Goal: Contribute content: Contribute content

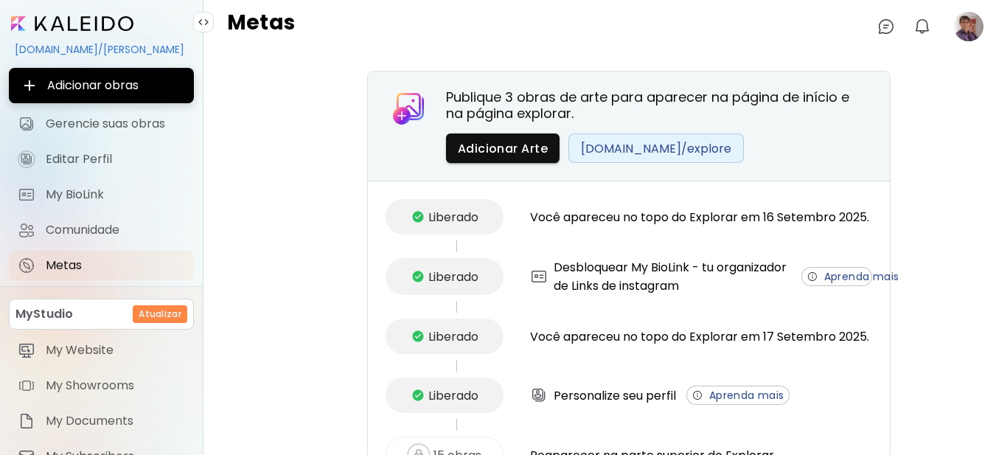
click at [958, 34] on image at bounding box center [968, 26] width 29 height 29
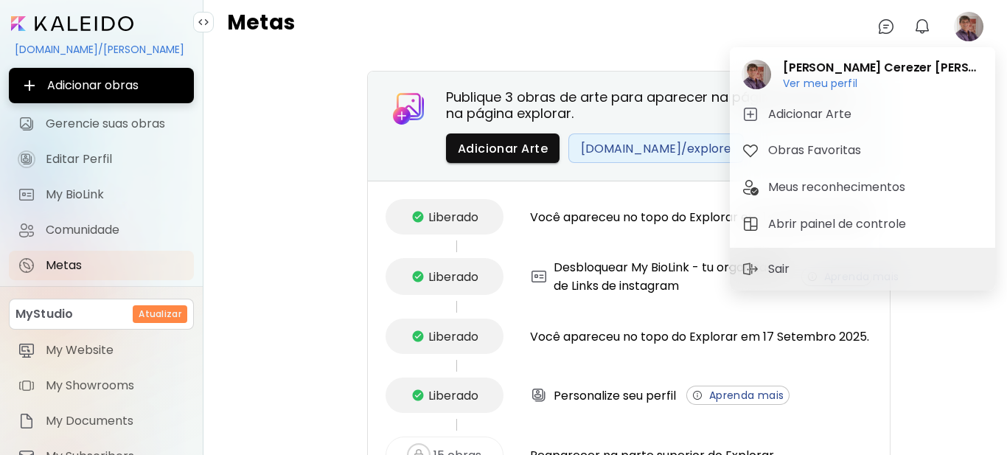
click at [489, 153] on div at bounding box center [503, 227] width 1007 height 455
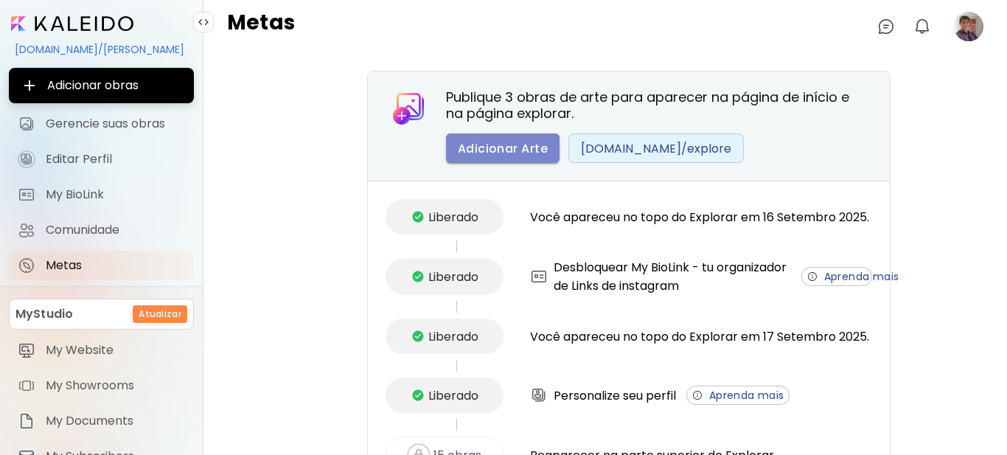
click at [489, 150] on span "Adicionar Arte" at bounding box center [503, 148] width 90 height 15
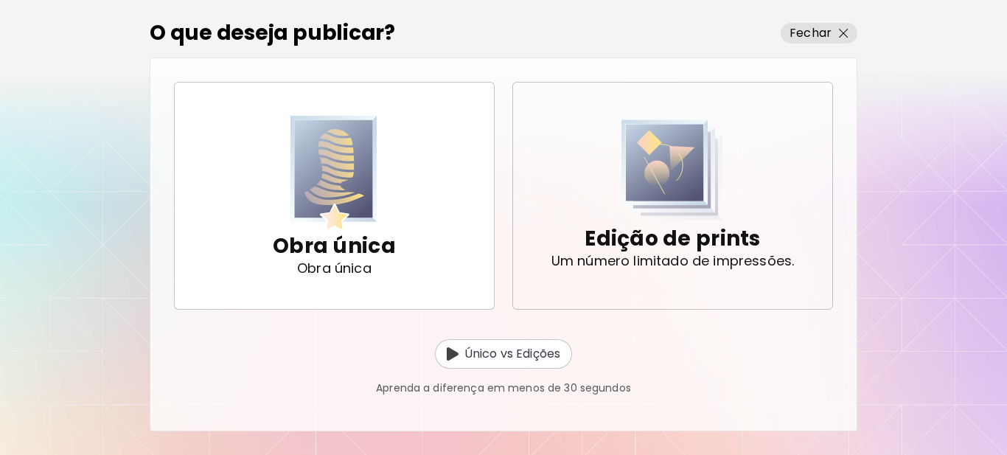
click at [694, 241] on p "Edição de prints" at bounding box center [671, 238] width 175 height 29
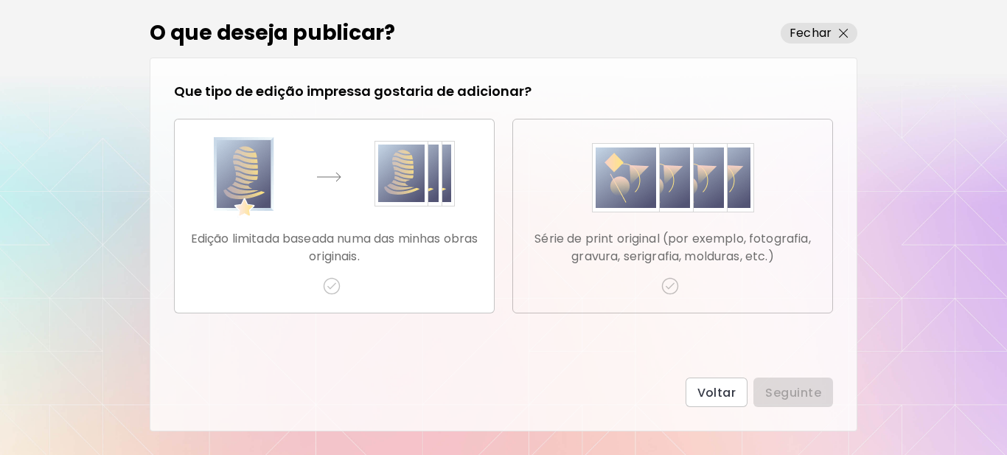
click at [694, 241] on p "Série de print original (por exemplo, fotografia, gravura, serigrafia, molduras…" at bounding box center [673, 247] width 296 height 35
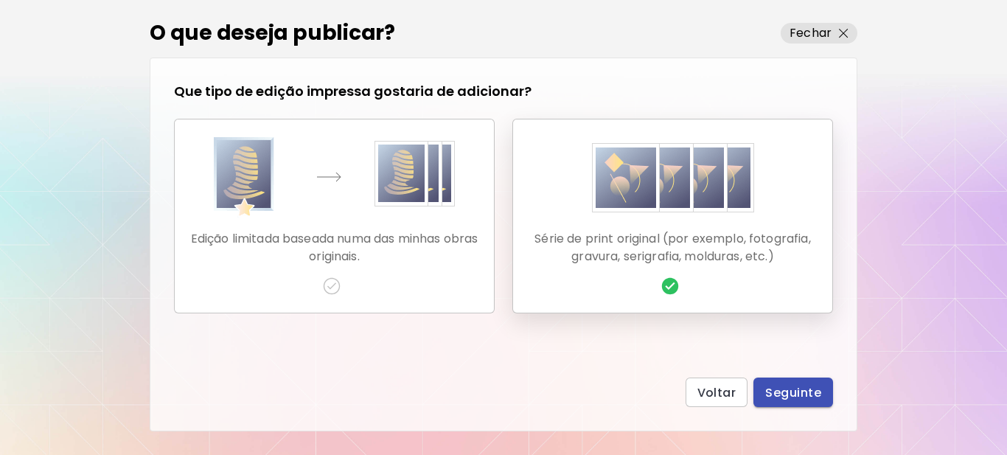
click at [783, 385] on span "Seguinte" at bounding box center [793, 392] width 56 height 15
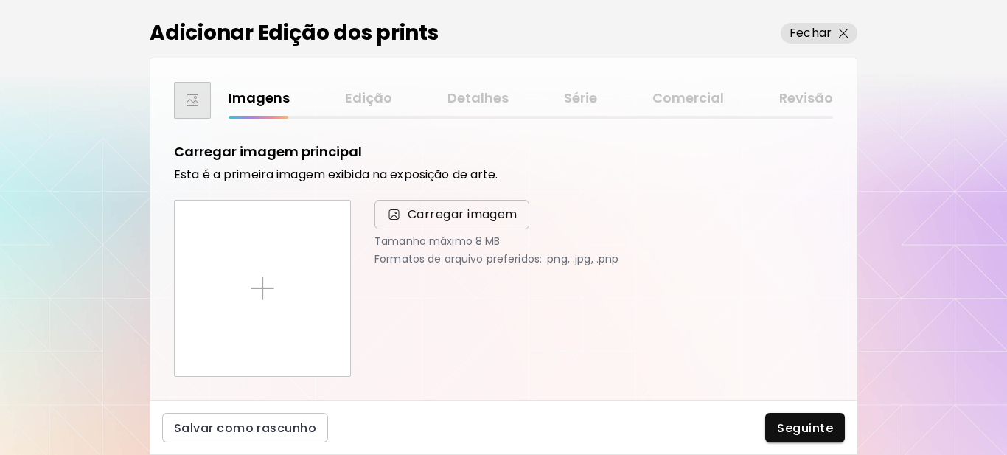
click at [472, 219] on span "Carregar imagem" at bounding box center [463, 215] width 110 height 18
click at [0, 0] on input "Carregar imagem" at bounding box center [0, 0] width 0 height 0
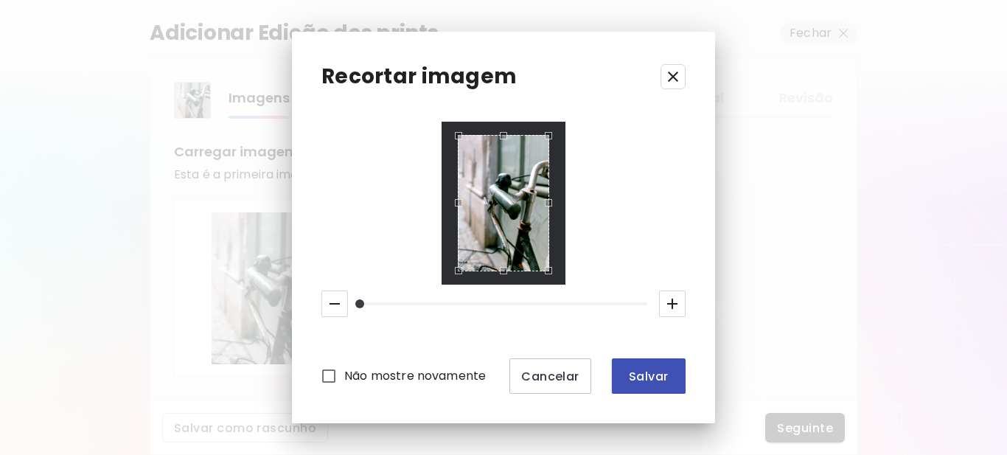
click at [642, 372] on span "Salvar" at bounding box center [649, 376] width 50 height 15
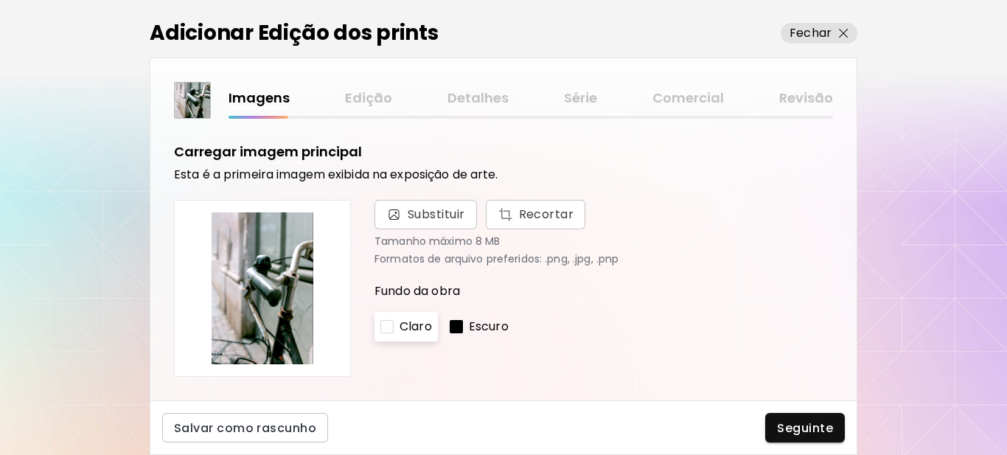
click at [456, 328] on div at bounding box center [456, 326] width 13 height 13
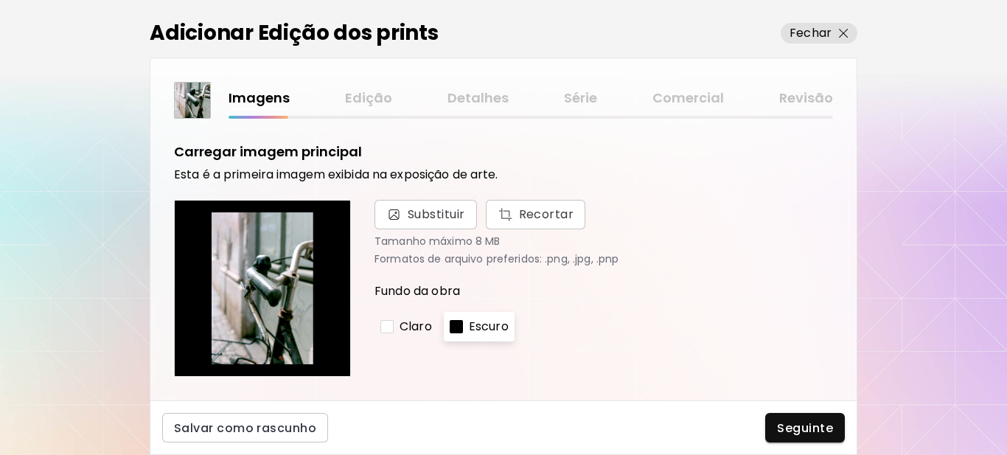
click at [388, 326] on div at bounding box center [386, 326] width 13 height 13
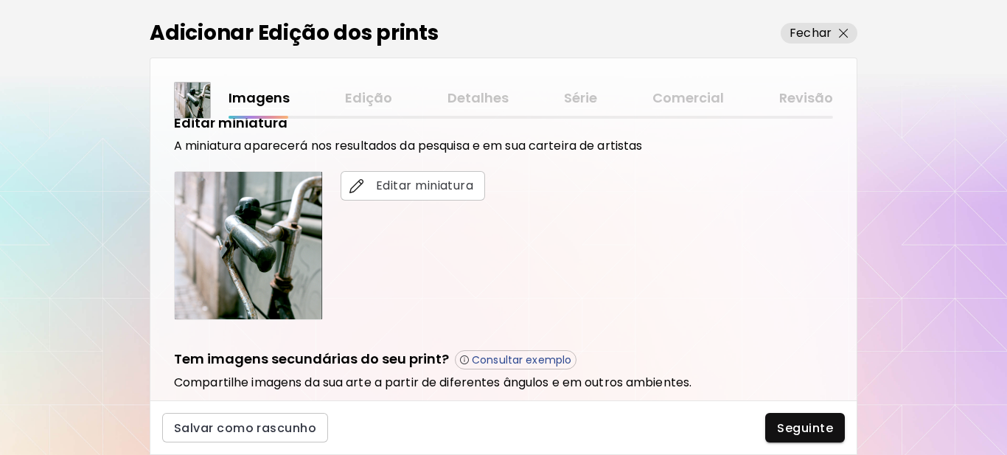
scroll to position [295, 0]
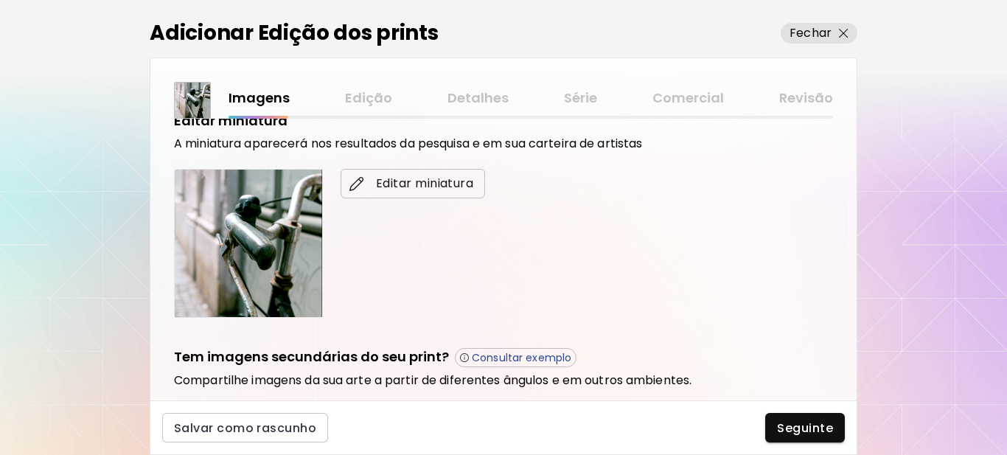
click at [442, 185] on span "Editar miniatura" at bounding box center [412, 184] width 121 height 18
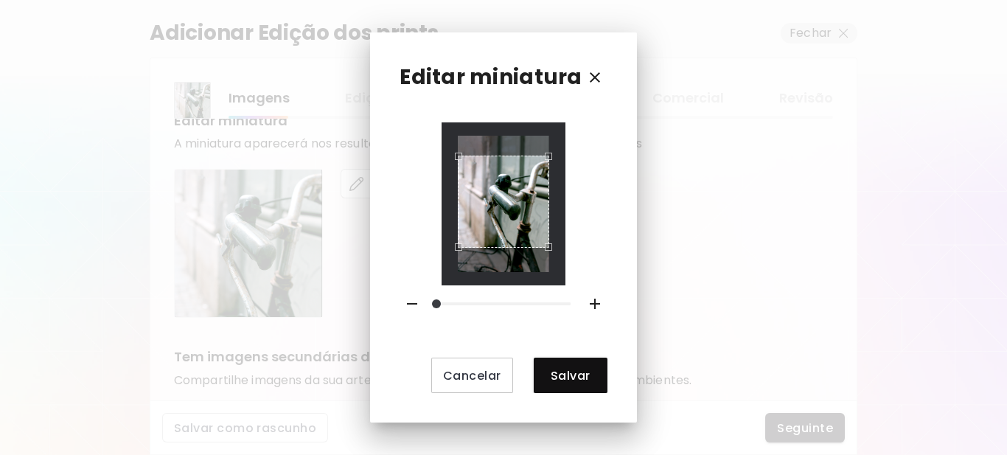
click at [516, 218] on div "Use the arrow keys to move the crop selection area" at bounding box center [503, 201] width 91 height 91
click at [565, 372] on span "Salvar" at bounding box center [570, 375] width 50 height 15
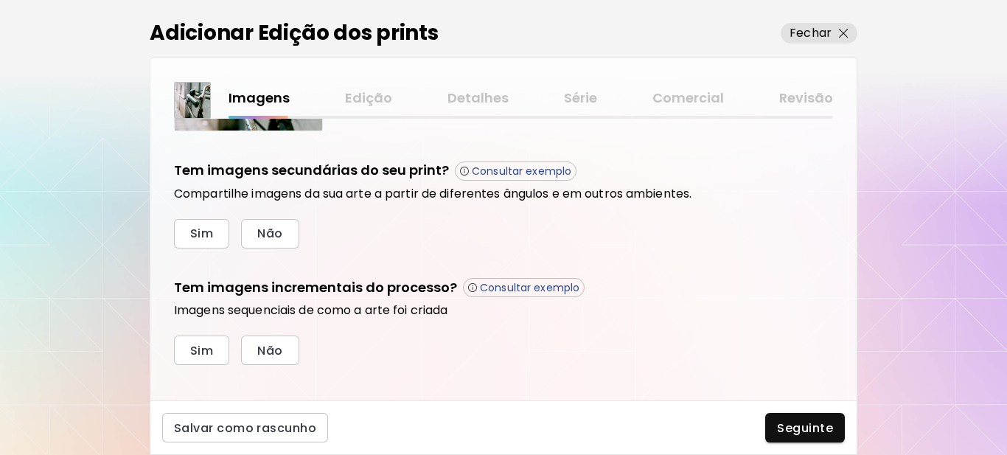
scroll to position [499, 0]
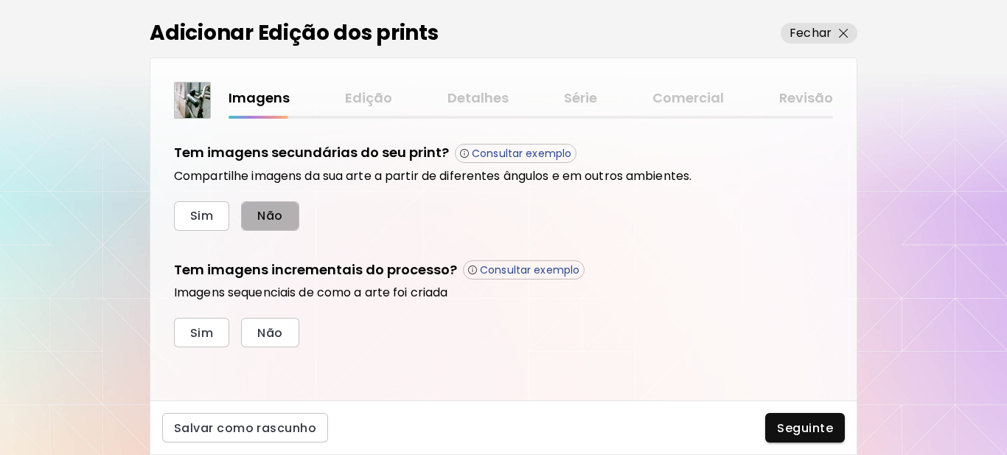
click at [262, 219] on span "Não" at bounding box center [269, 215] width 25 height 15
click at [206, 329] on span "Sim" at bounding box center [201, 332] width 23 height 15
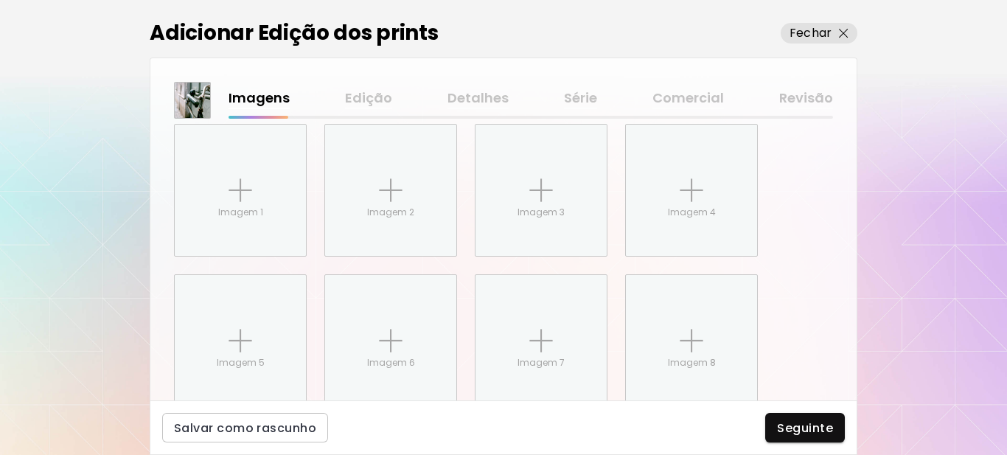
scroll to position [739, 0]
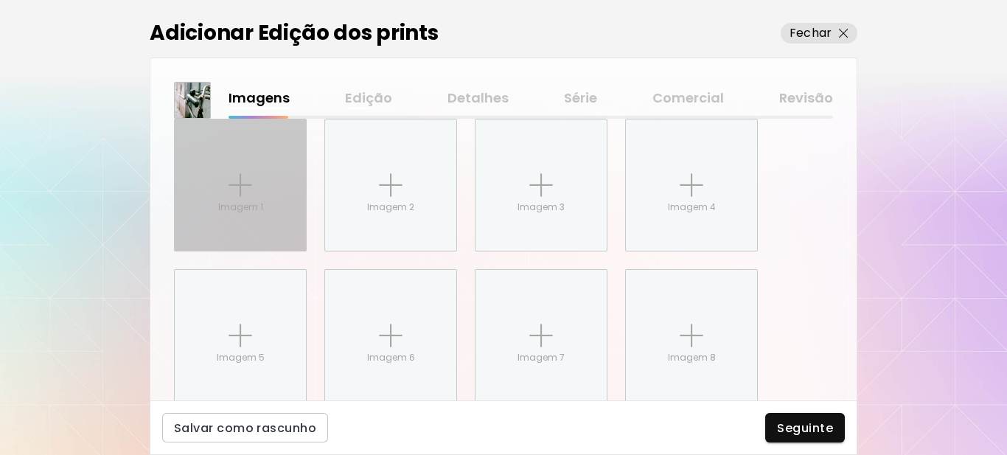
click at [228, 192] on div "Imagem 1" at bounding box center [240, 184] width 131 height 131
click at [0, 0] on input "Imagem 1" at bounding box center [0, 0] width 0 height 0
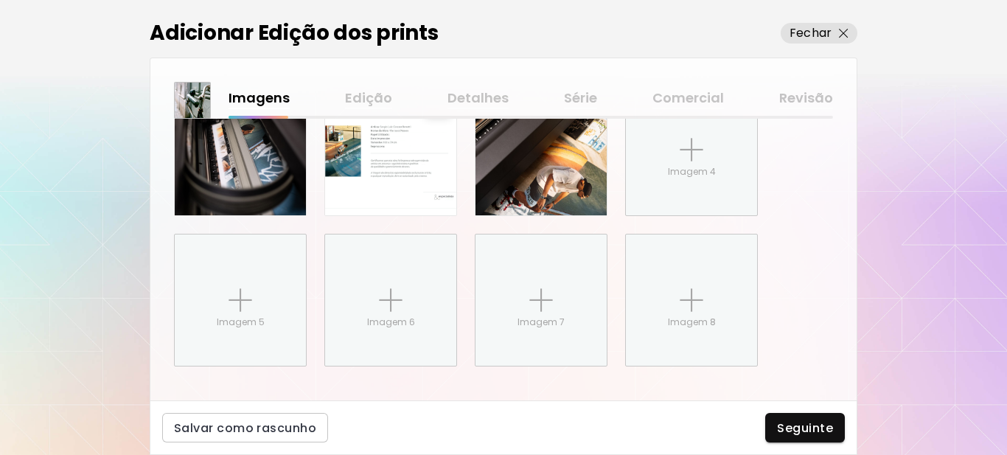
scroll to position [794, 0]
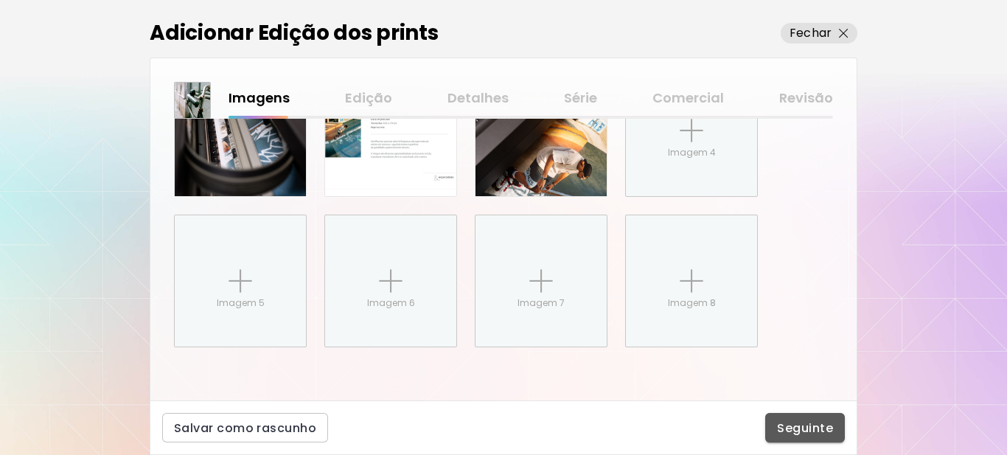
drag, startPoint x: 804, startPoint y: 438, endPoint x: 800, endPoint y: 429, distance: 9.6
click at [803, 437] on button "Seguinte" at bounding box center [805, 427] width 80 height 29
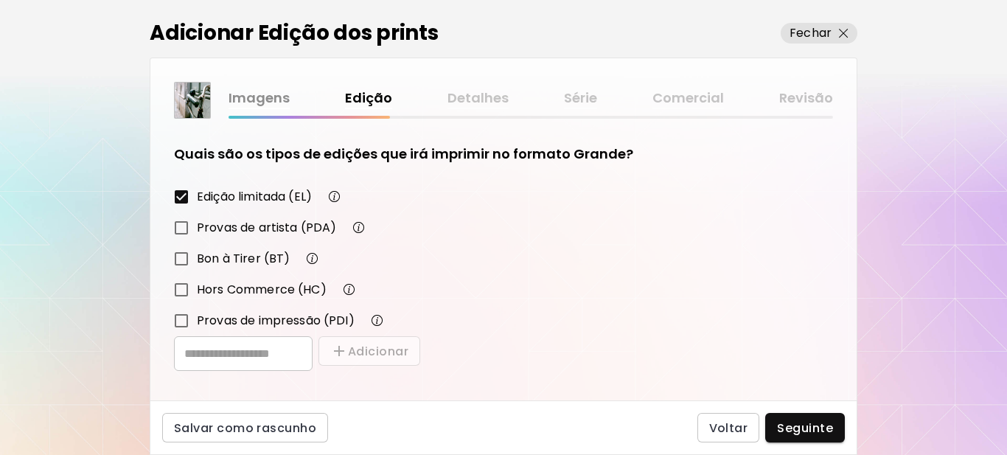
scroll to position [257, 0]
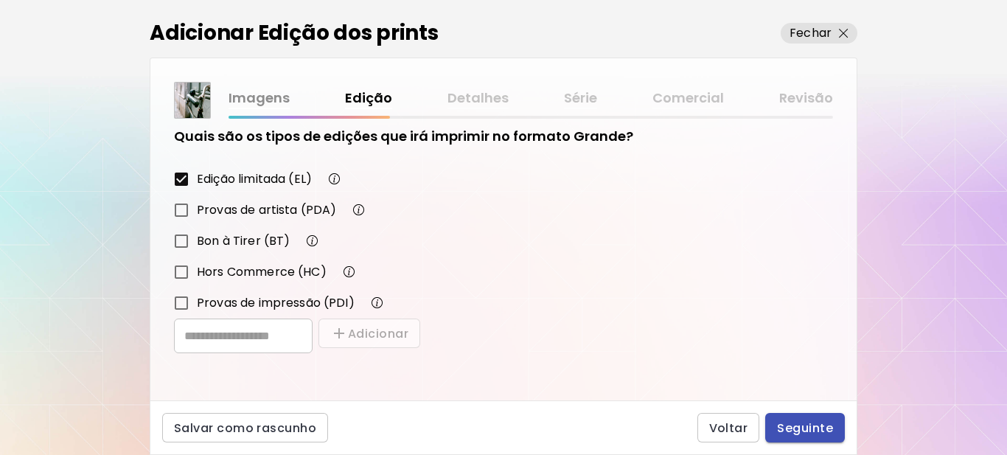
click at [809, 430] on span "Seguinte" at bounding box center [805, 427] width 56 height 15
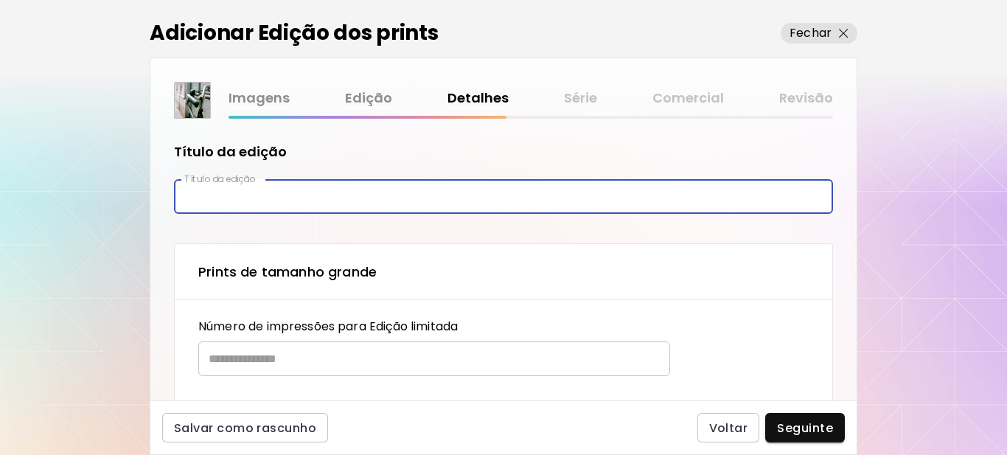
click at [229, 201] on input "text" at bounding box center [503, 196] width 659 height 35
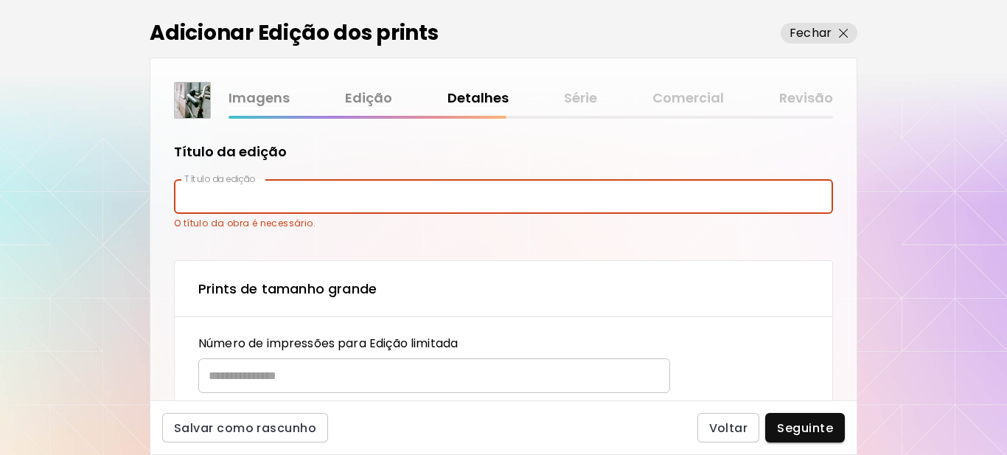
click at [279, 198] on input "text" at bounding box center [503, 196] width 659 height 35
paste input "********"
click at [192, 196] on input "********" at bounding box center [503, 196] width 659 height 35
type input "********"
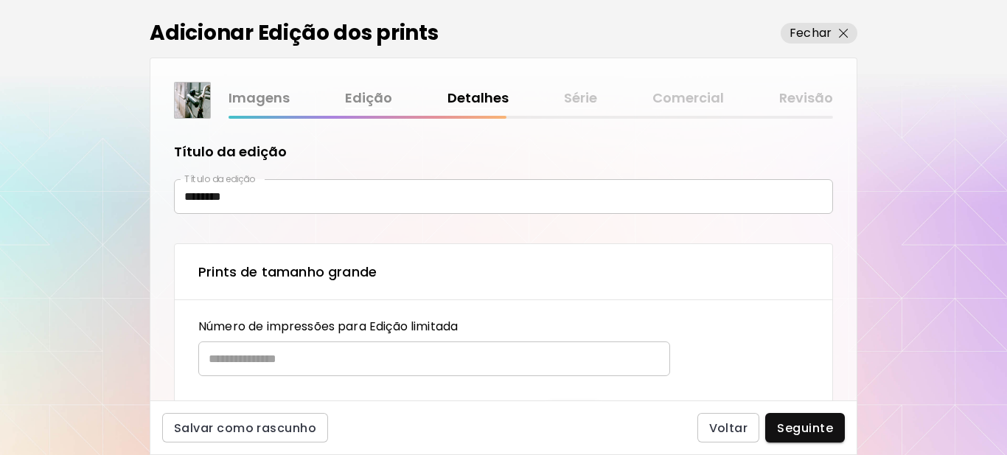
click at [342, 231] on div "Título da edição Título da edição ******** Título da edição Prints de tamanho g…" at bounding box center [503, 260] width 706 height 282
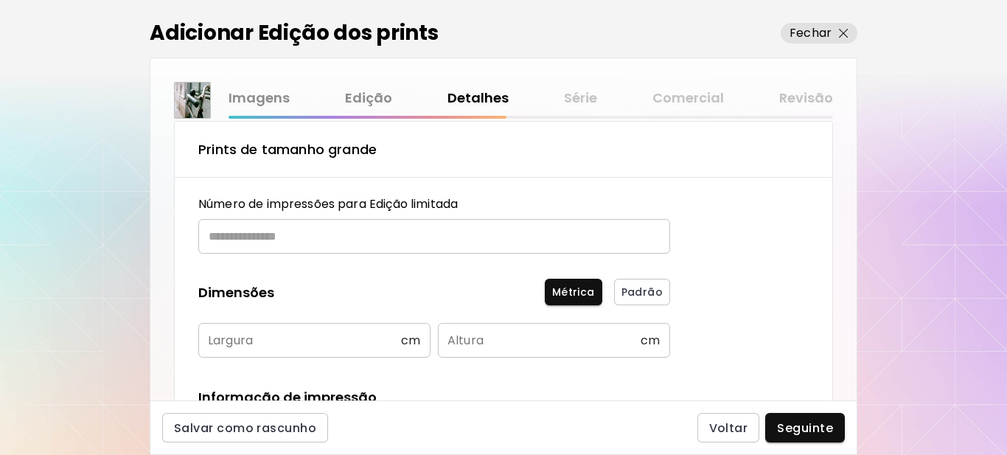
scroll to position [147, 0]
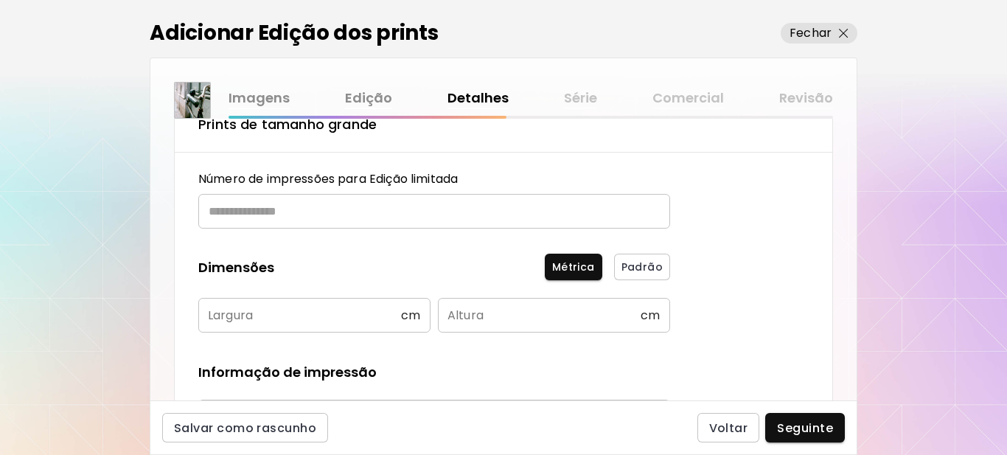
click at [293, 209] on input "text" at bounding box center [428, 211] width 461 height 35
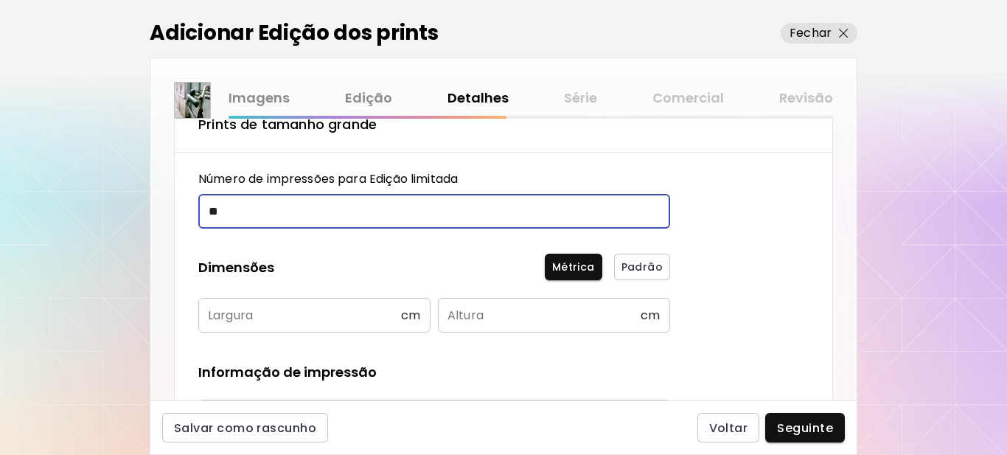
type input "**"
click at [271, 319] on input "text" at bounding box center [299, 315] width 203 height 35
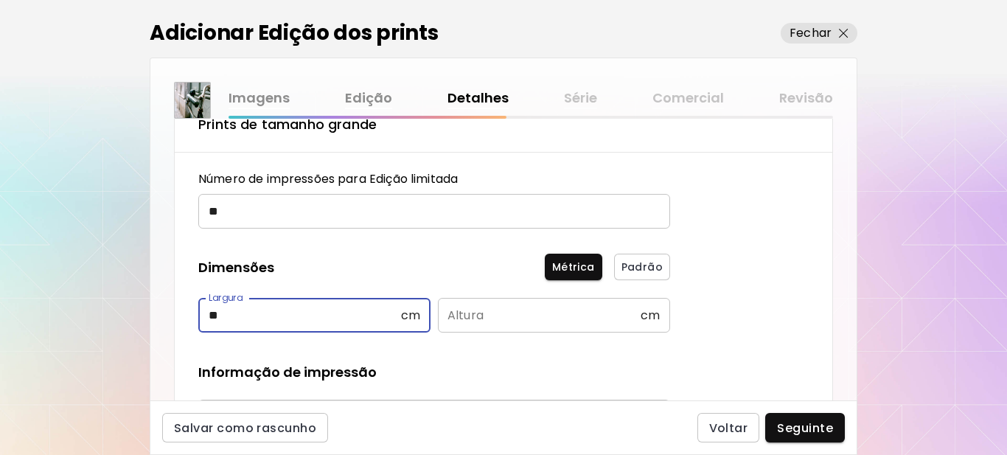
type input "**"
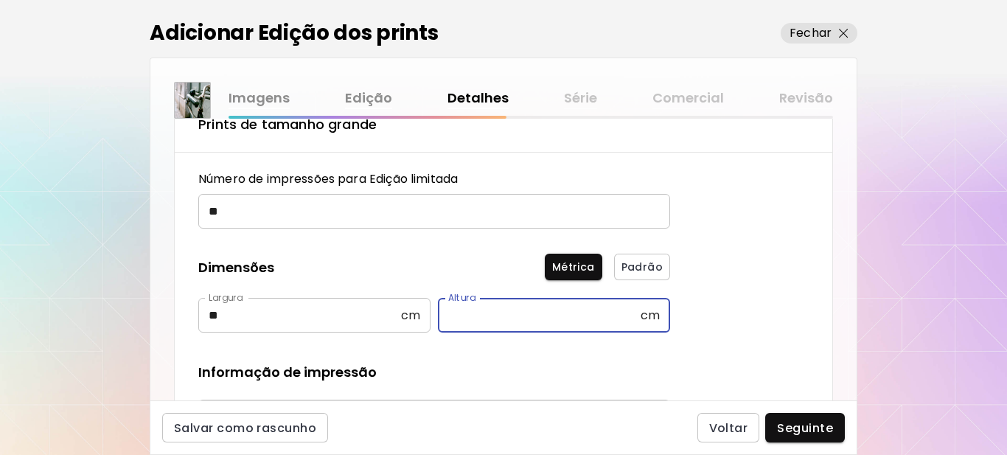
click at [472, 317] on input "text" at bounding box center [539, 315] width 203 height 35
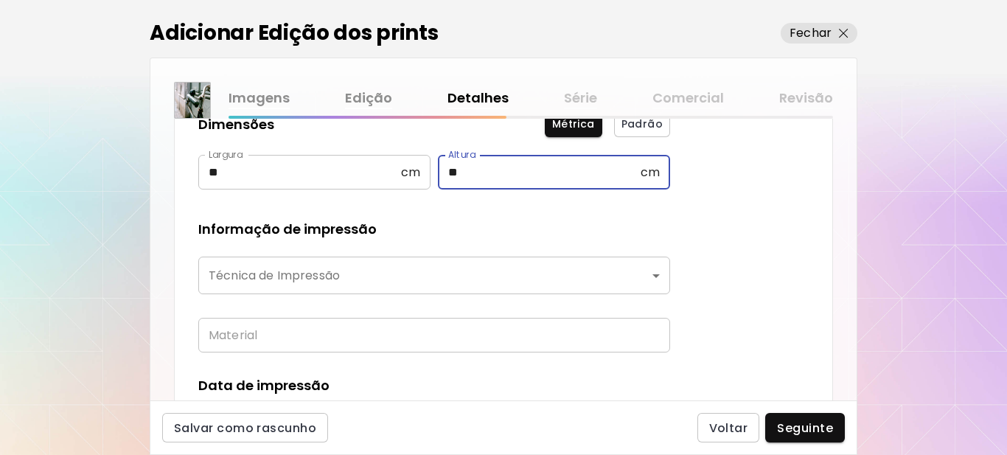
scroll to position [295, 0]
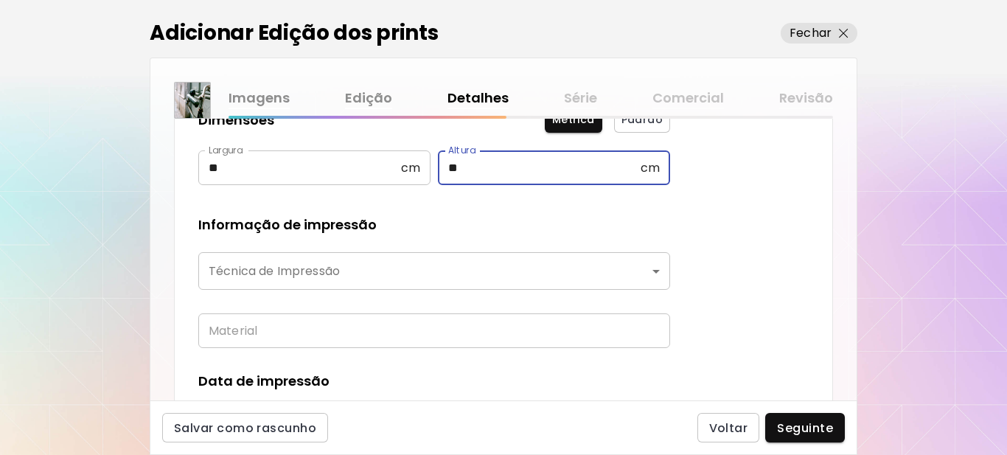
type input "**"
click at [240, 269] on body "kaleido.art/Sergio_Cerezer_Benetti Adicionar obras Gerencie suas obras Editar P…" at bounding box center [503, 227] width 1007 height 455
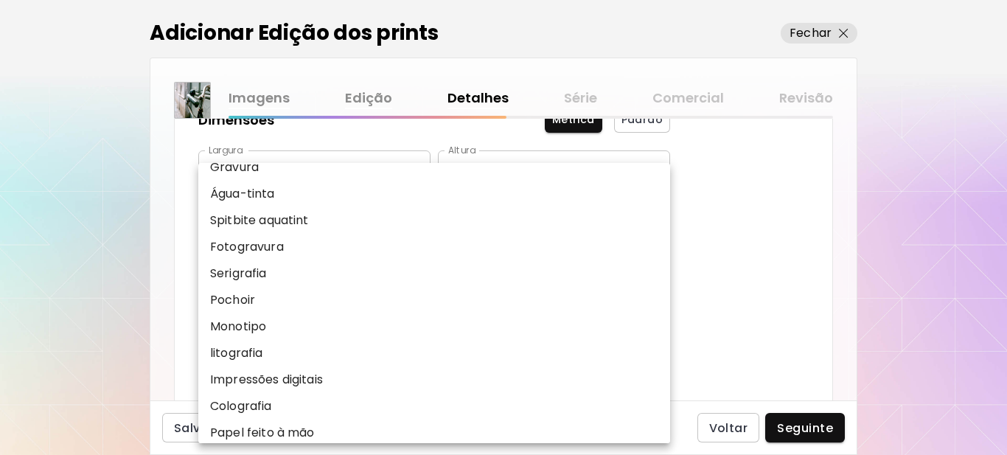
scroll to position [183, 0]
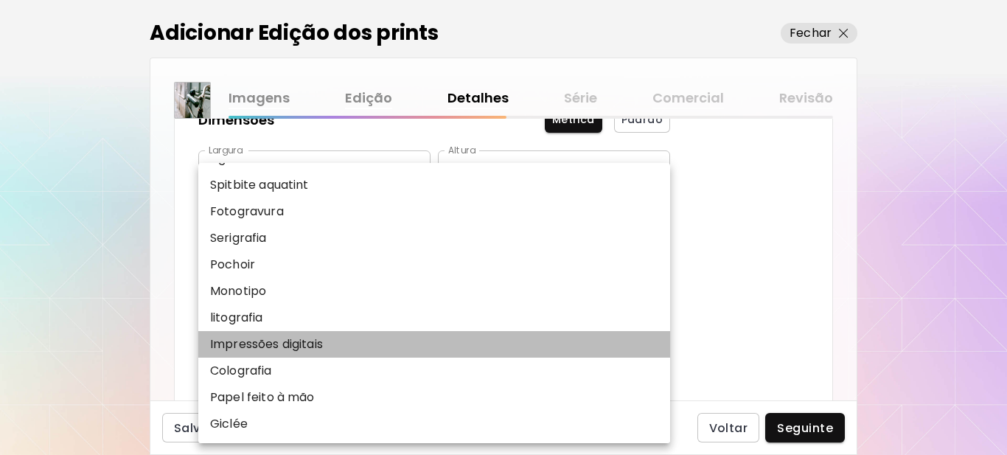
click at [267, 347] on p "Impressões digitais" at bounding box center [266, 344] width 113 height 18
type input "**********"
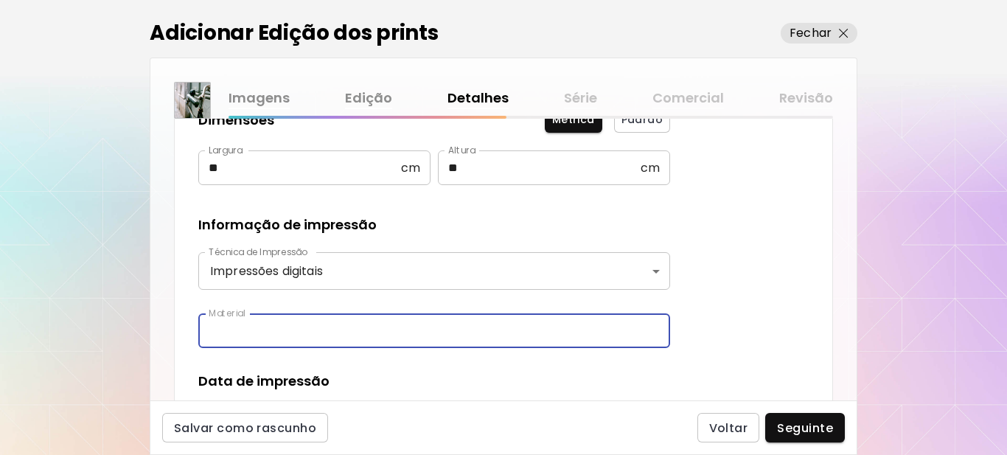
click at [256, 338] on input "text" at bounding box center [434, 330] width 472 height 35
type input "**********"
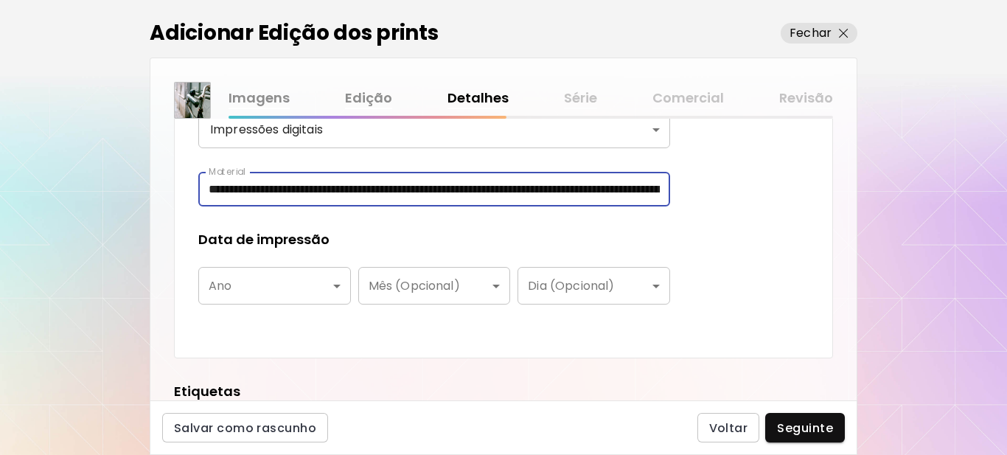
scroll to position [442, 0]
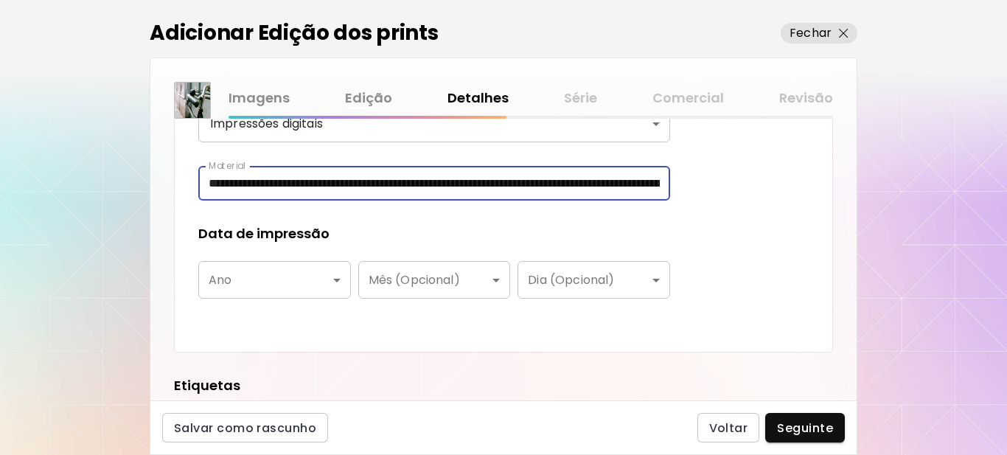
click at [248, 293] on body "**********" at bounding box center [503, 227] width 1007 height 455
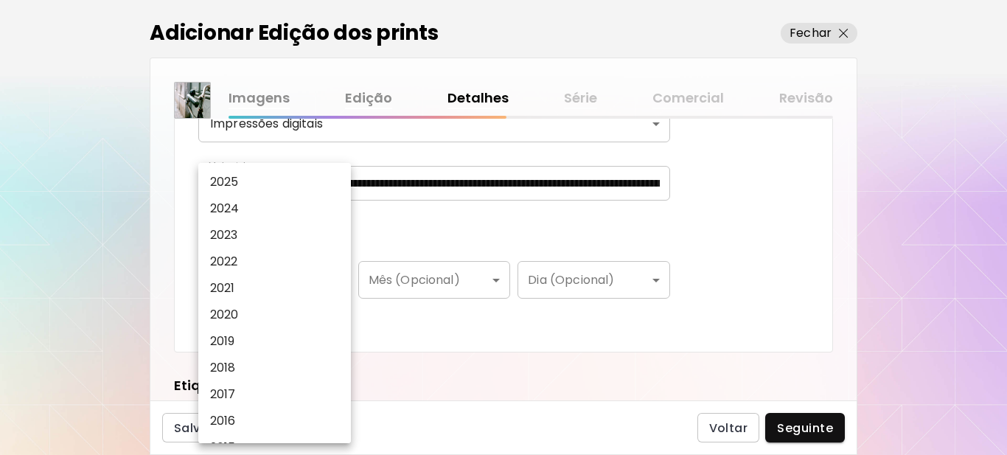
drag, startPoint x: 217, startPoint y: 180, endPoint x: 377, endPoint y: 217, distance: 164.8
click at [218, 180] on p "2025" at bounding box center [224, 182] width 29 height 18
type input "****"
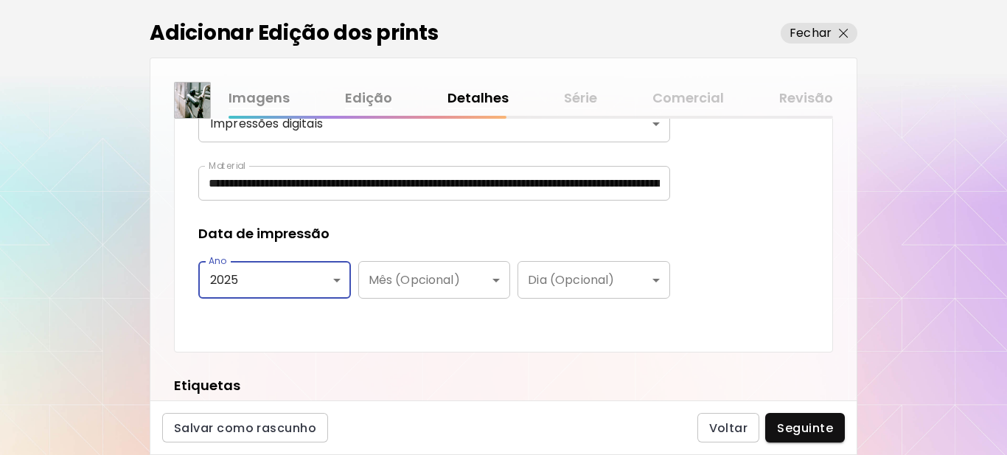
click at [377, 218] on div "**********" at bounding box center [434, 101] width 472 height 453
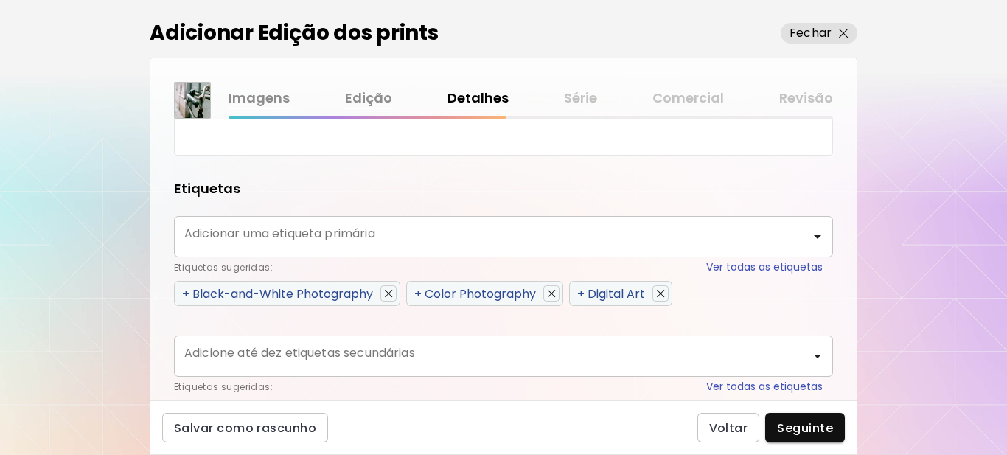
scroll to position [663, 0]
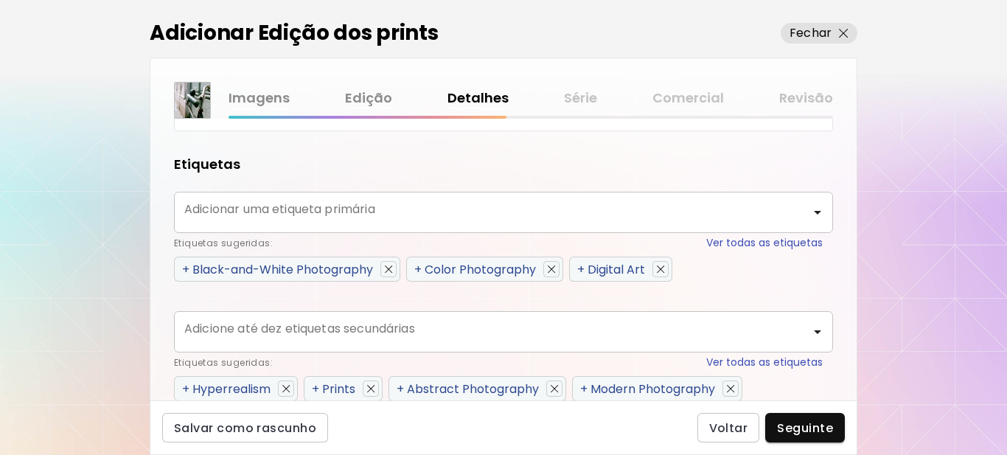
click at [417, 266] on span "+" at bounding box center [417, 269] width 7 height 17
type input "**********"
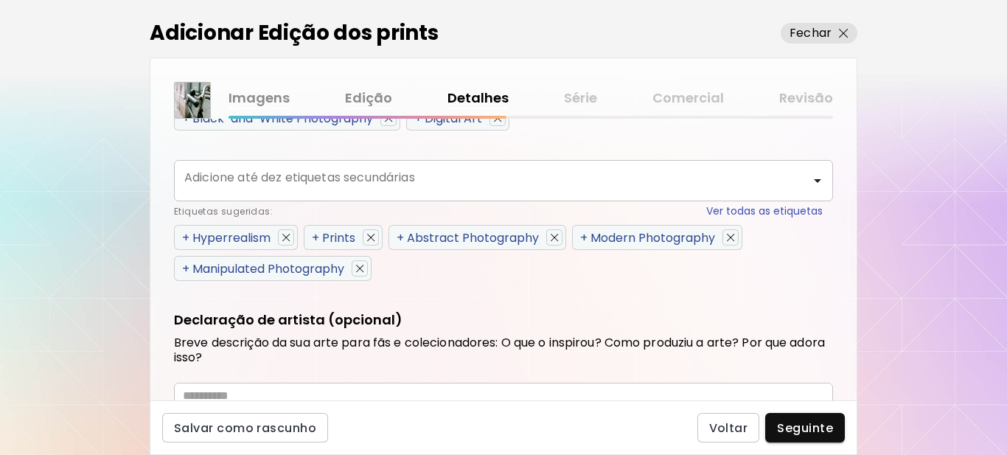
scroll to position [880, 0]
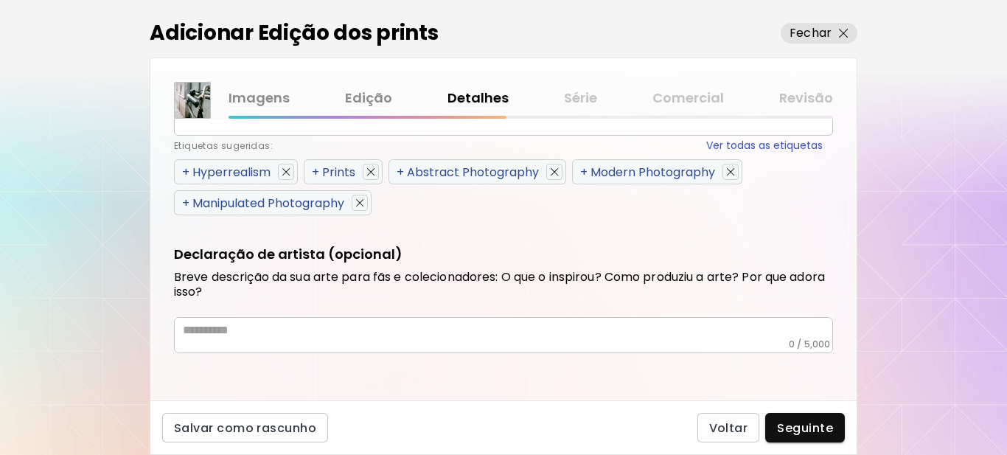
click at [187, 170] on span "+" at bounding box center [185, 172] width 7 height 17
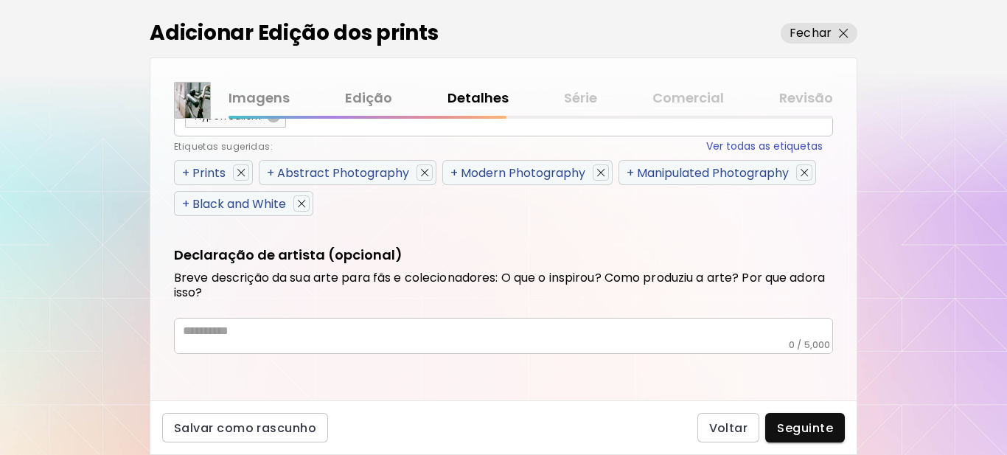
click at [184, 198] on span "+" at bounding box center [185, 203] width 7 height 17
click at [188, 172] on span "+" at bounding box center [185, 172] width 7 height 17
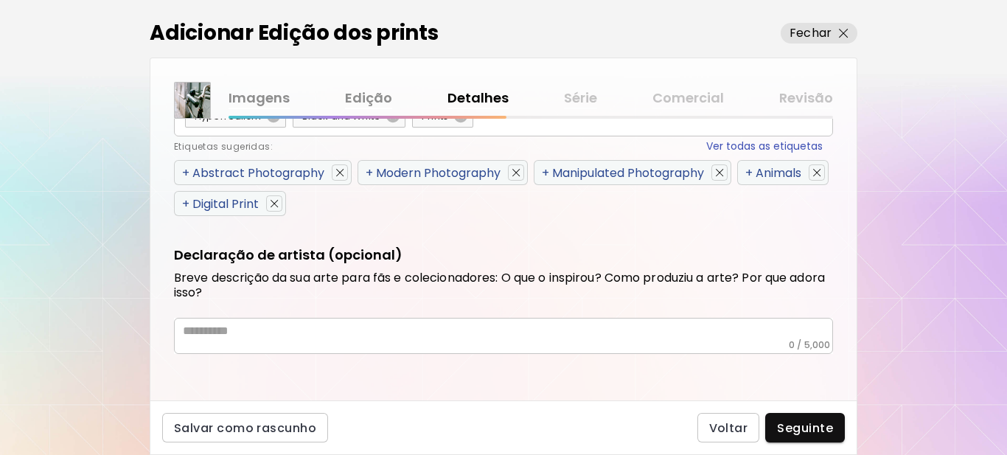
click at [745, 181] on span "+" at bounding box center [748, 172] width 7 height 17
click at [186, 170] on span "+" at bounding box center [185, 172] width 7 height 17
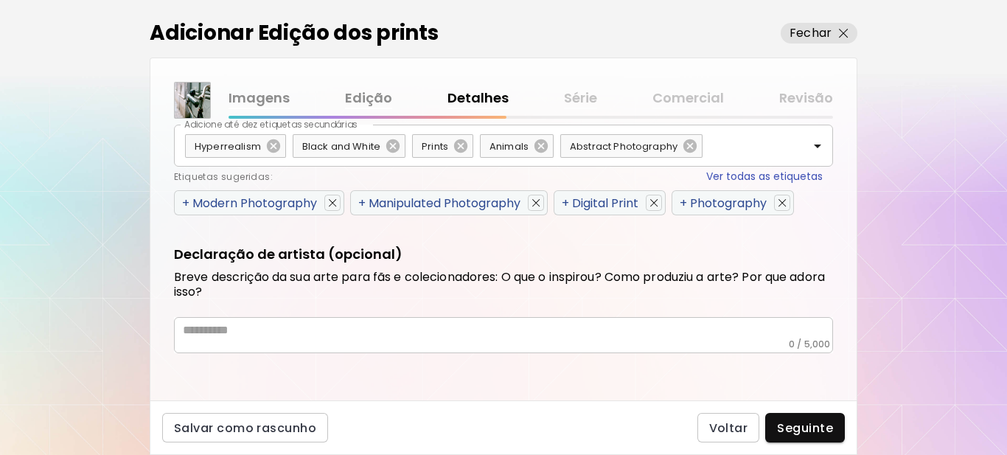
scroll to position [850, 0]
click at [184, 203] on span "+" at bounding box center [185, 203] width 7 height 17
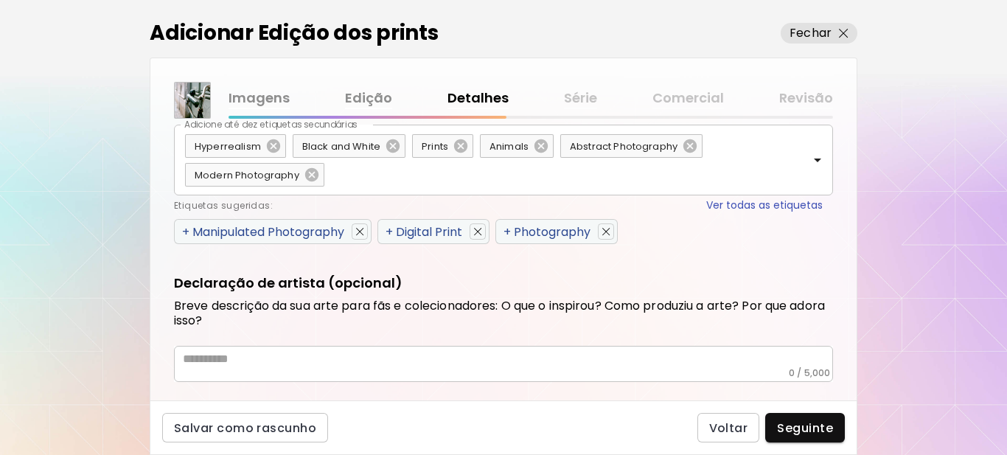
click at [184, 228] on span "+" at bounding box center [185, 231] width 7 height 17
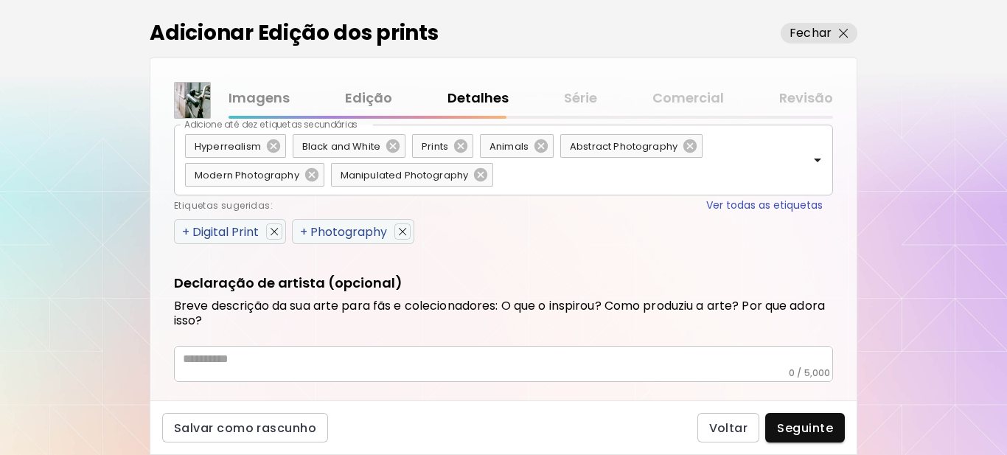
click at [186, 231] on span "+" at bounding box center [185, 231] width 7 height 17
click at [185, 231] on span "+" at bounding box center [185, 231] width 7 height 17
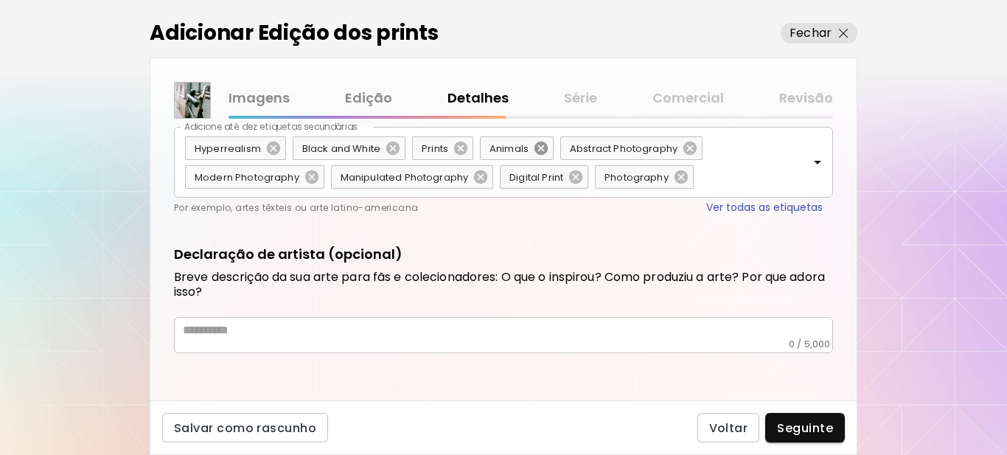
click at [541, 149] on icon at bounding box center [541, 148] width 16 height 16
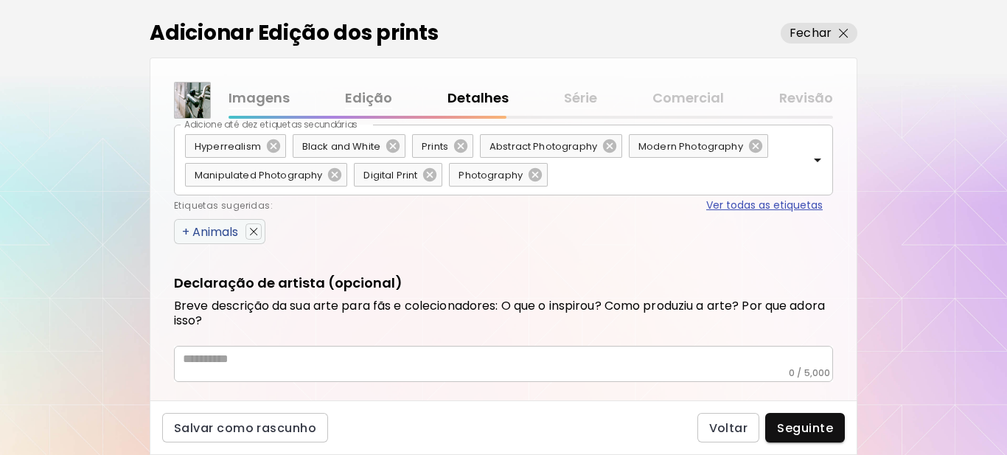
click at [731, 206] on button "Ver todas as etiquetas" at bounding box center [764, 205] width 116 height 15
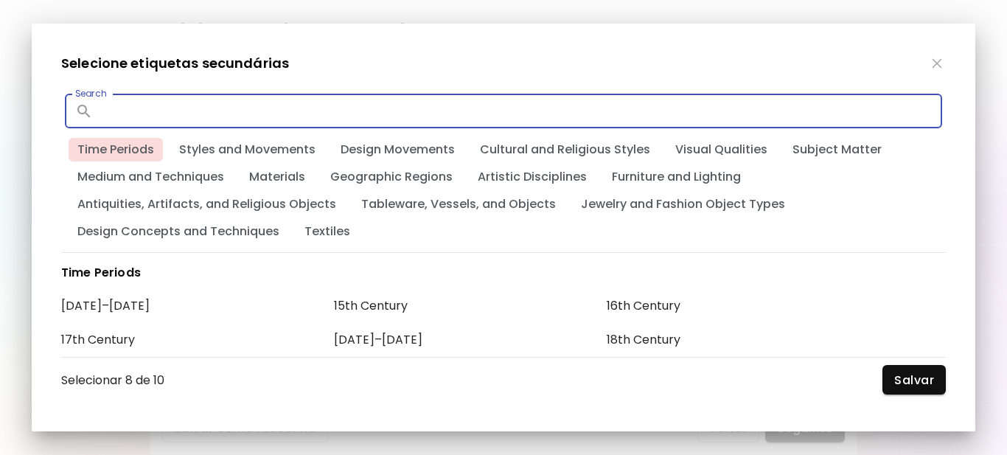
click at [184, 118] on input "text" at bounding box center [520, 111] width 843 height 35
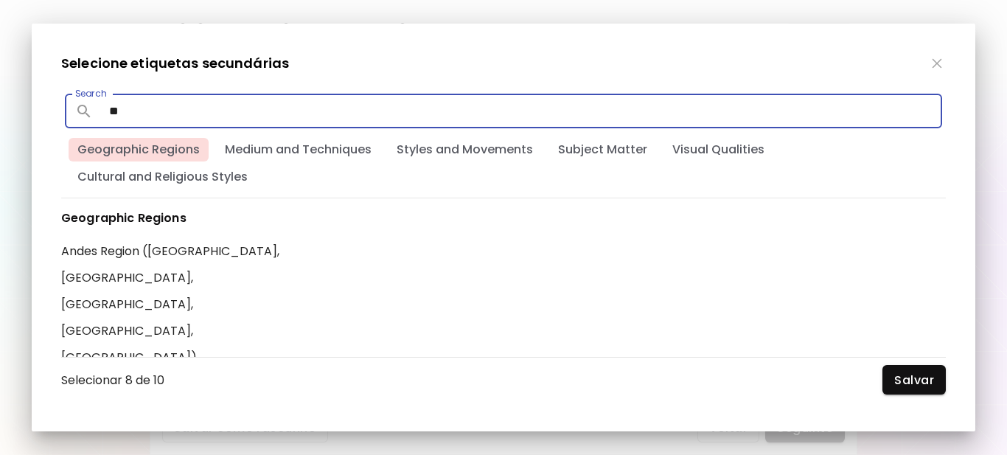
type input "*"
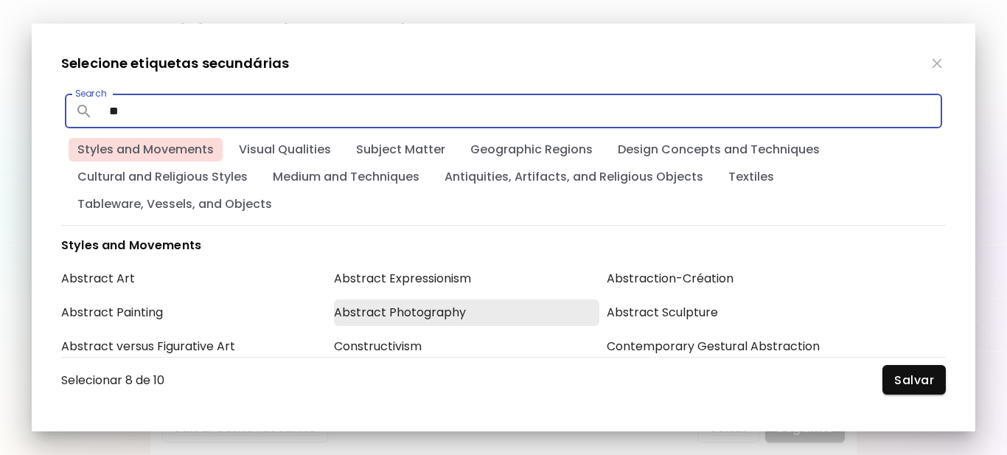
type input "*"
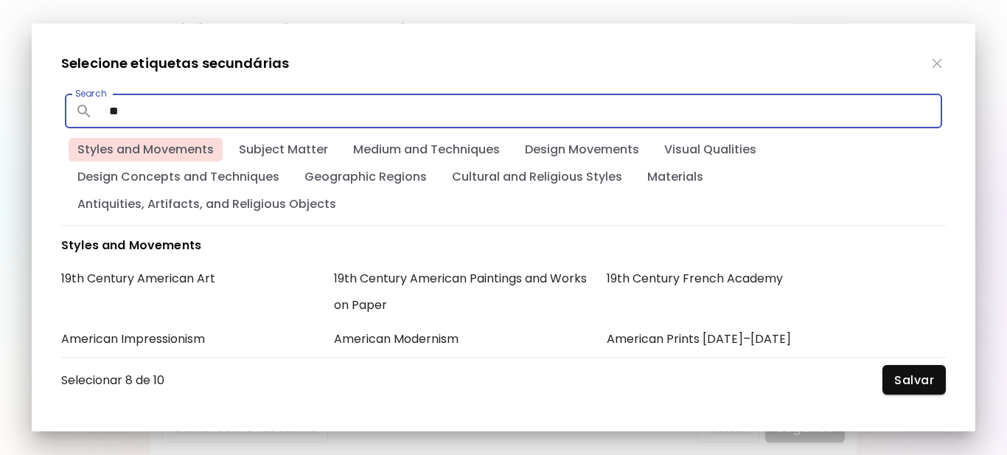
type input "*"
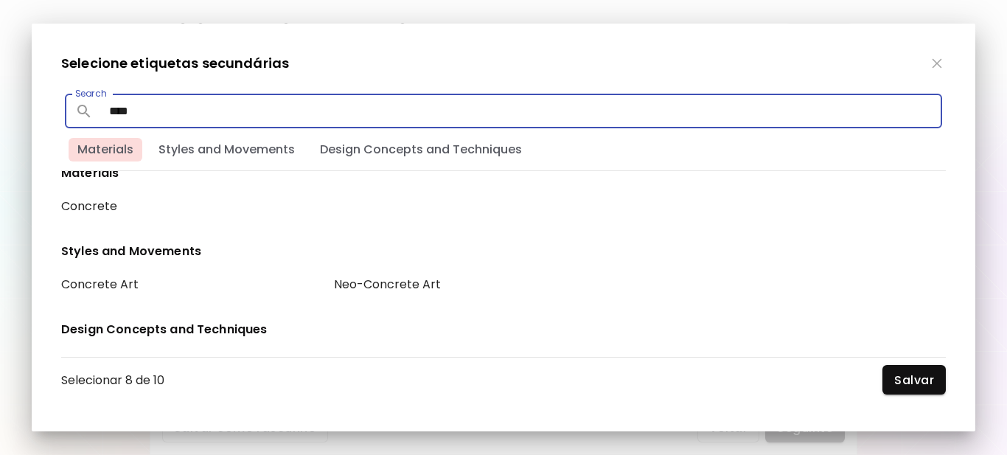
scroll to position [0, 0]
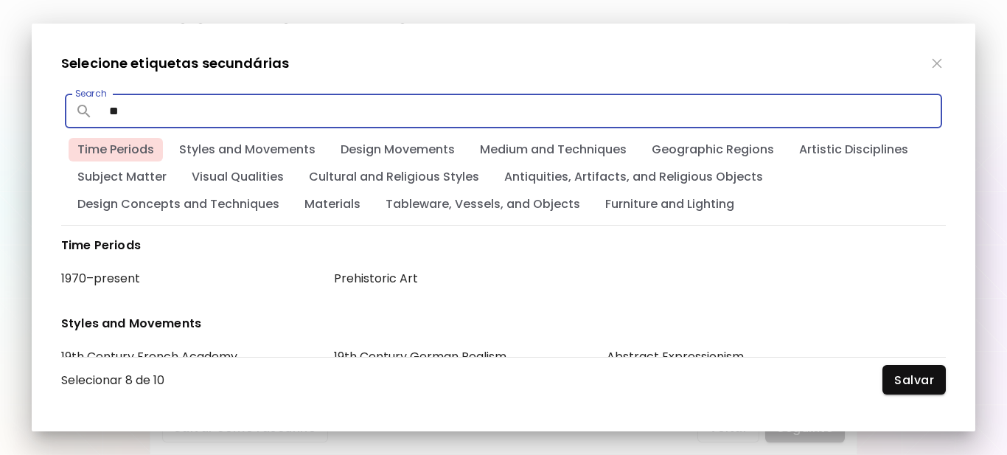
type input "*"
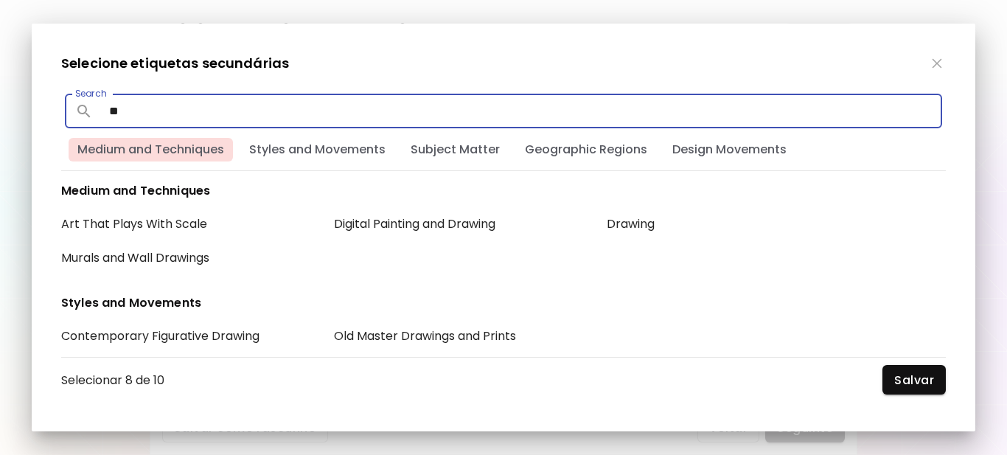
type input "*"
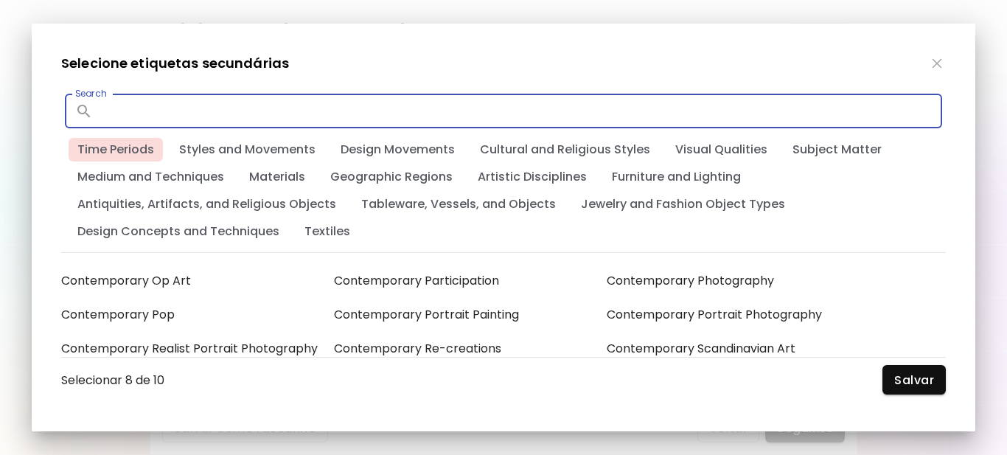
scroll to position [1327, 0]
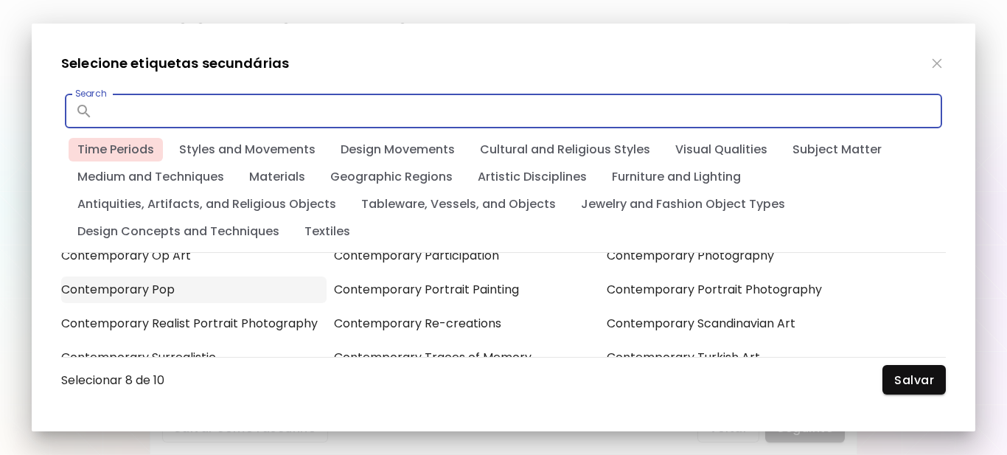
click at [108, 288] on div "Contemporary Pop" at bounding box center [193, 289] width 265 height 27
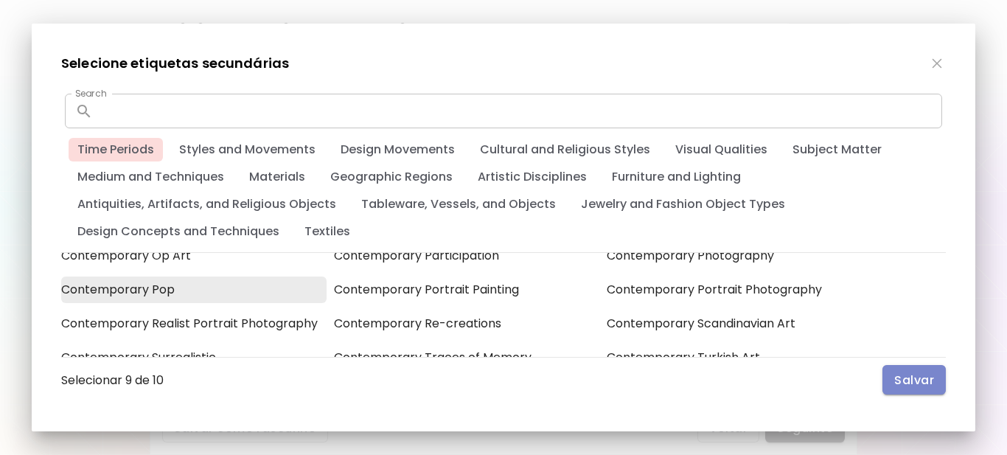
click at [910, 383] on span "Salvar" at bounding box center [914, 379] width 40 height 15
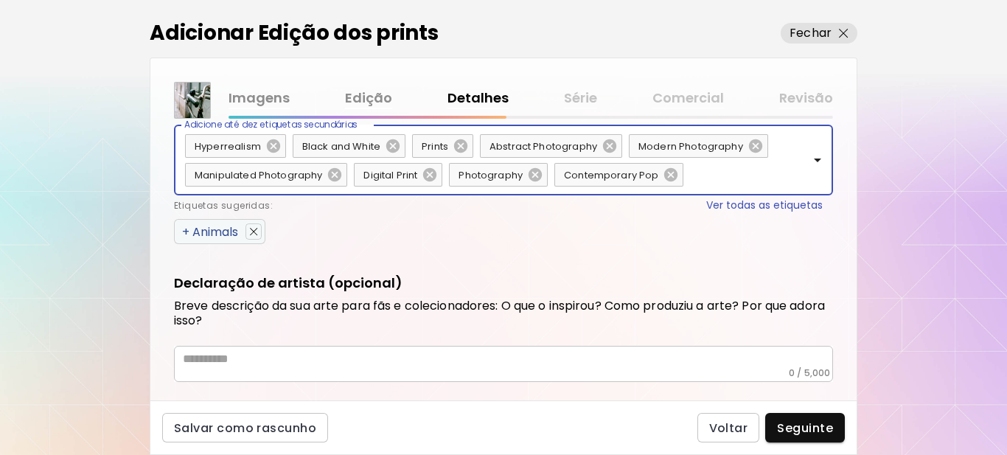
click at [321, 373] on div "* ​" at bounding box center [503, 364] width 659 height 36
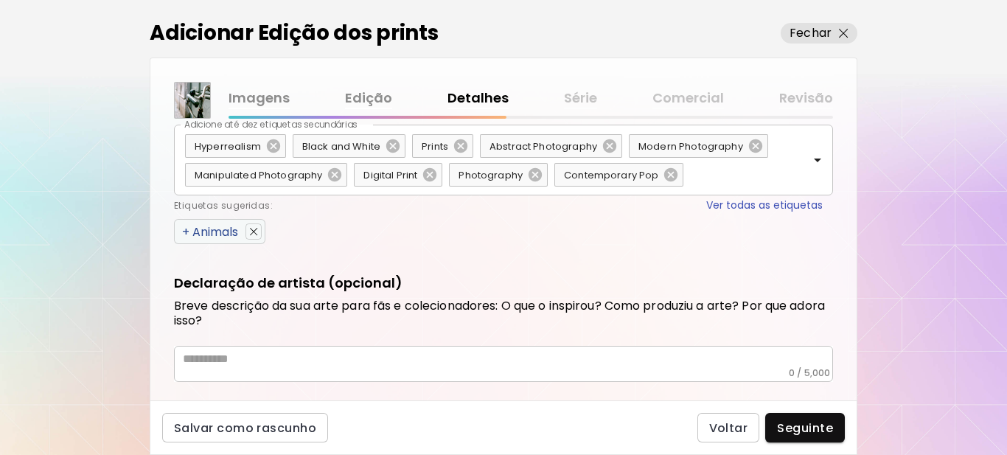
drag, startPoint x: 320, startPoint y: 369, endPoint x: 287, endPoint y: 355, distance: 36.0
click at [287, 355] on textarea at bounding box center [508, 359] width 650 height 15
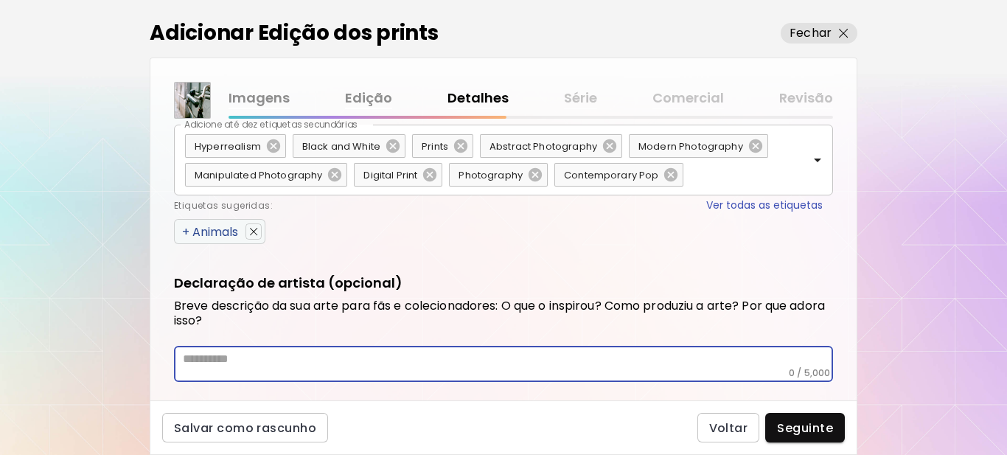
paste textarea "**********"
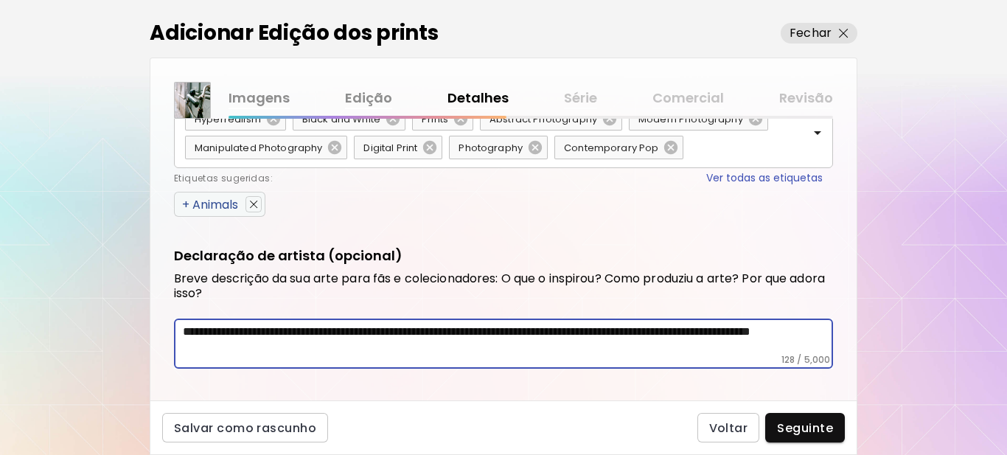
scroll to position [893, 0]
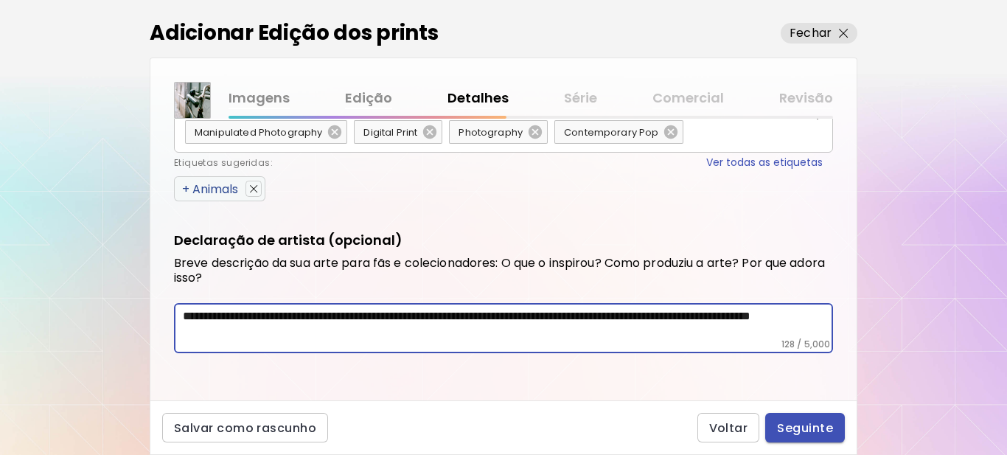
type textarea "**********"
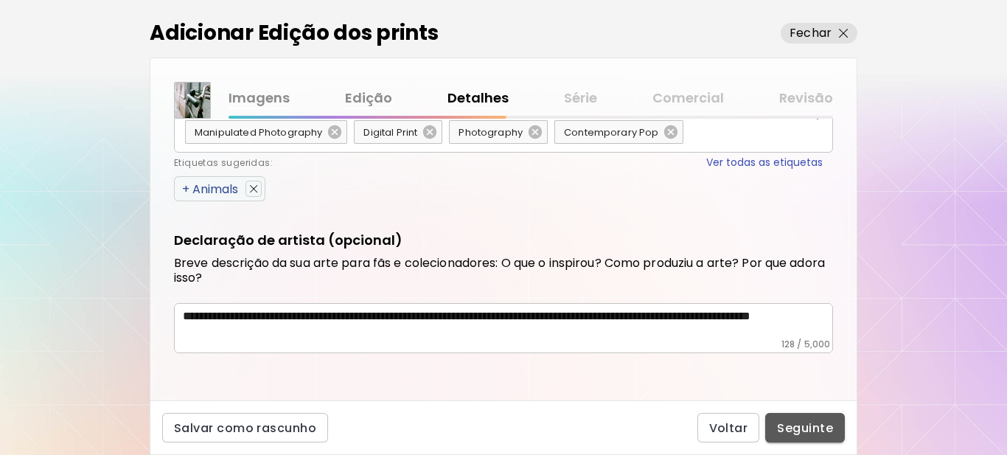
drag, startPoint x: 805, startPoint y: 427, endPoint x: 806, endPoint y: 414, distance: 13.3
click at [805, 428] on span "Seguinte" at bounding box center [805, 427] width 56 height 15
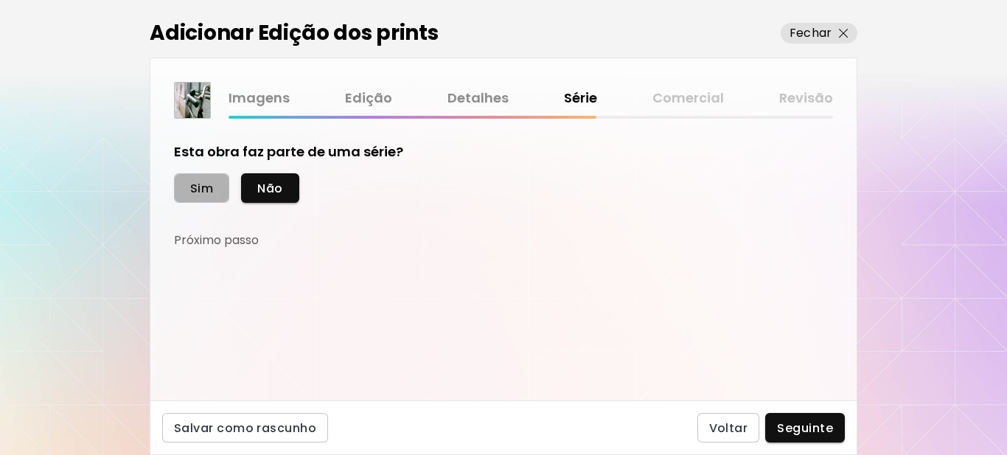
click at [198, 190] on span "Sim" at bounding box center [201, 188] width 23 height 15
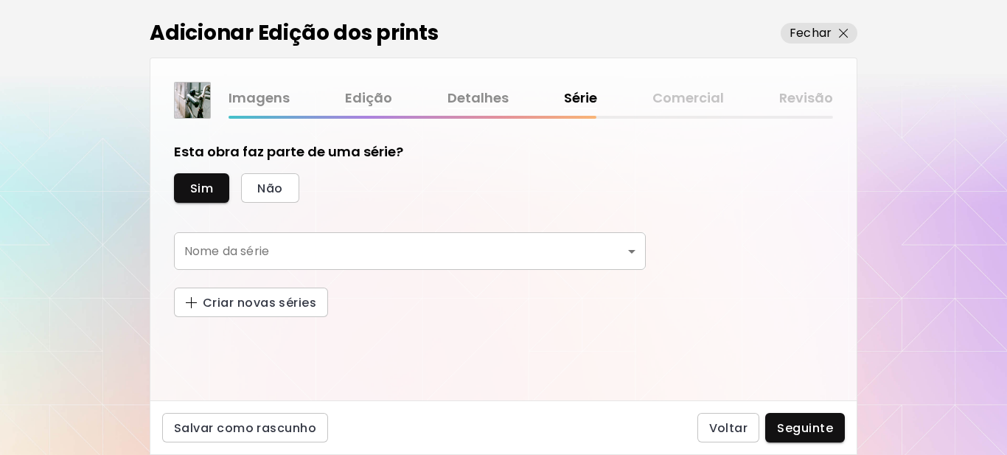
click at [234, 246] on body "kaleido.art/Sergio_Cerezer_Benetti Adicionar obras Gerencie suas obras Editar P…" at bounding box center [503, 227] width 1007 height 455
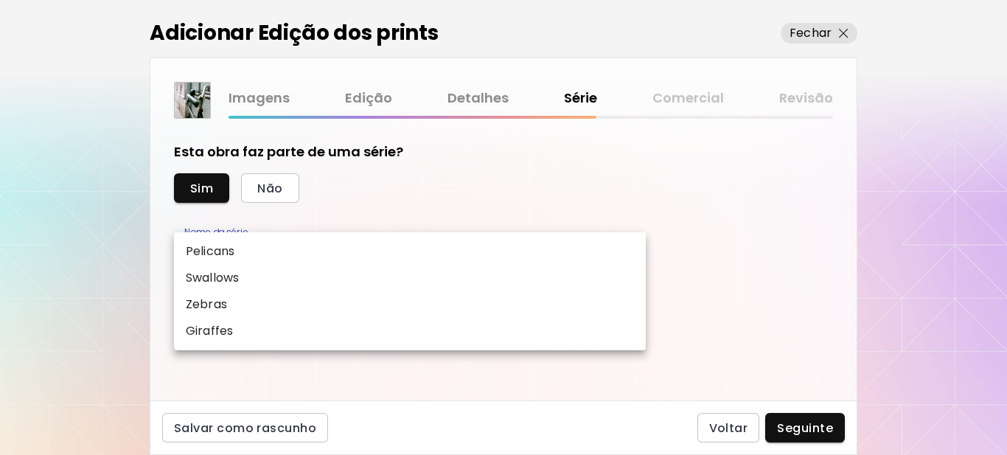
click at [392, 212] on div at bounding box center [503, 227] width 1007 height 455
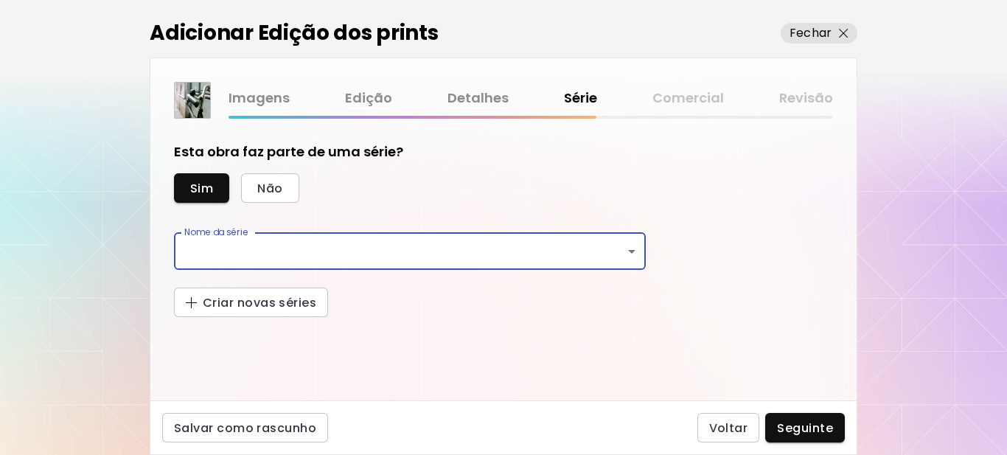
click at [319, 252] on body "kaleido.art/Sergio_Cerezer_Benetti Adicionar obras Gerencie suas obras Editar P…" at bounding box center [503, 227] width 1007 height 455
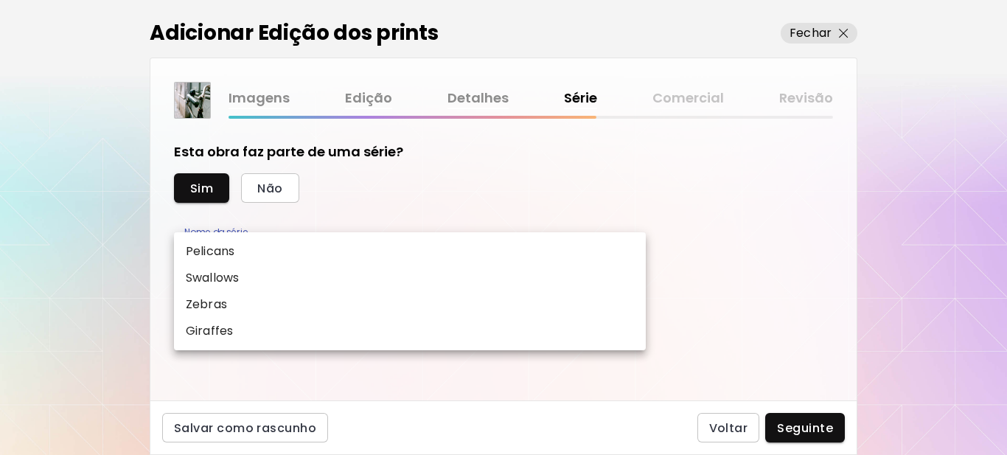
click at [517, 191] on div at bounding box center [503, 227] width 1007 height 455
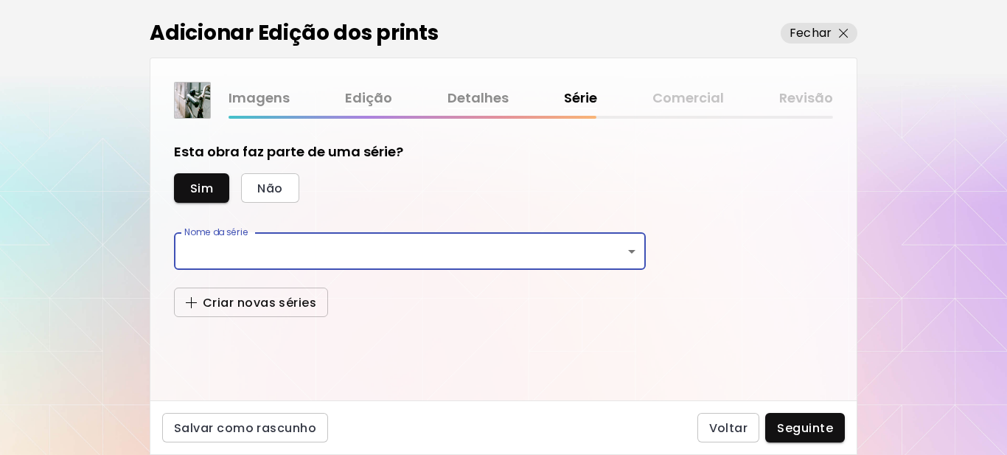
click at [239, 304] on span "Criar novas séries" at bounding box center [251, 302] width 130 height 15
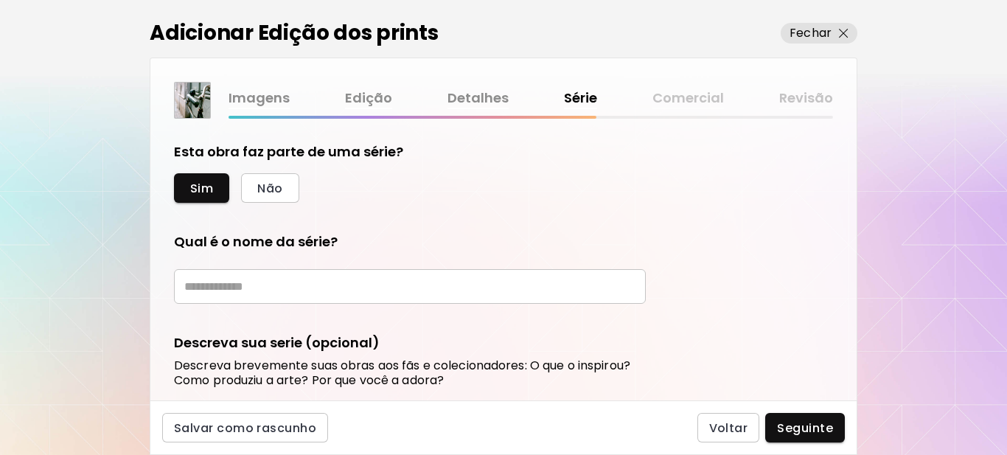
click at [242, 289] on input "text" at bounding box center [410, 286] width 472 height 35
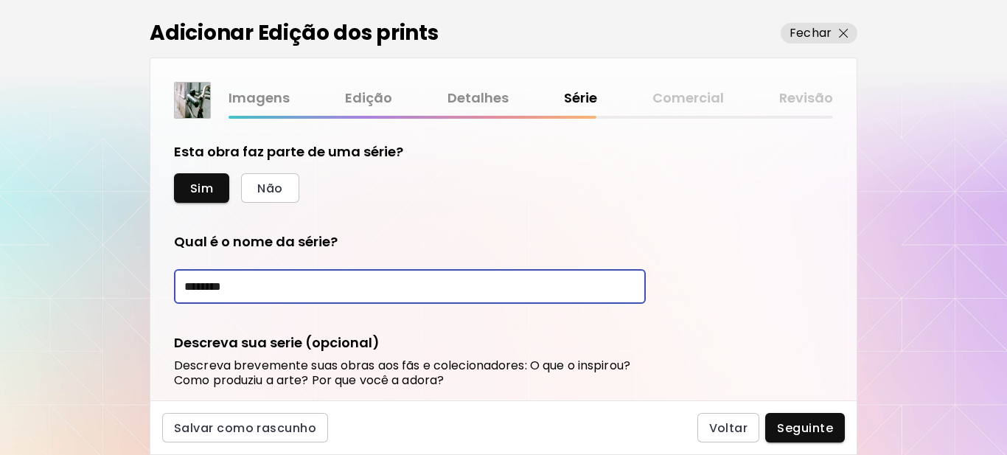
type input "********"
drag, startPoint x: 251, startPoint y: 287, endPoint x: 155, endPoint y: 290, distance: 95.8
click at [155, 290] on div "Esta obra faz parte de uma série? Sim Não Qual é o nome da série? ******** ​ De…" at bounding box center [503, 260] width 706 height 282
paste input "********"
click at [191, 287] on input "********" at bounding box center [410, 286] width 472 height 35
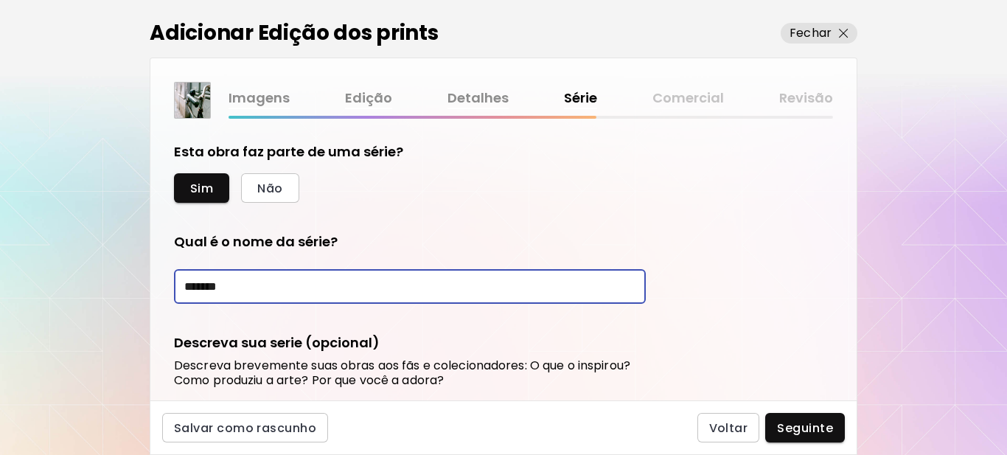
type input "********"
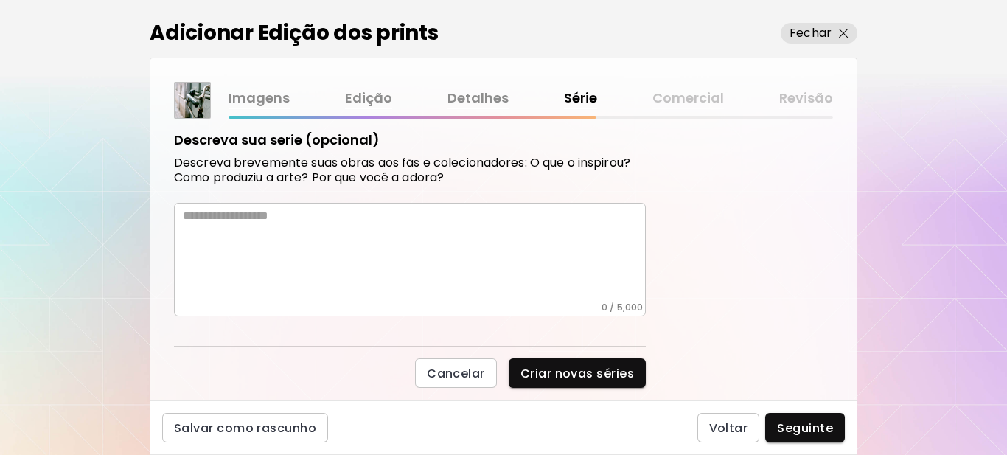
scroll to position [221, 0]
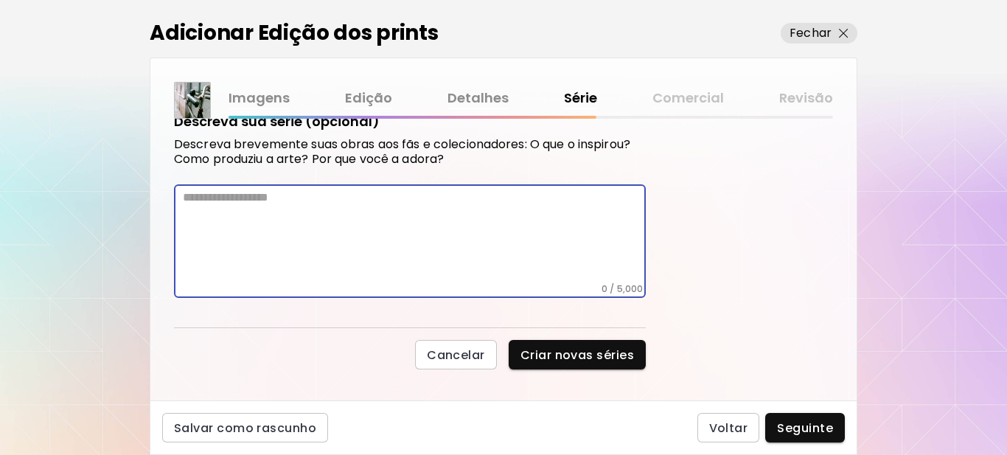
click at [298, 220] on textarea at bounding box center [414, 236] width 463 height 93
paste textarea "**********"
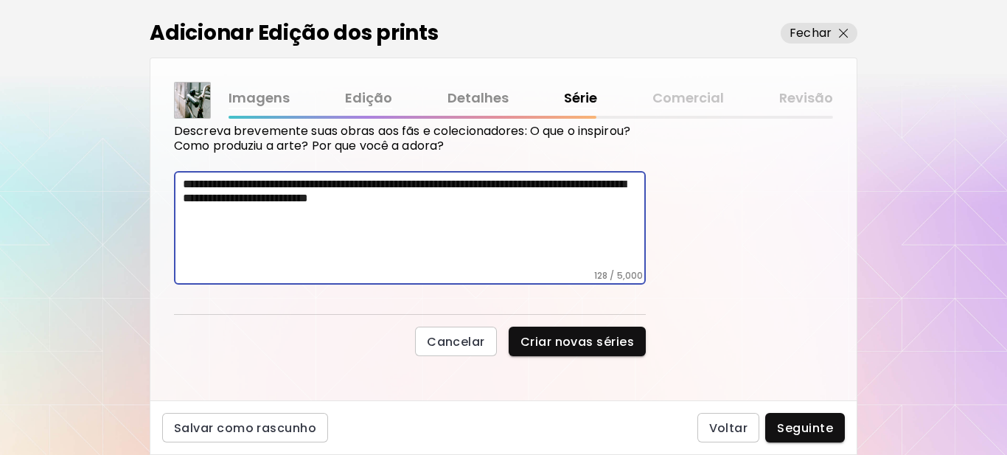
scroll to position [237, 0]
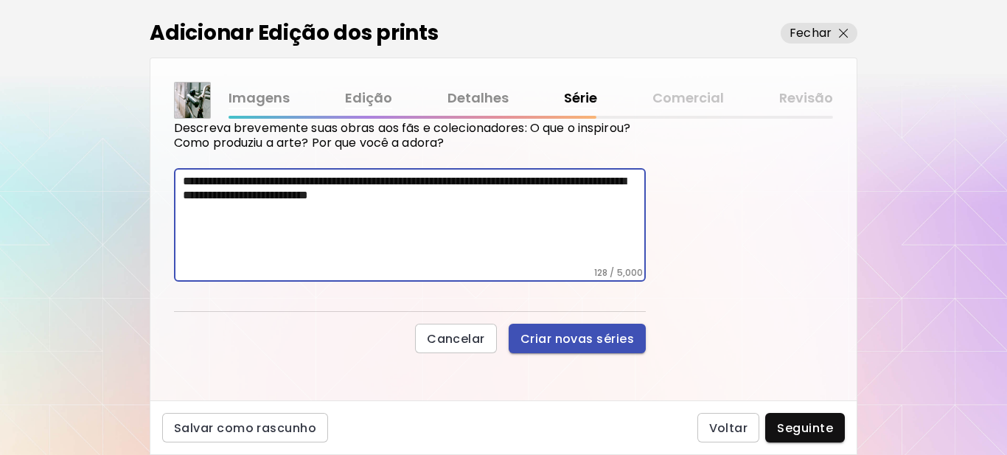
type textarea "**********"
click at [592, 343] on span "Criar novas séries" at bounding box center [577, 338] width 114 height 15
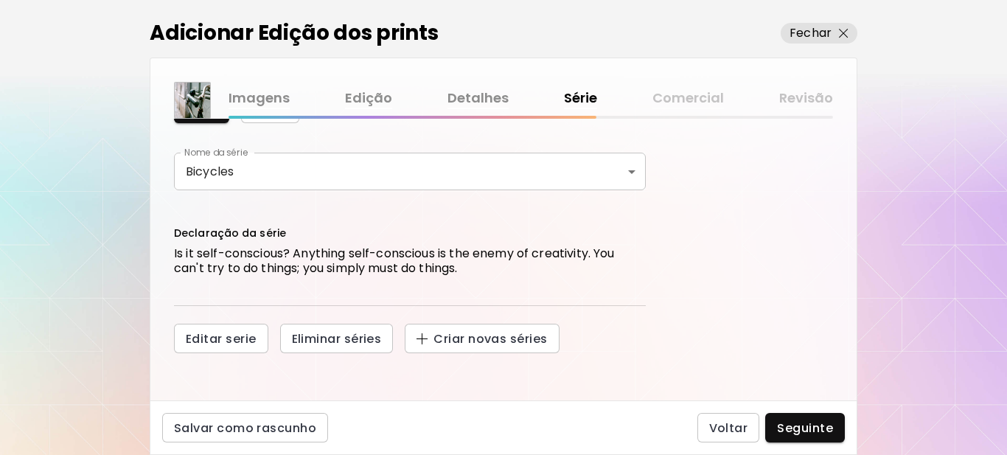
scroll to position [80, 0]
click at [801, 426] on span "Seguinte" at bounding box center [805, 427] width 56 height 15
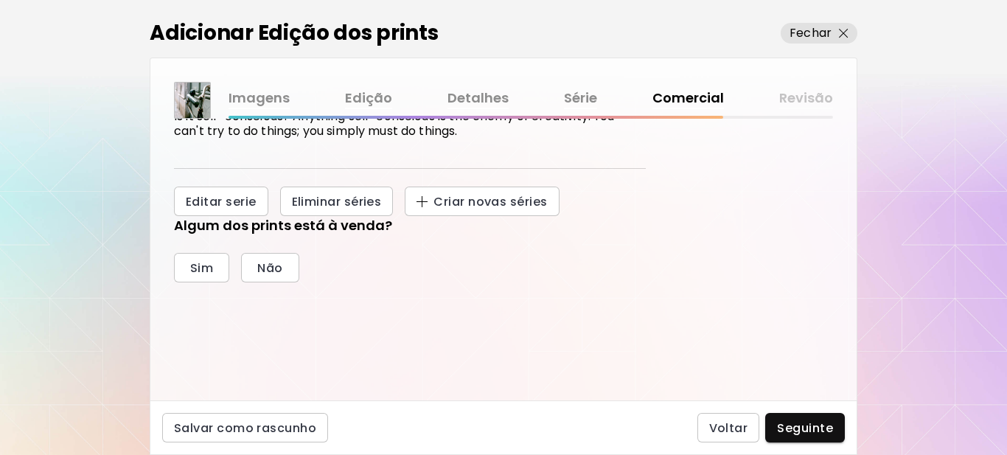
scroll to position [221, 0]
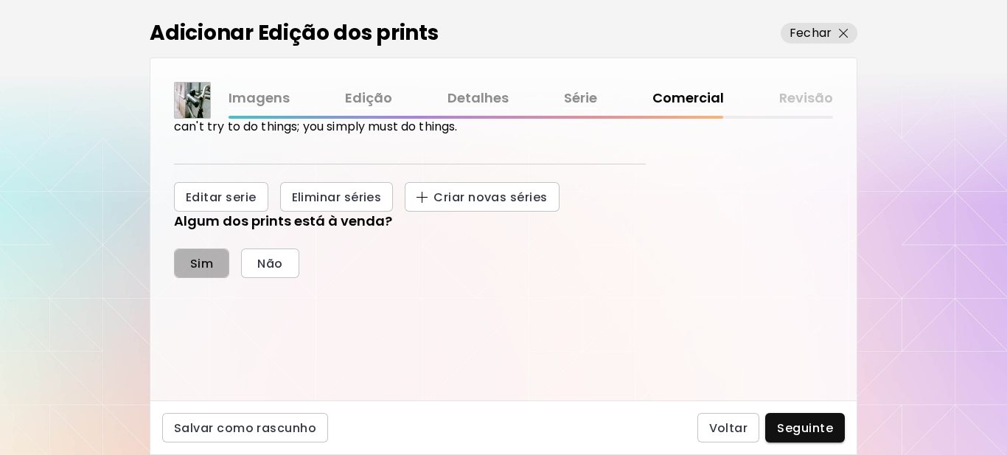
click at [203, 261] on span "Sim" at bounding box center [201, 263] width 23 height 15
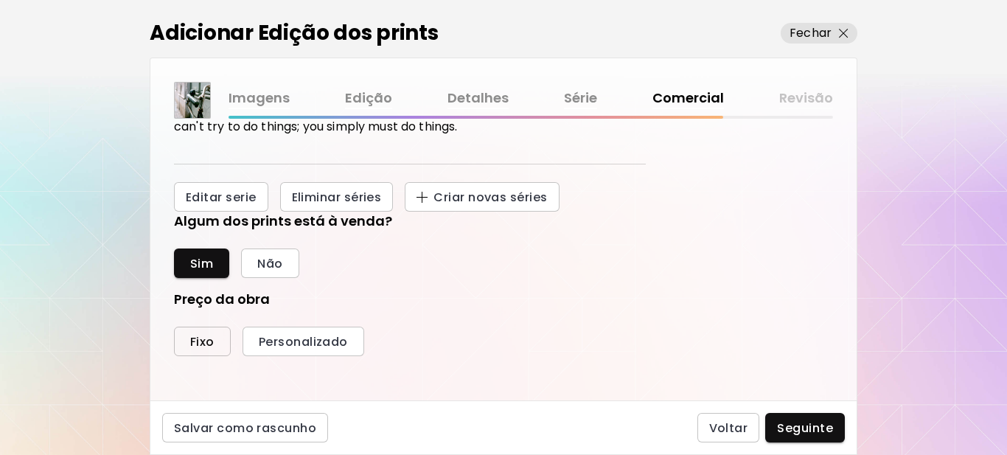
click at [197, 341] on span "Fixo" at bounding box center [202, 341] width 24 height 15
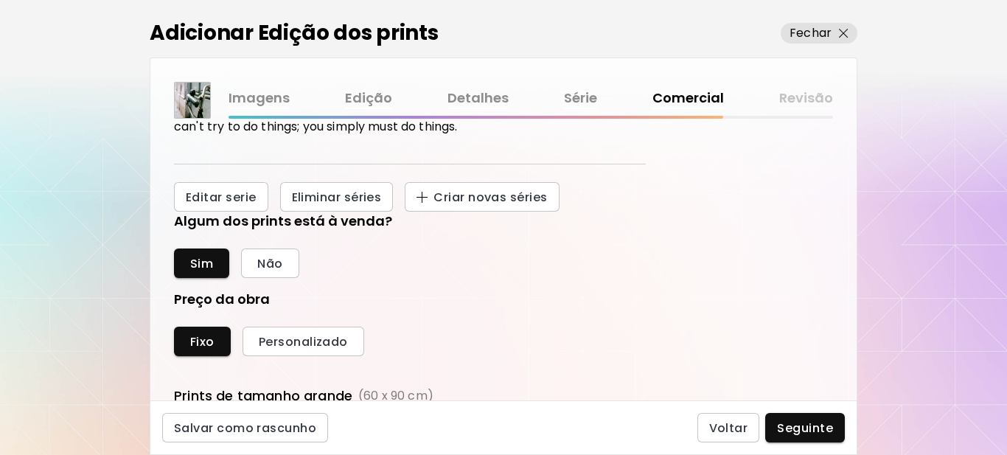
scroll to position [442, 0]
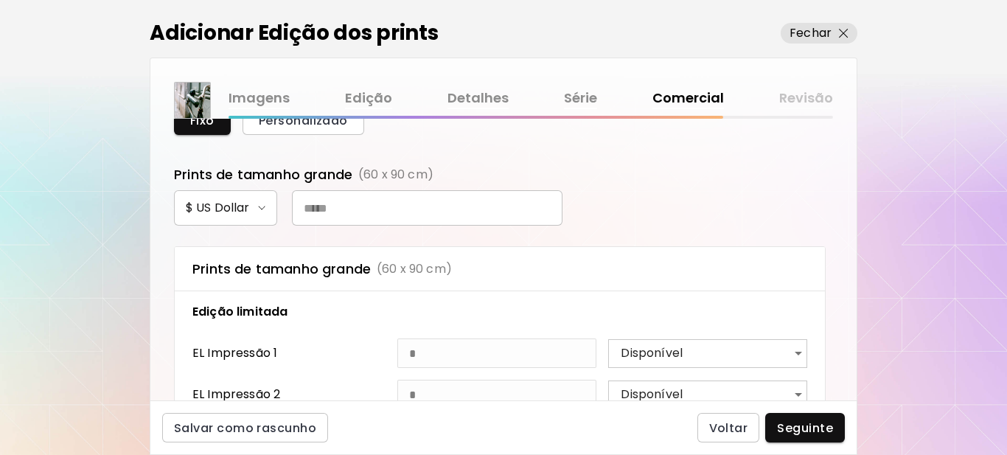
click at [337, 213] on input "text" at bounding box center [427, 207] width 270 height 35
type input "***"
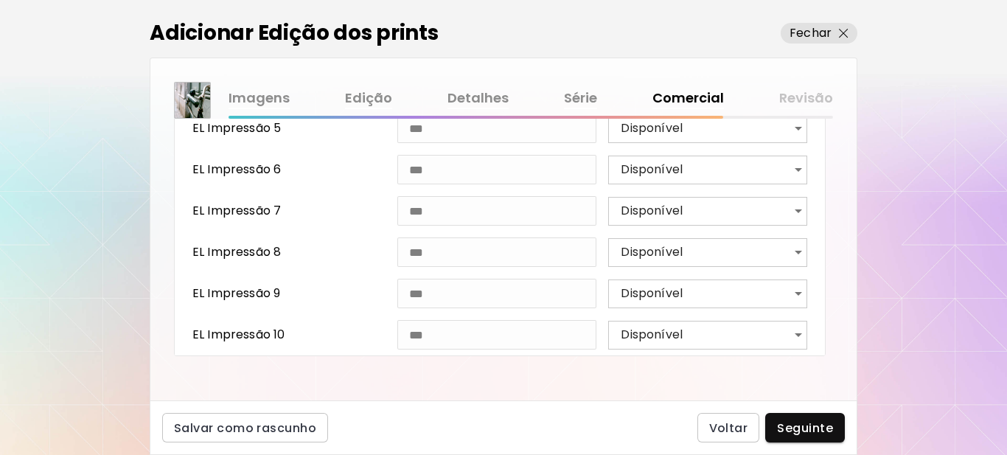
scroll to position [834, 0]
click at [799, 426] on span "Seguinte" at bounding box center [805, 427] width 56 height 15
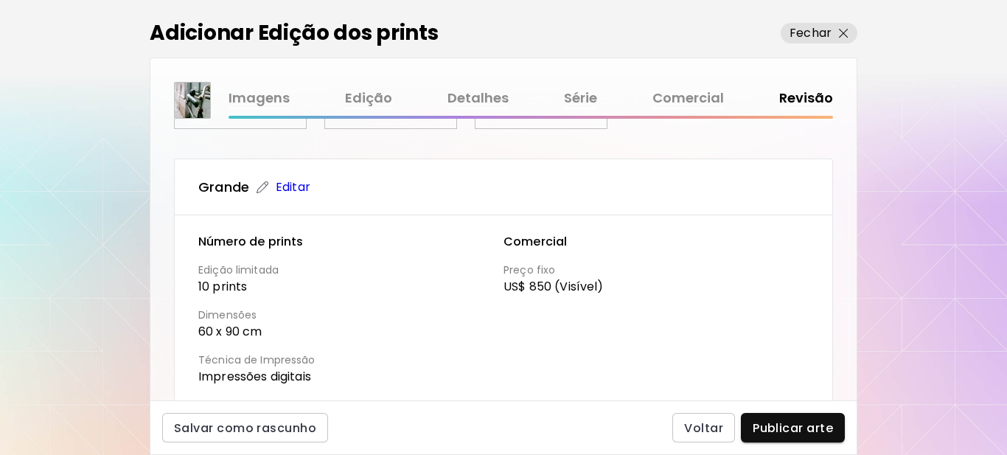
scroll to position [590, 0]
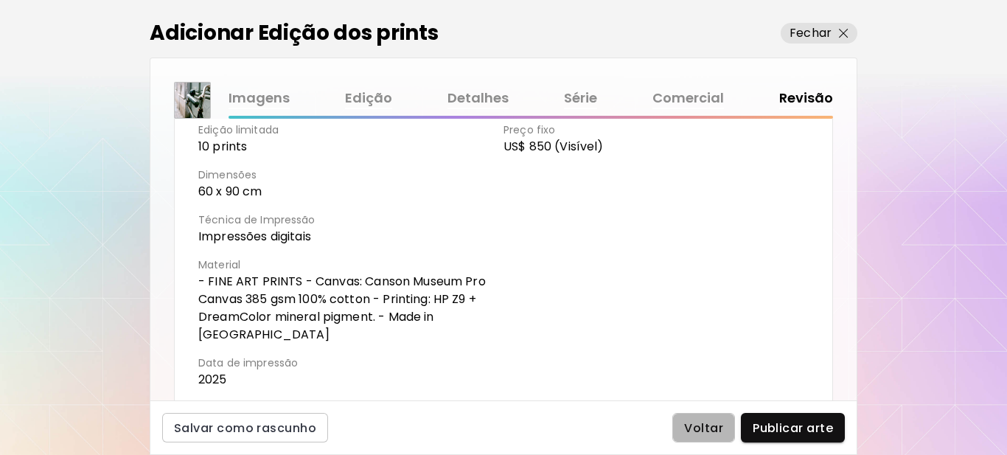
click at [705, 427] on span "Voltar" at bounding box center [703, 427] width 39 height 15
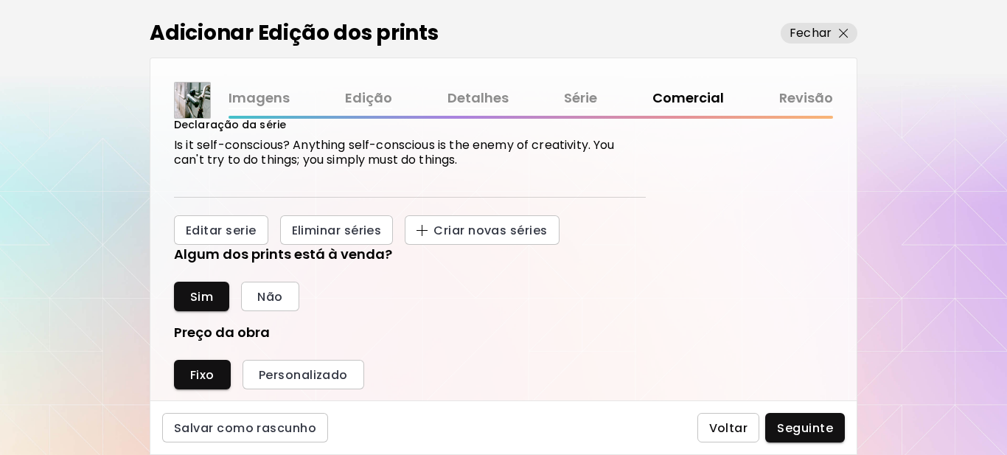
scroll to position [221, 0]
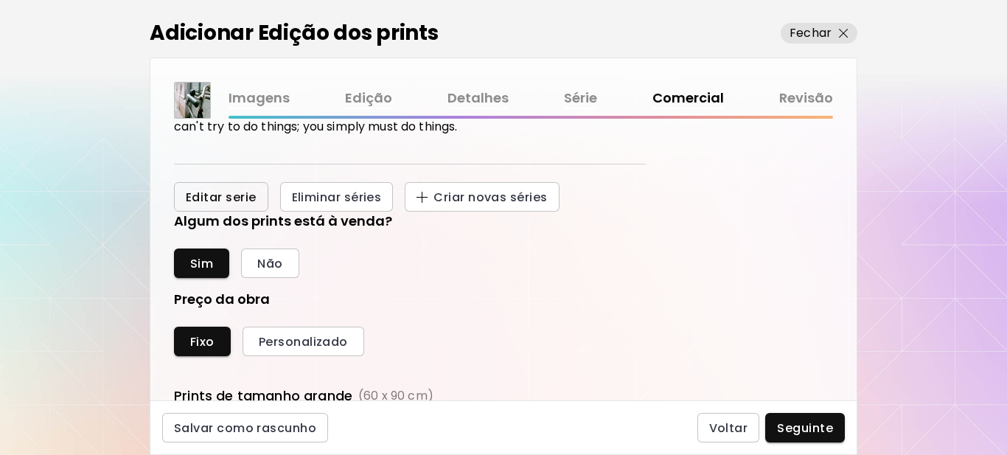
click at [221, 198] on span "Editar serie" at bounding box center [221, 196] width 71 height 15
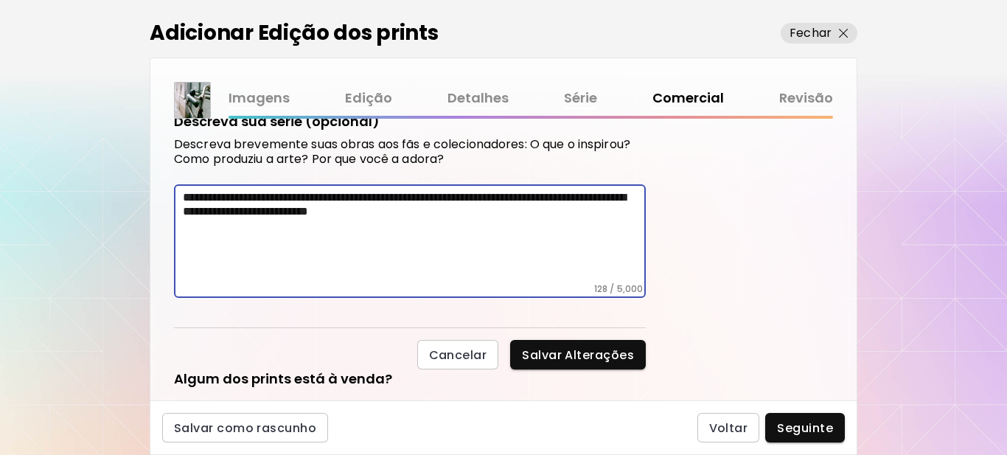
drag, startPoint x: 491, startPoint y: 209, endPoint x: 155, endPoint y: 189, distance: 336.7
click at [155, 189] on div "**********" at bounding box center [503, 260] width 706 height 282
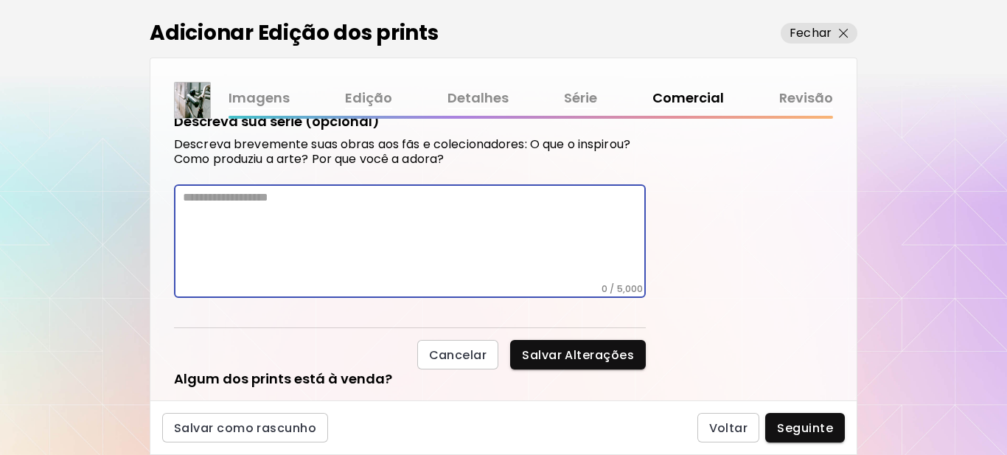
paste textarea "**********"
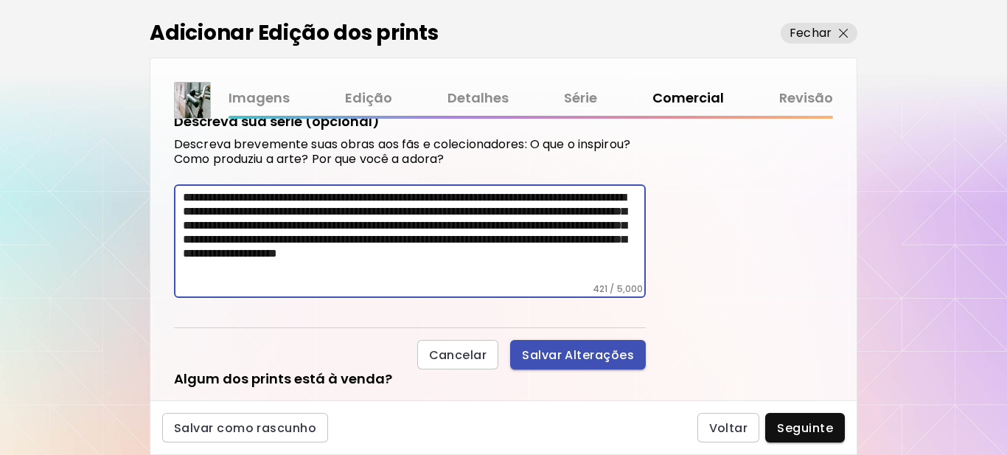
type textarea "**********"
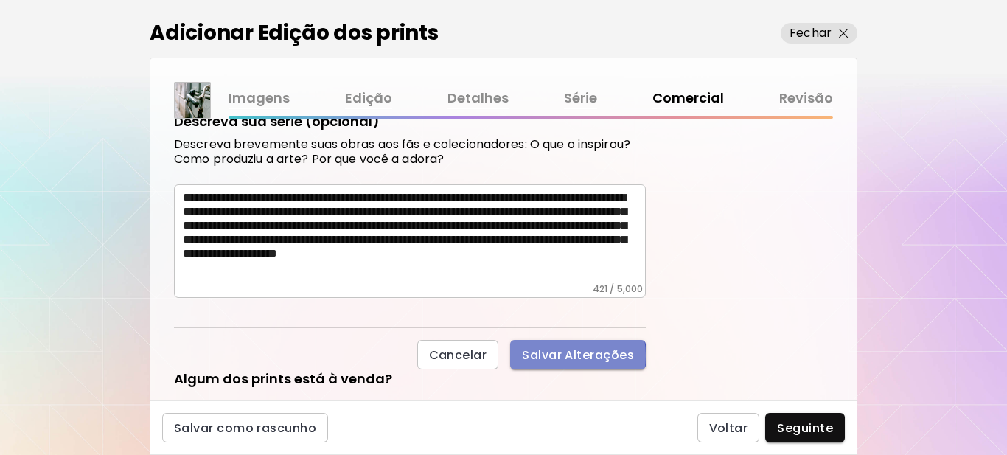
click at [557, 355] on span "Salvar Alterações" at bounding box center [578, 354] width 112 height 15
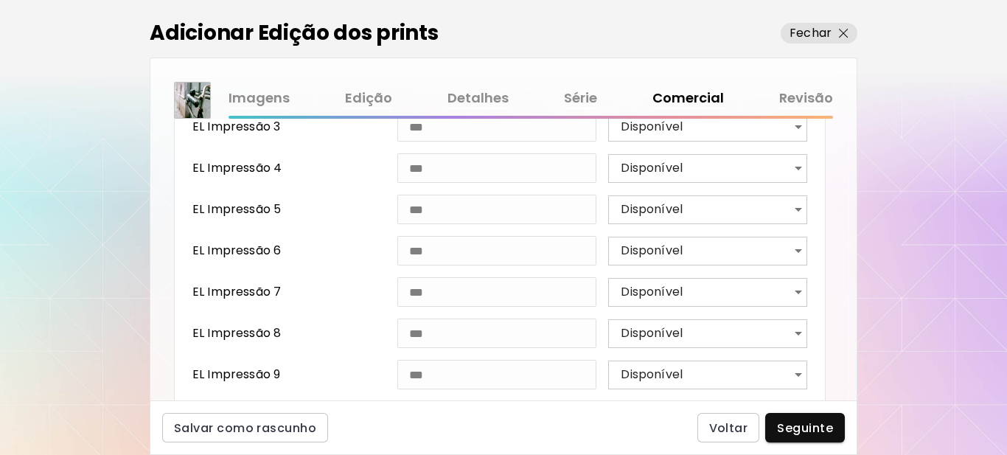
scroll to position [893, 0]
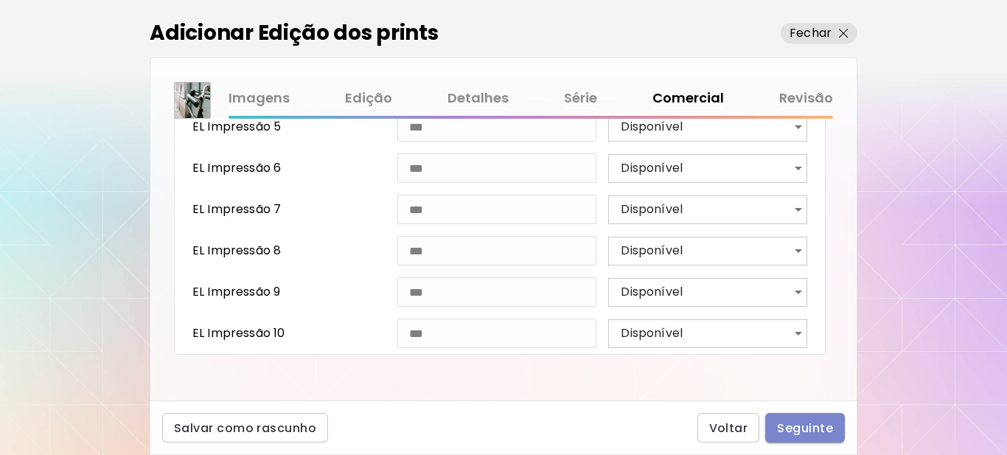
click at [813, 434] on span "Seguinte" at bounding box center [805, 427] width 56 height 15
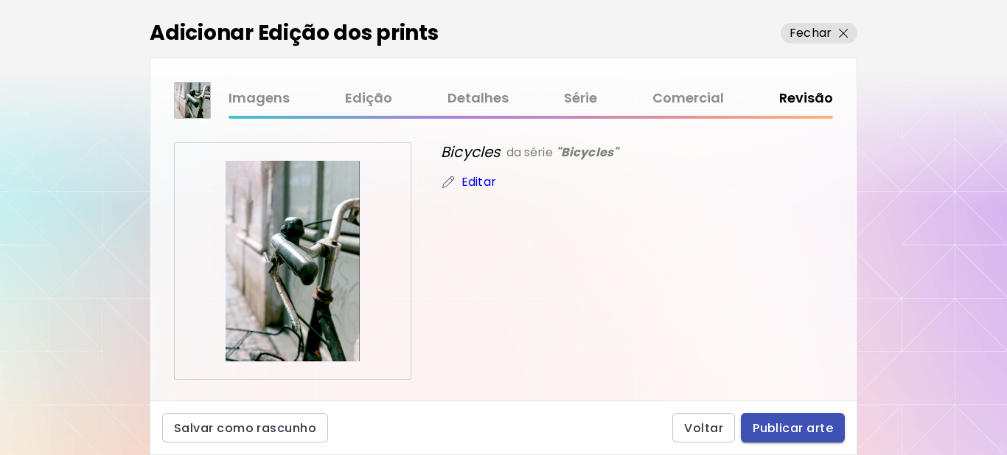
click at [767, 425] on span "Publicar arte" at bounding box center [792, 427] width 80 height 15
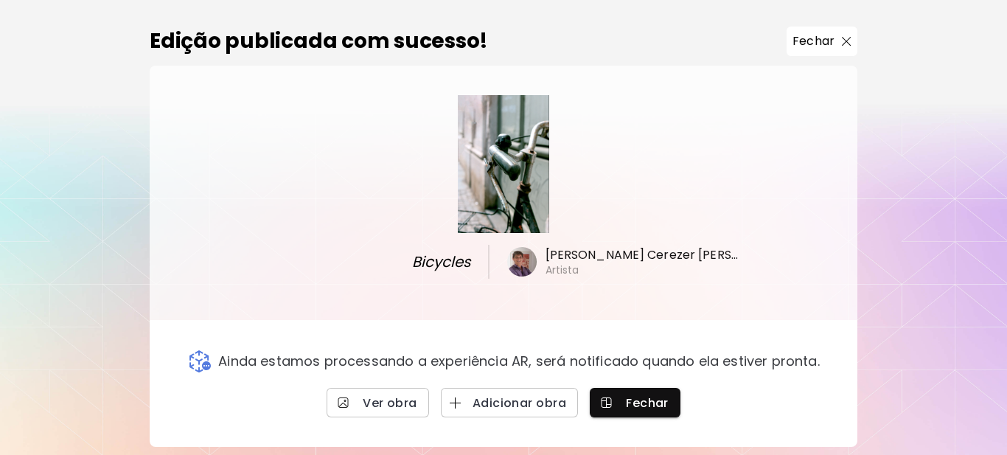
click at [801, 43] on p "Fechar" at bounding box center [813, 41] width 42 height 18
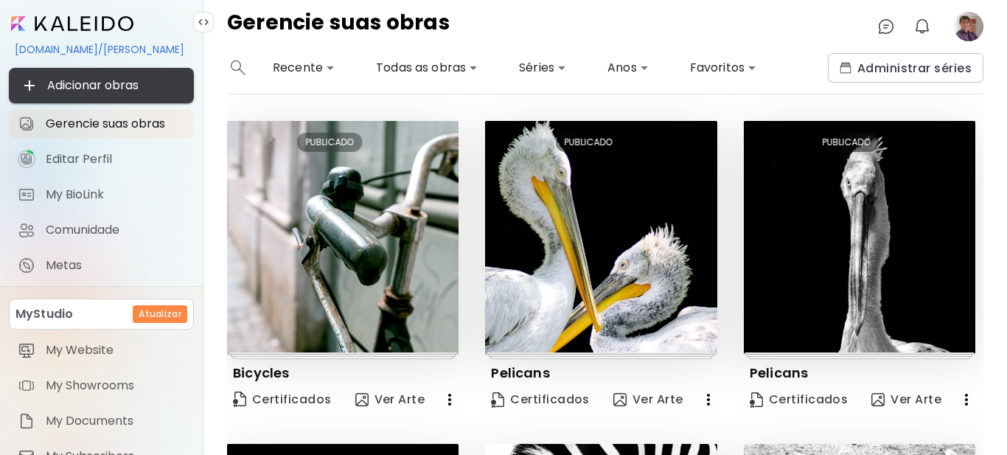
click at [135, 88] on span "Adicionar obras" at bounding box center [101, 86] width 161 height 18
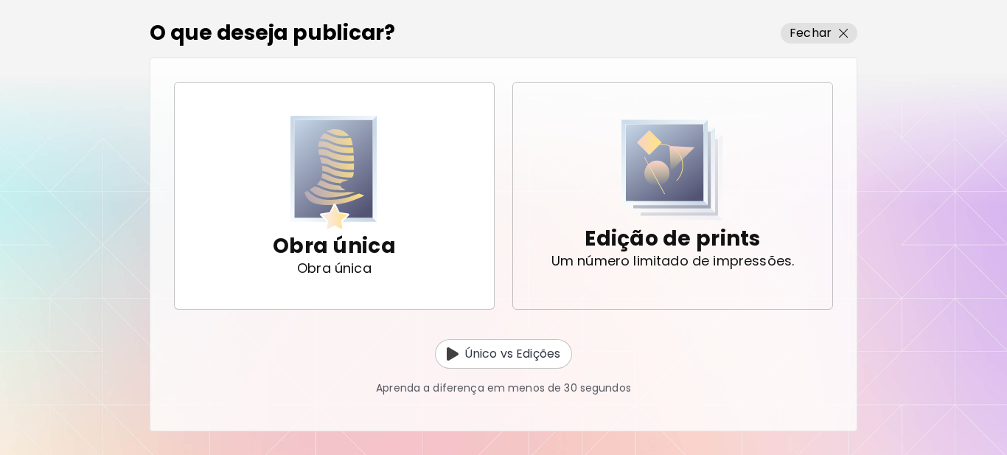
click at [647, 231] on p "Edição de prints" at bounding box center [671, 238] width 175 height 29
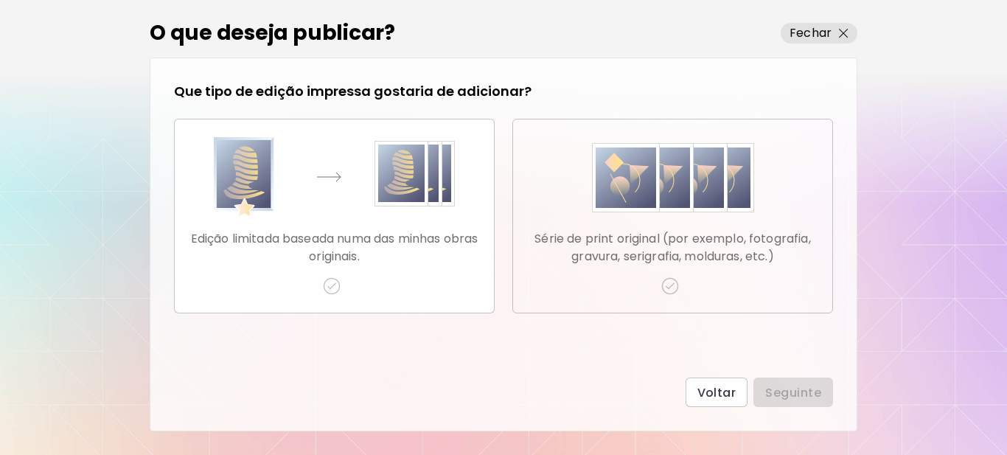
click at [654, 240] on p "Série de print original (por exemplo, fotografia, gravura, serigrafia, molduras…" at bounding box center [673, 247] width 296 height 35
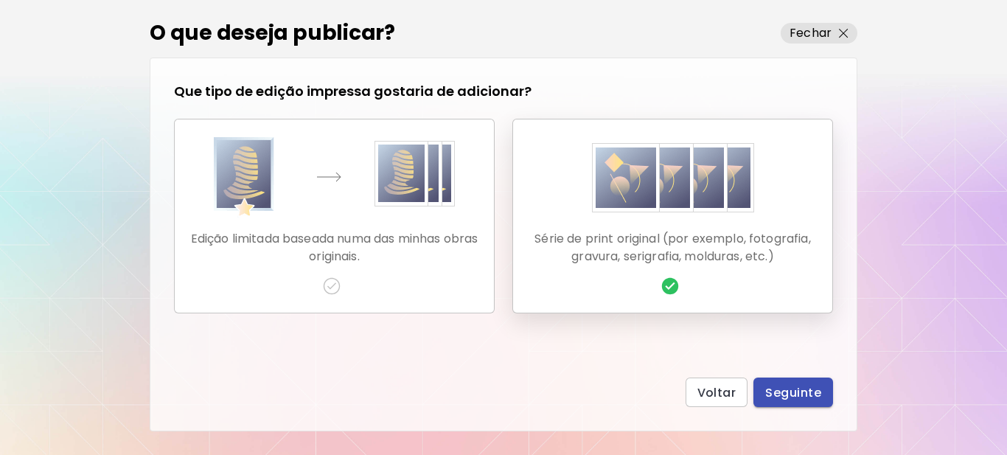
click at [777, 385] on span "Seguinte" at bounding box center [793, 392] width 56 height 15
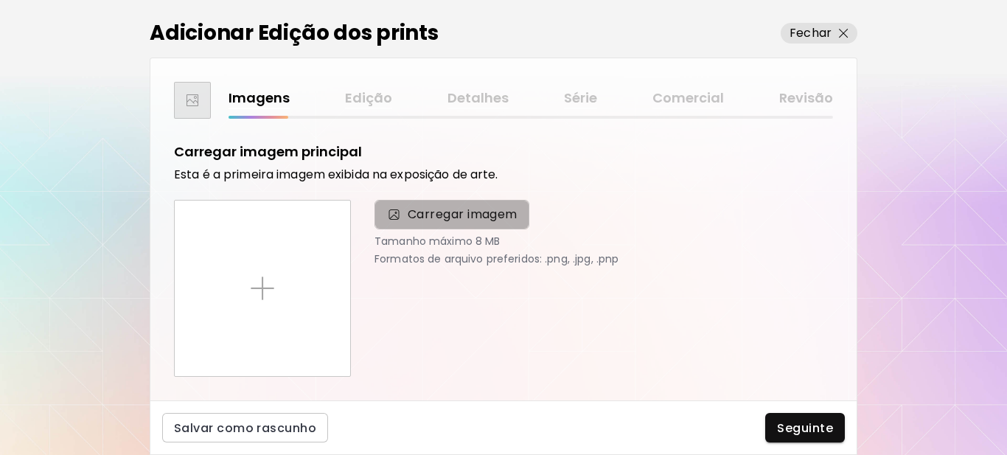
click at [425, 220] on span "Carregar imagem" at bounding box center [463, 215] width 110 height 18
click at [0, 0] on input "Carregar imagem" at bounding box center [0, 0] width 0 height 0
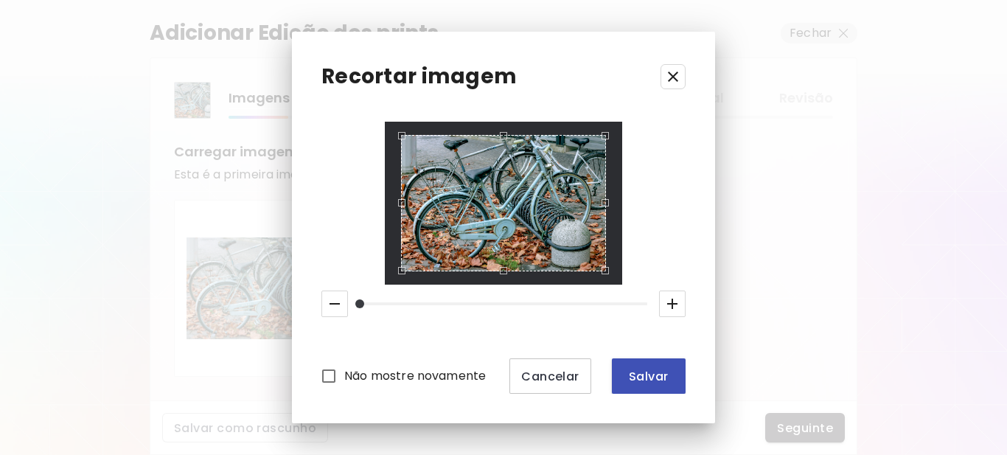
click at [643, 381] on span "Salvar" at bounding box center [649, 376] width 50 height 15
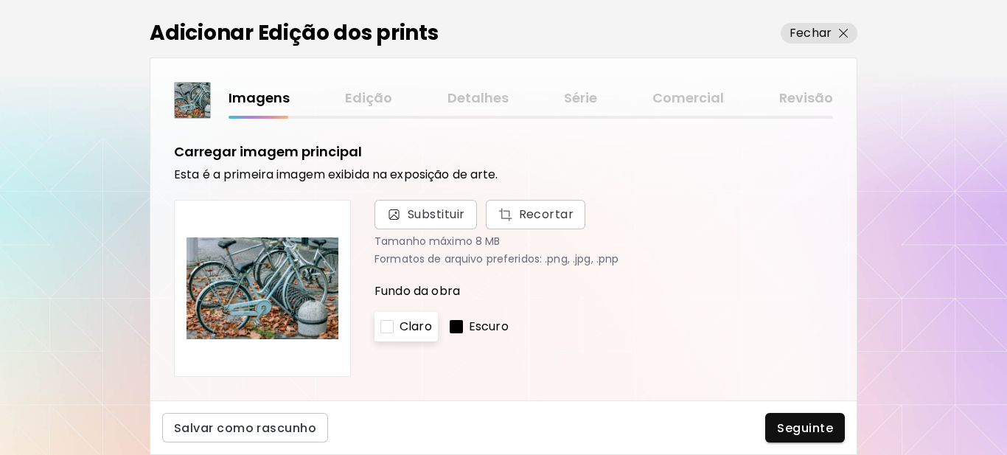
click at [455, 325] on div at bounding box center [456, 326] width 13 height 13
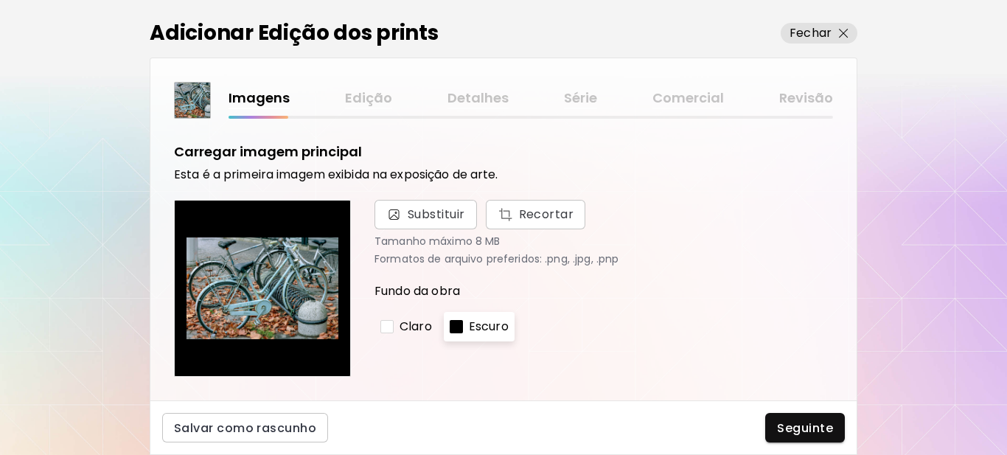
click at [390, 325] on div at bounding box center [386, 326] width 13 height 13
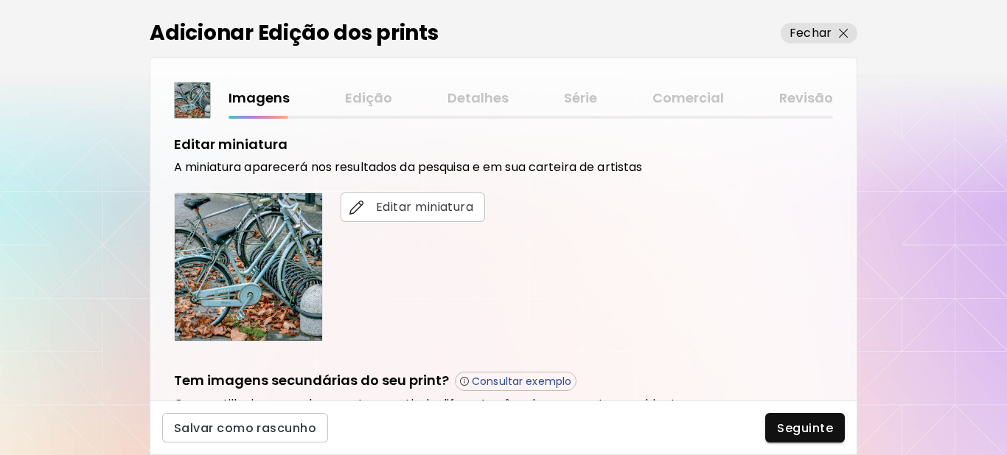
scroll to position [295, 0]
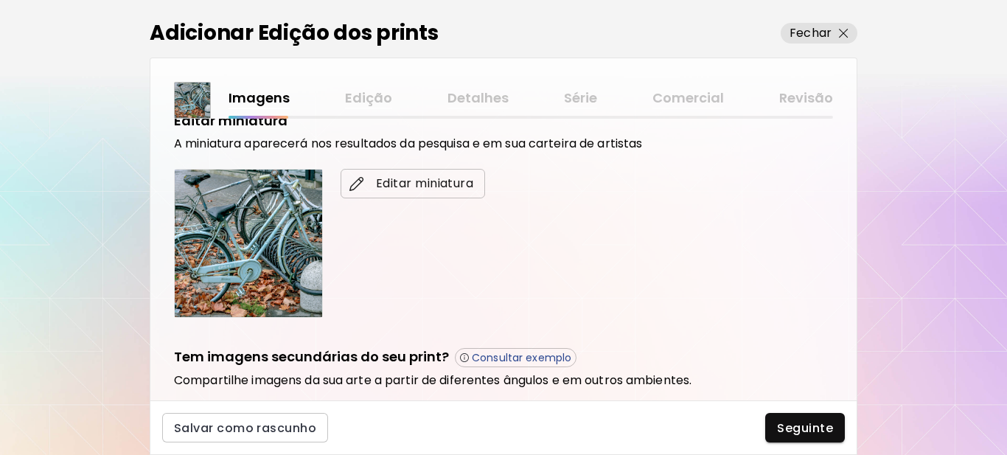
click at [439, 188] on span "Editar miniatura" at bounding box center [412, 184] width 121 height 18
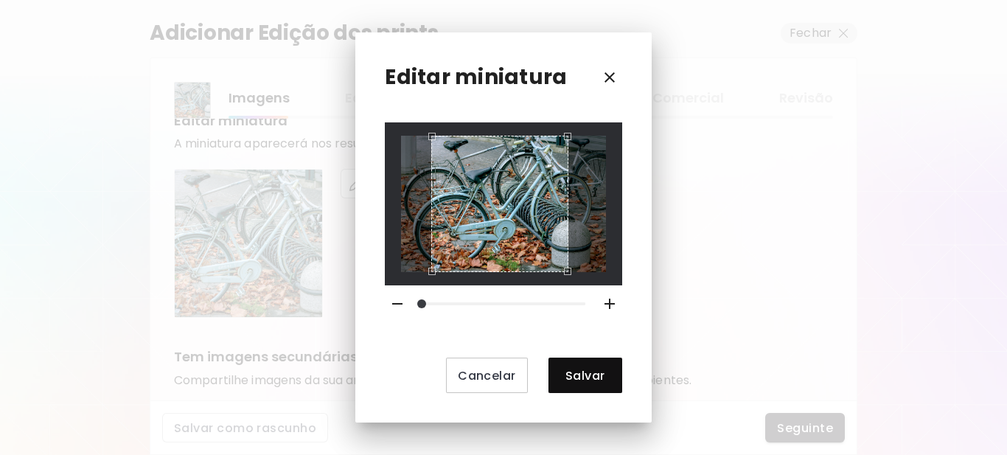
click at [510, 201] on div "Use the arrow keys to move the crop selection area" at bounding box center [499, 204] width 136 height 136
click at [572, 369] on span "Salvar" at bounding box center [585, 375] width 50 height 15
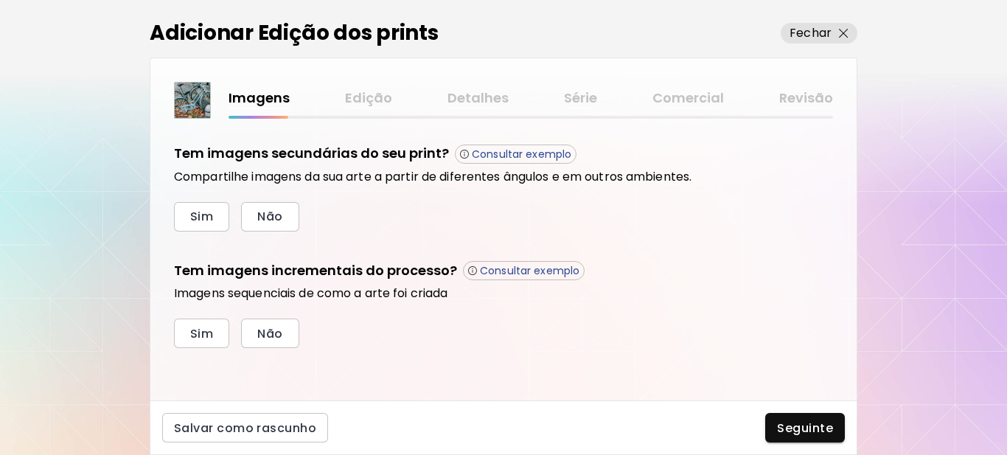
scroll to position [499, 0]
click at [260, 217] on span "Não" at bounding box center [269, 215] width 25 height 15
click at [205, 326] on span "Sim" at bounding box center [201, 332] width 23 height 15
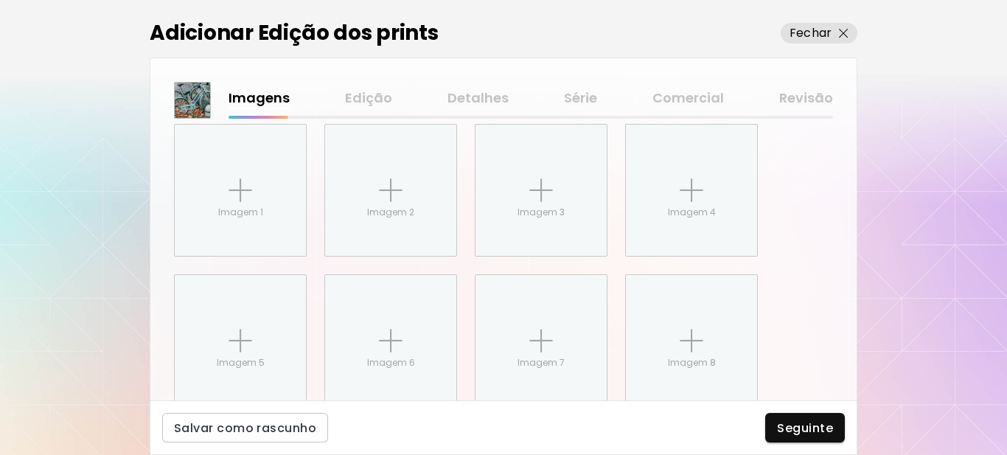
scroll to position [739, 0]
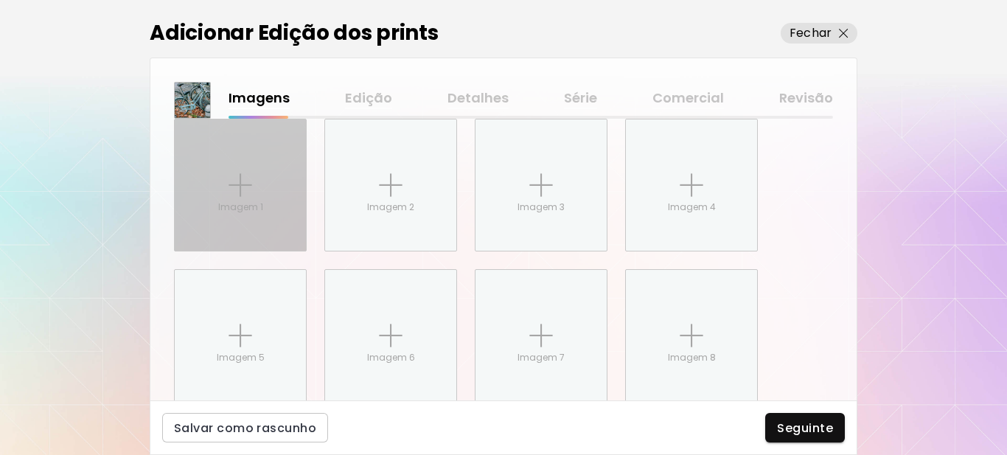
click at [224, 202] on p "Imagem 1" at bounding box center [240, 206] width 45 height 13
click at [0, 0] on input "Imagem 1" at bounding box center [0, 0] width 0 height 0
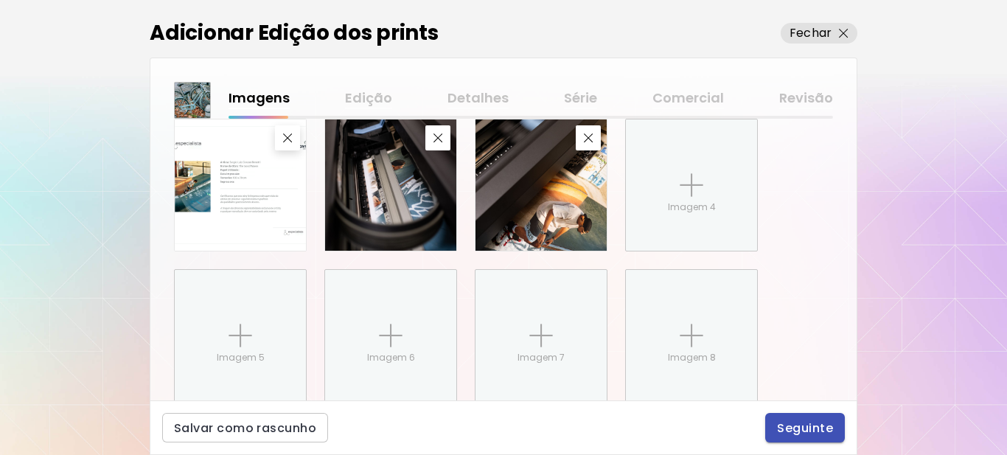
click at [786, 427] on span "Seguinte" at bounding box center [805, 427] width 56 height 15
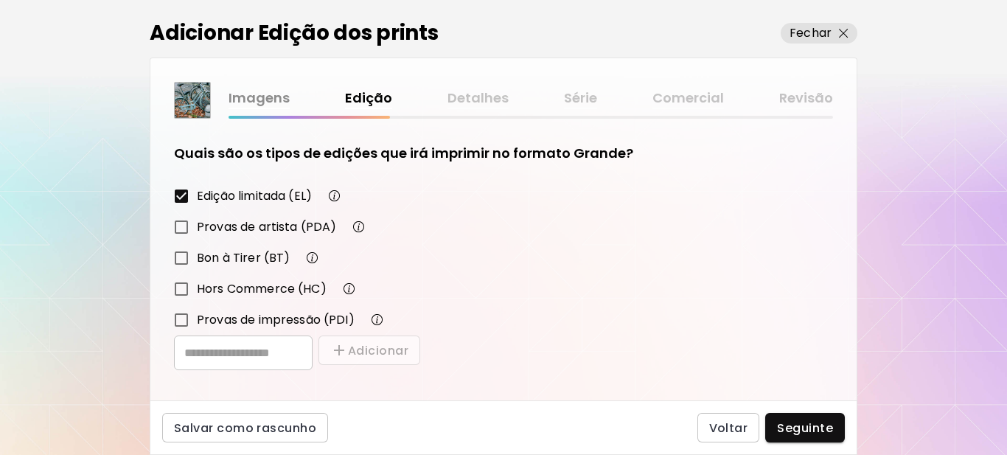
scroll to position [257, 0]
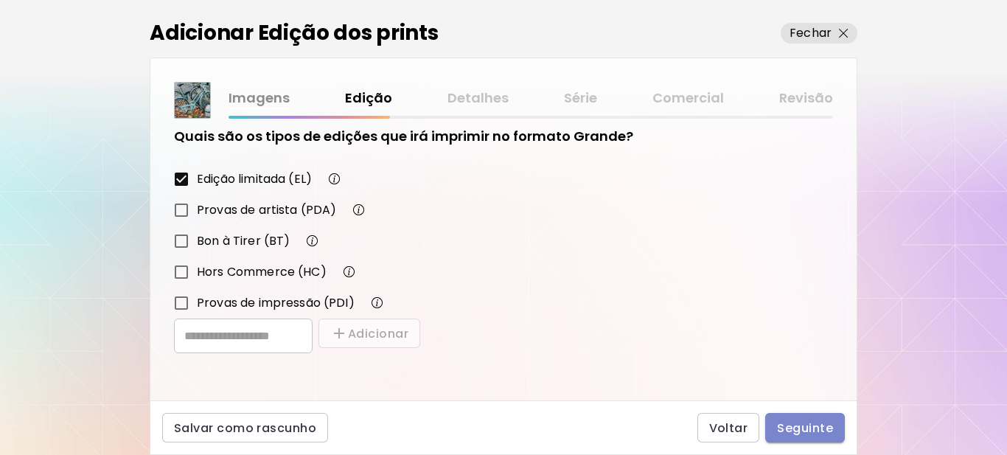
click at [791, 427] on span "Seguinte" at bounding box center [805, 427] width 56 height 15
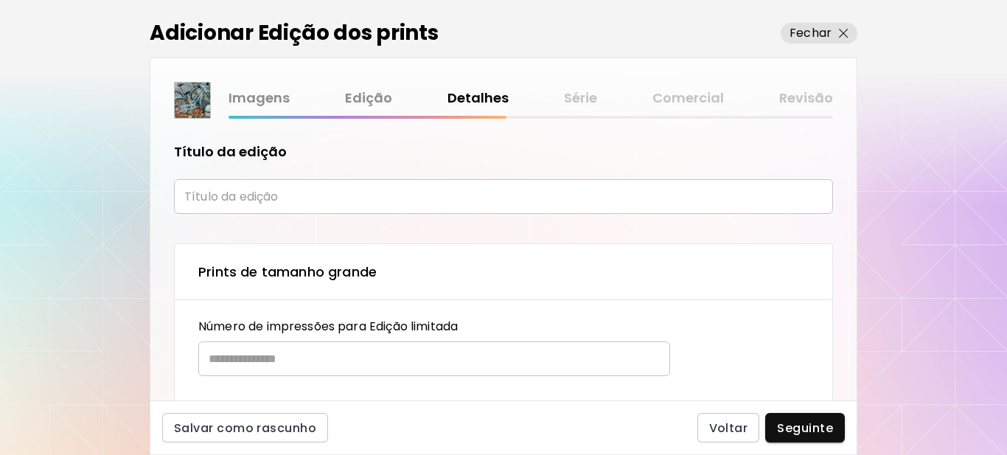
click at [258, 197] on input "text" at bounding box center [503, 196] width 659 height 35
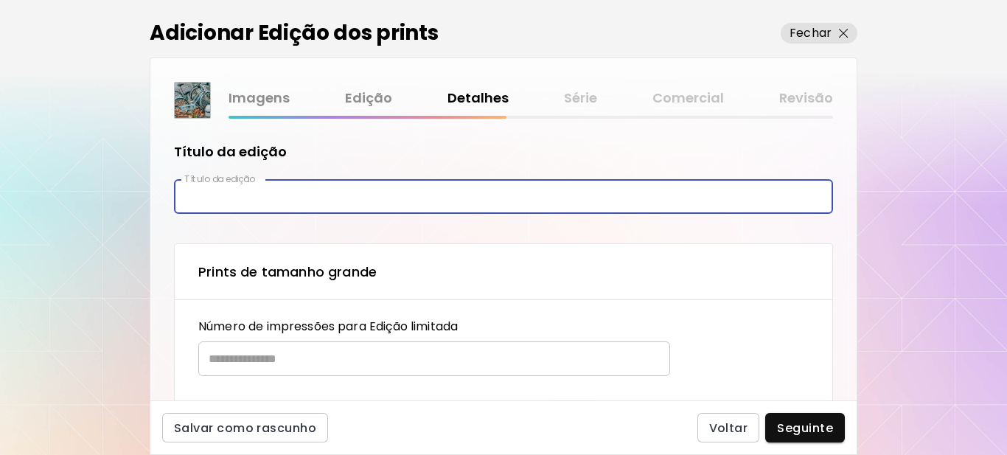
type input "********"
click at [296, 361] on input "text" at bounding box center [428, 358] width 461 height 35
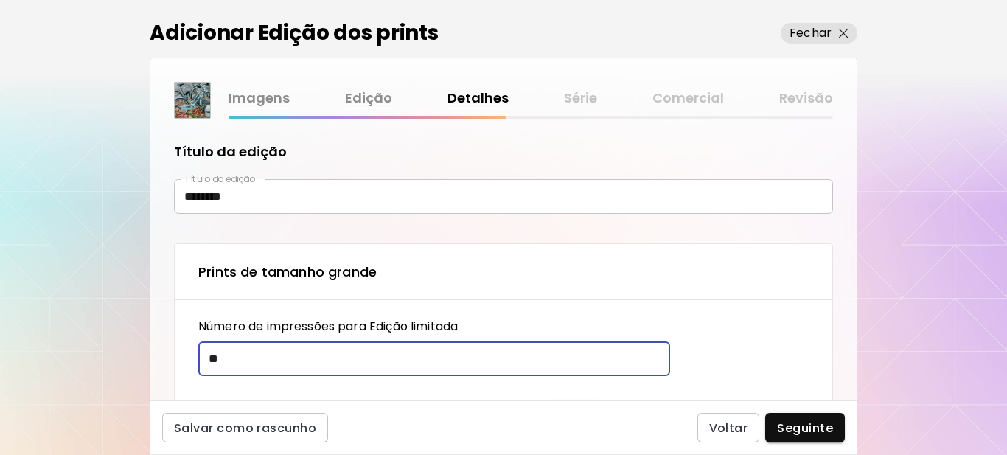
type input "**"
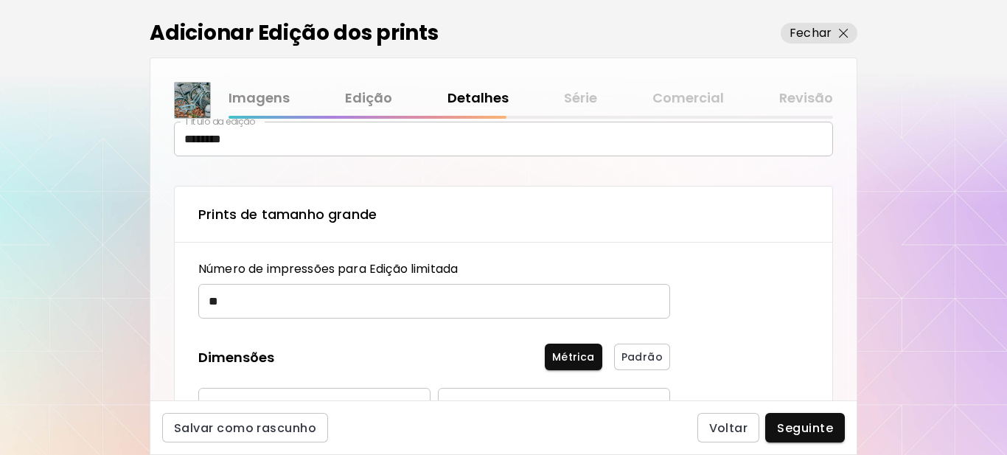
scroll to position [221, 0]
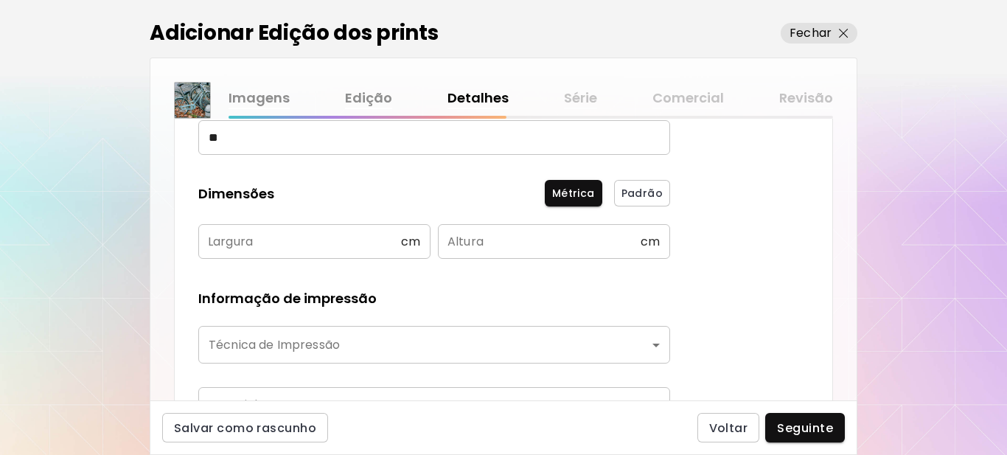
click at [293, 245] on input "text" at bounding box center [299, 241] width 203 height 35
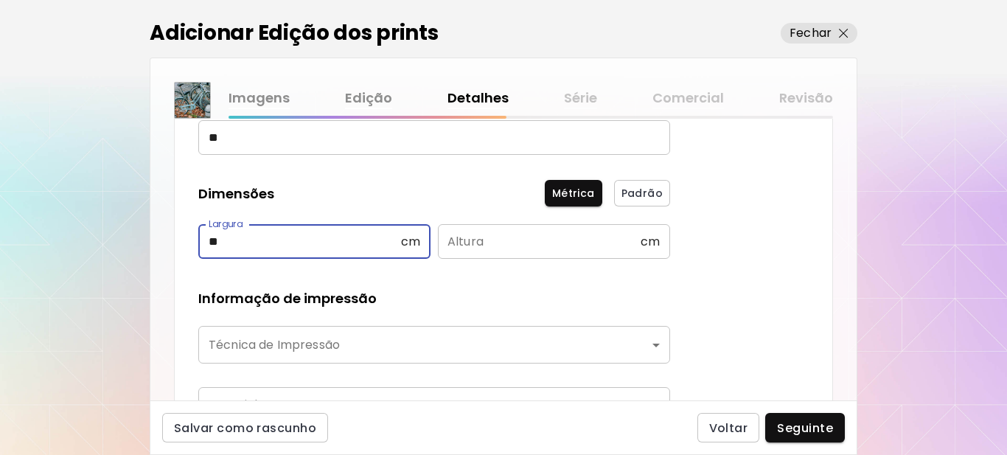
type input "**"
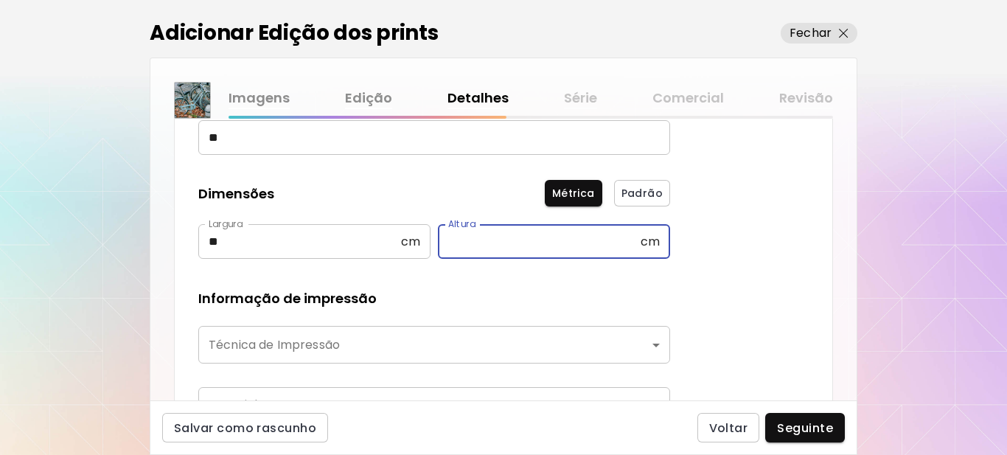
click at [483, 226] on input "text" at bounding box center [539, 241] width 203 height 35
type input "**"
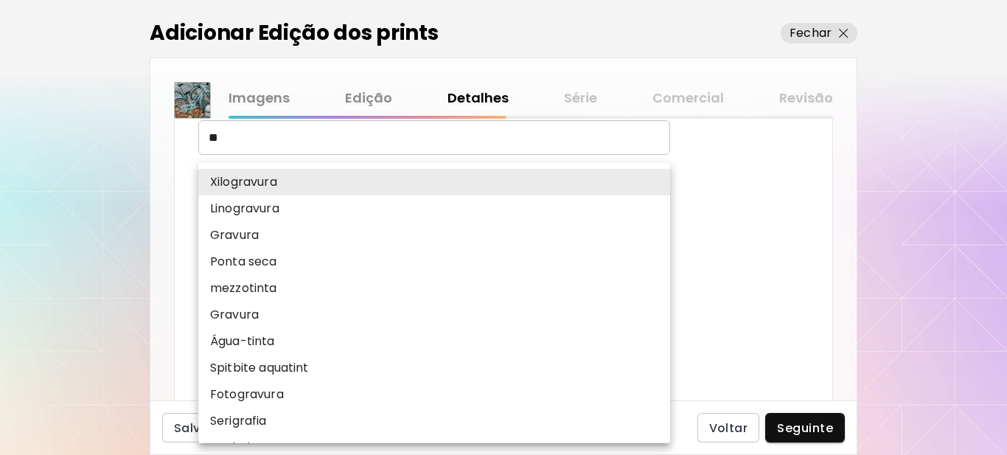
click at [394, 338] on body "kaleido.art/Sergio_Cerezer_Benetti Adicionar obras Gerencie suas obras Editar P…" at bounding box center [503, 227] width 1007 height 455
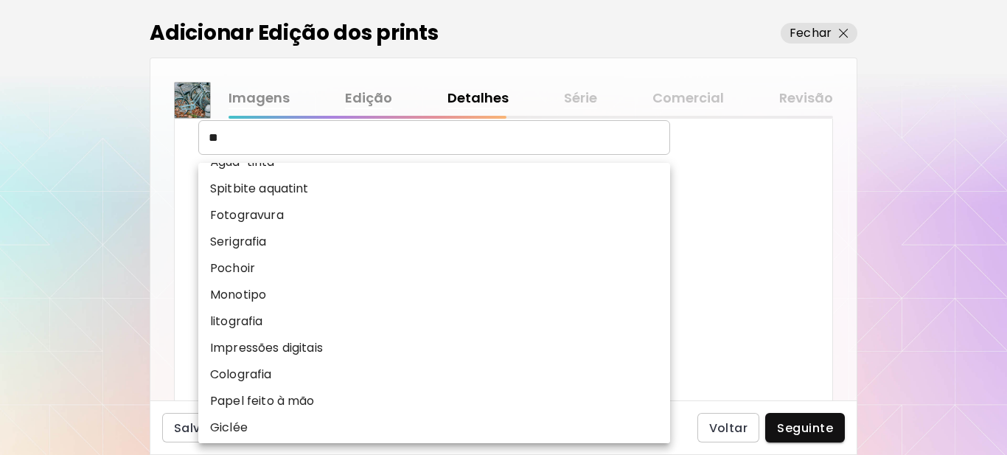
scroll to position [183, 0]
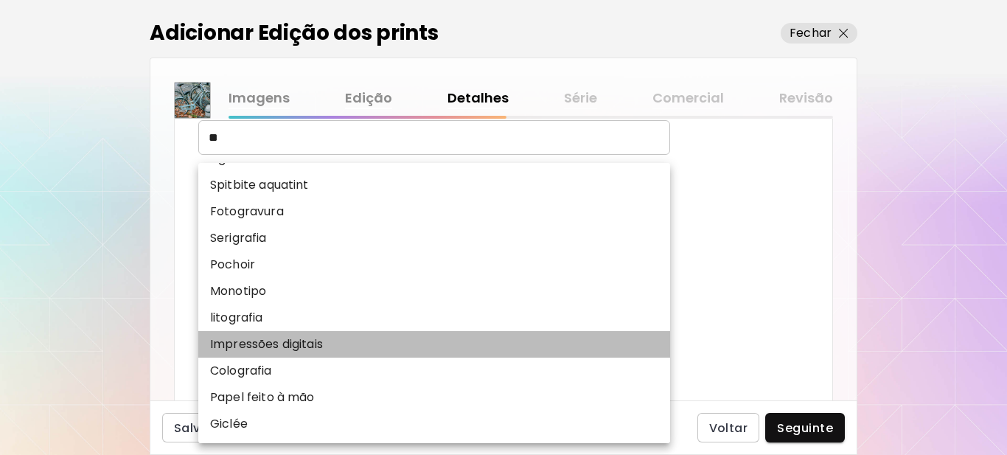
click at [257, 337] on p "Impressões digitais" at bounding box center [266, 344] width 113 height 18
type input "**********"
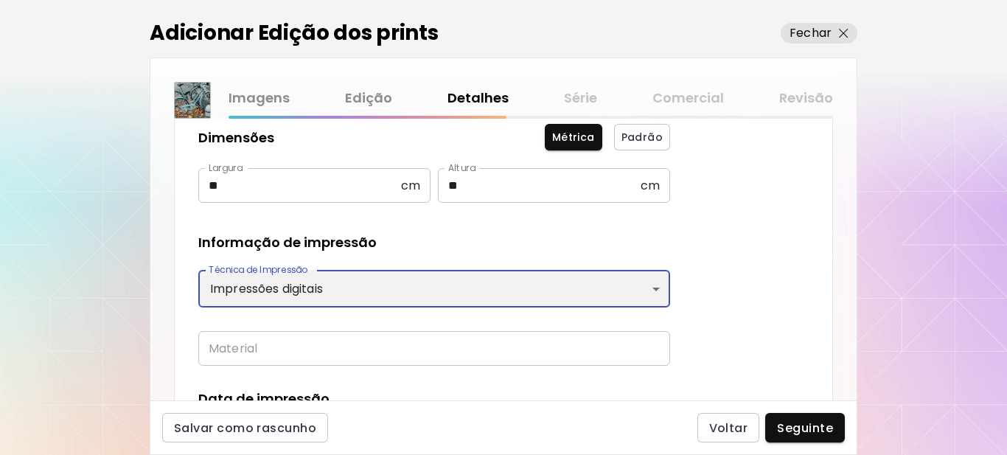
scroll to position [369, 0]
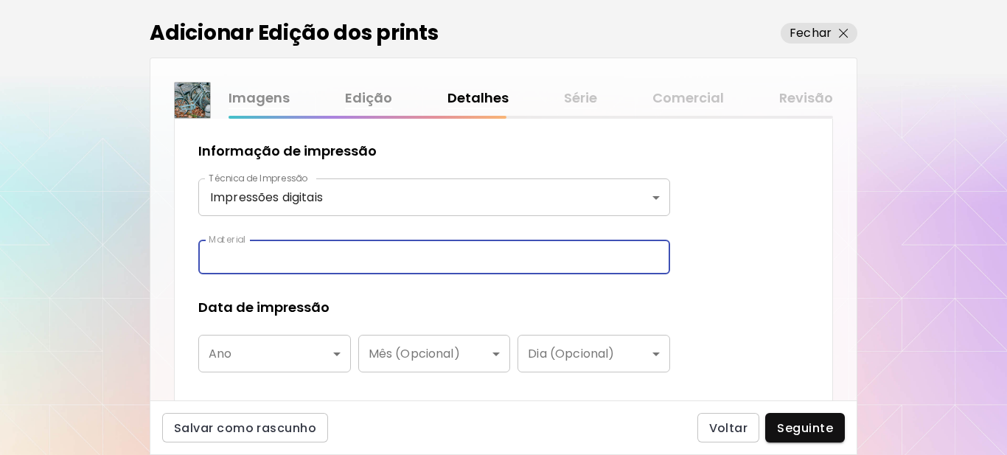
click at [365, 262] on input "text" at bounding box center [434, 257] width 472 height 35
type input "**********"
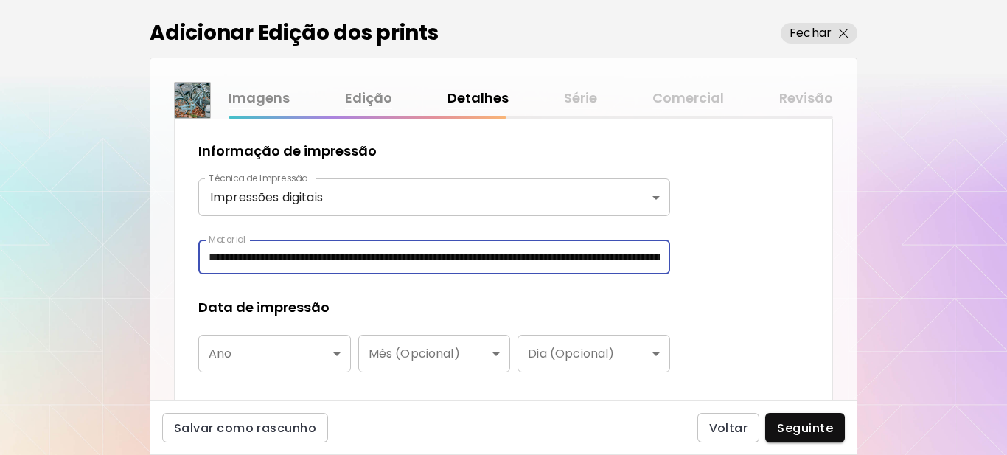
click at [325, 359] on body "**********" at bounding box center [503, 227] width 1007 height 455
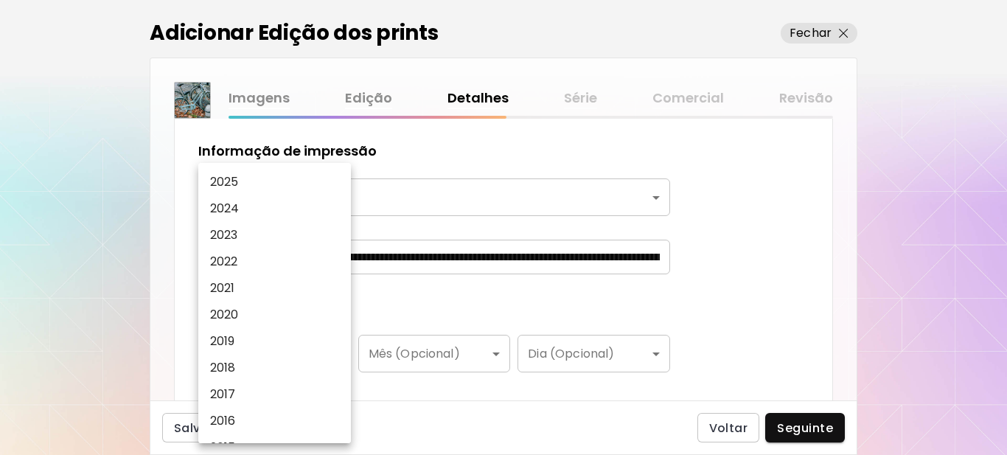
drag, startPoint x: 245, startPoint y: 183, endPoint x: 246, endPoint y: 209, distance: 26.5
click at [245, 182] on li "2025" at bounding box center [278, 182] width 160 height 27
type input "****"
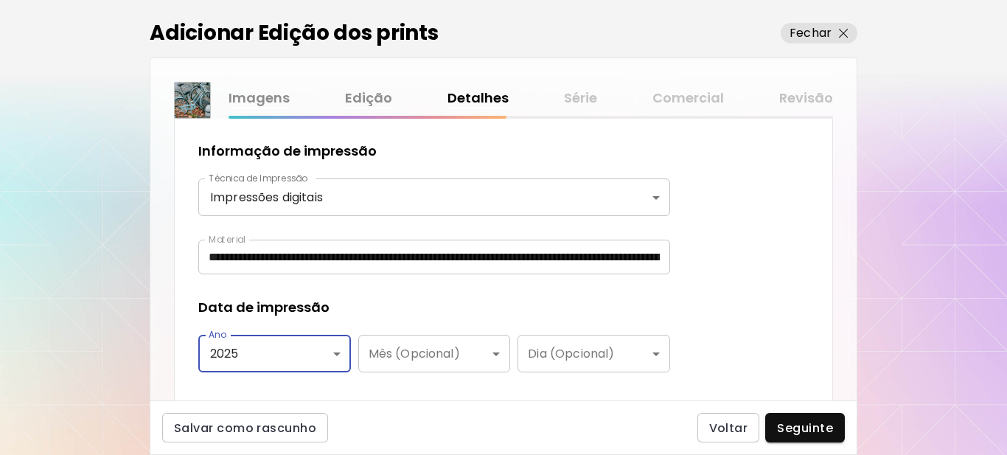
click at [388, 308] on div "Data de impressão" at bounding box center [434, 307] width 472 height 19
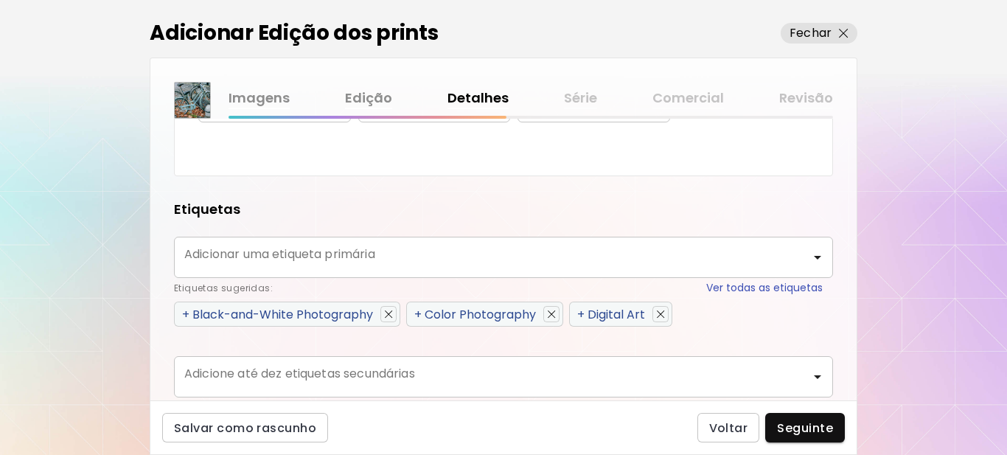
scroll to position [663, 0]
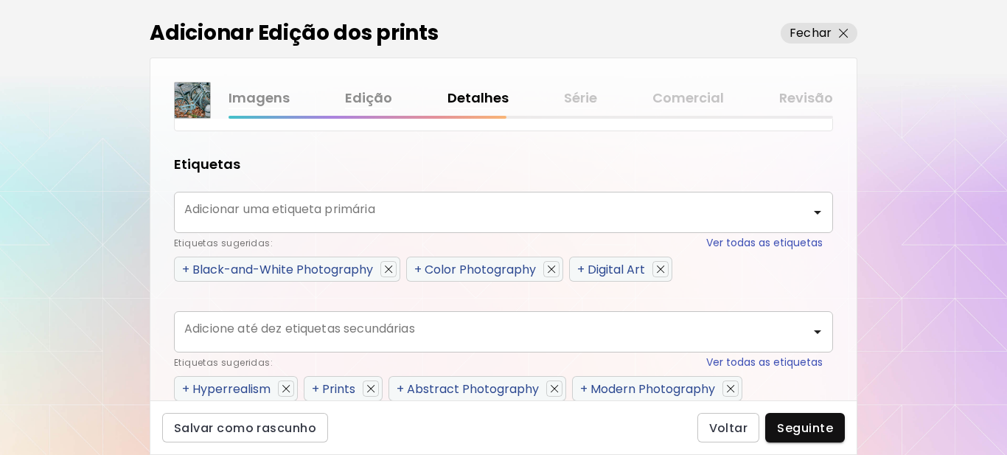
click at [418, 268] on span "+" at bounding box center [417, 269] width 7 height 17
type input "**********"
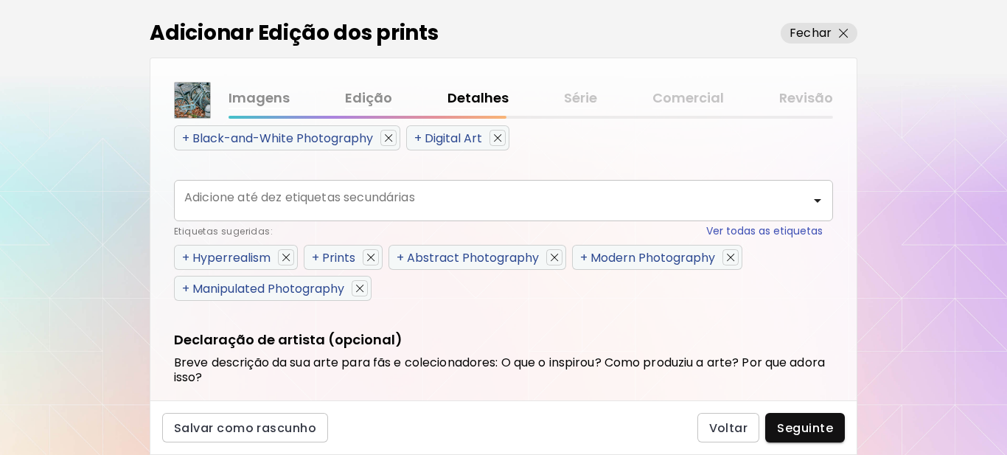
scroll to position [811, 0]
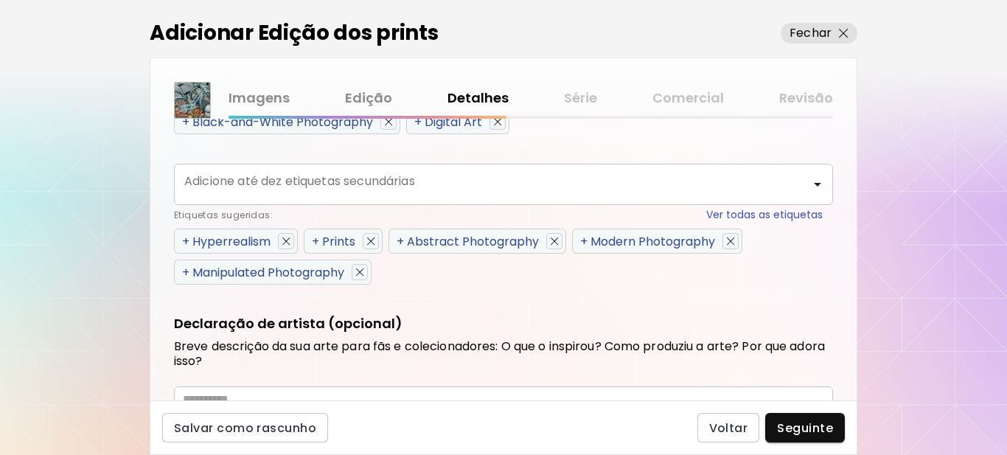
click at [185, 240] on span "+" at bounding box center [185, 241] width 7 height 17
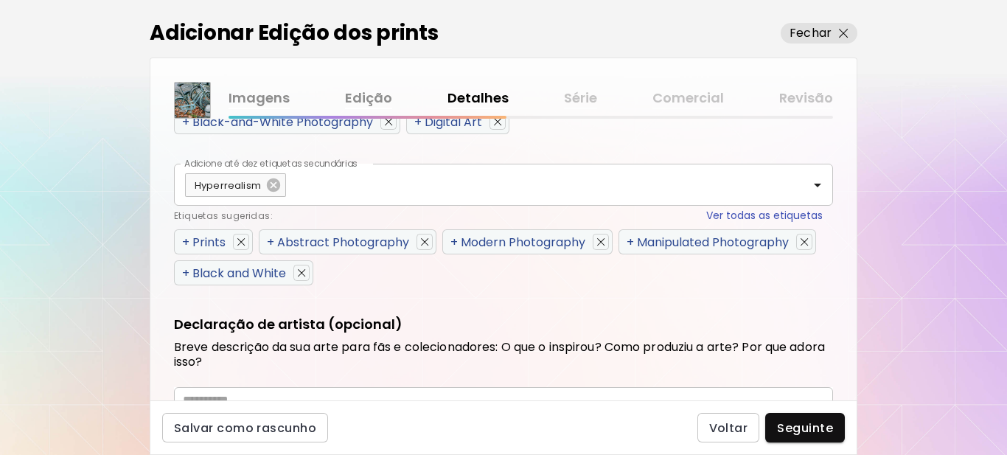
click at [185, 240] on span "+" at bounding box center [185, 242] width 7 height 17
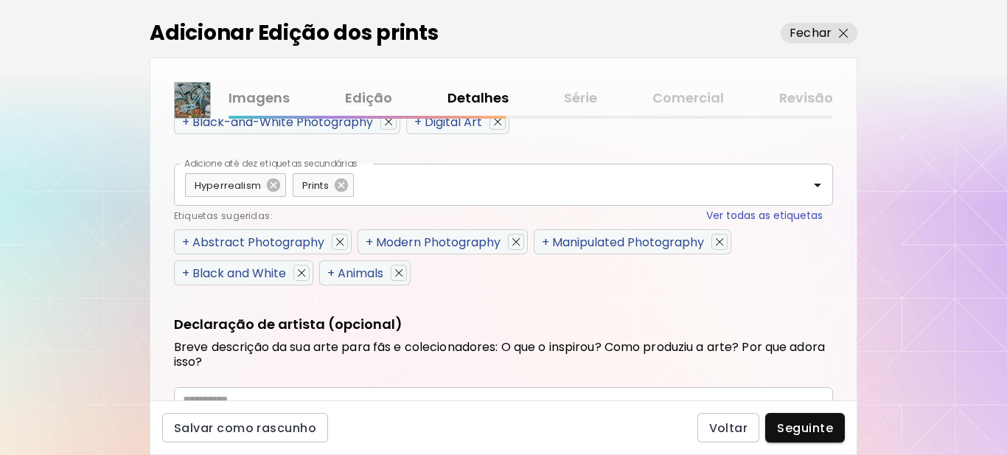
click at [185, 240] on span "+" at bounding box center [185, 242] width 7 height 17
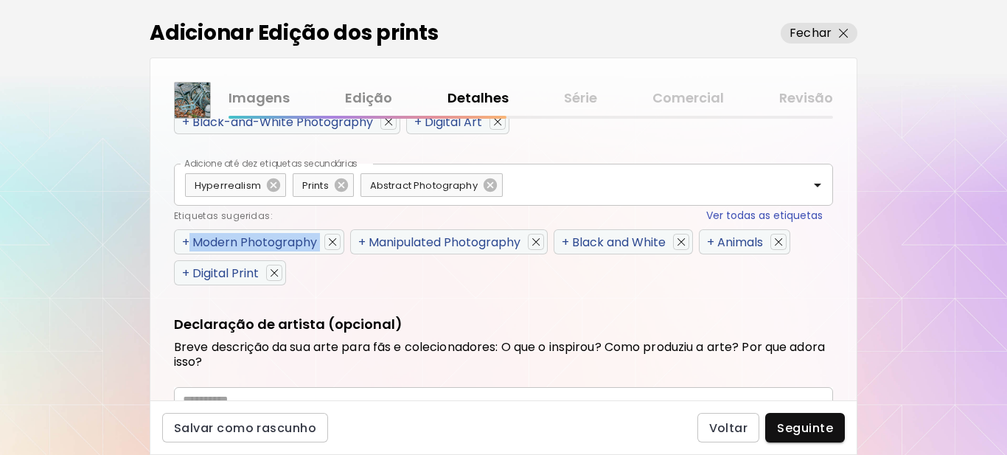
click at [185, 240] on span "+" at bounding box center [185, 242] width 7 height 17
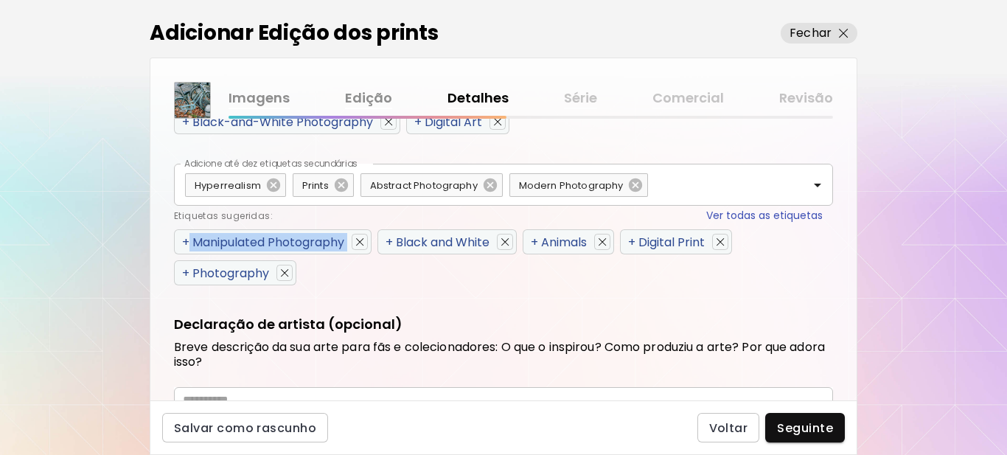
click at [185, 240] on span "+" at bounding box center [185, 242] width 7 height 17
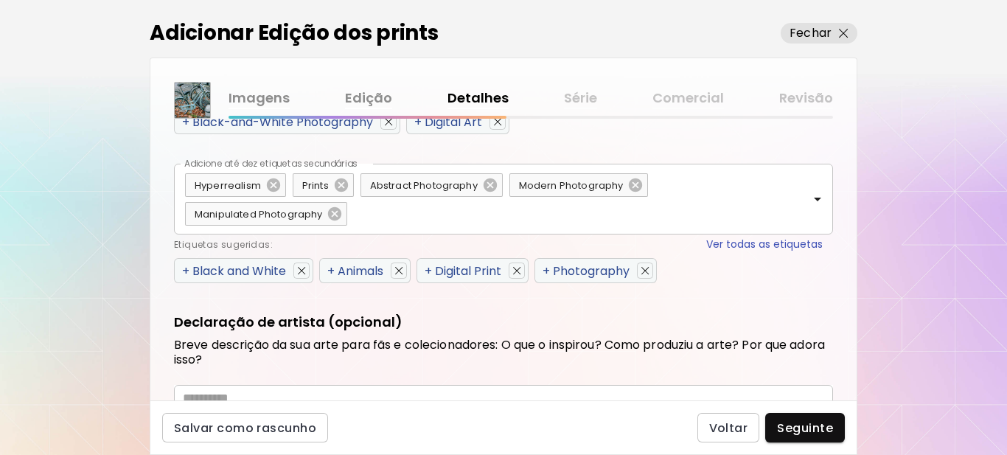
click at [185, 240] on div "Etiquetas sugeridas: Ver todas as etiquetas" at bounding box center [498, 244] width 649 height 15
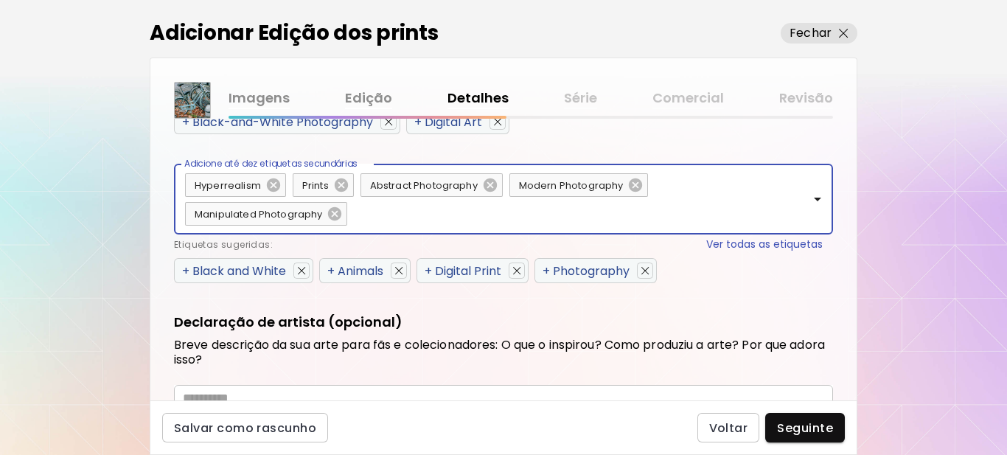
click at [183, 267] on span "+" at bounding box center [185, 270] width 7 height 17
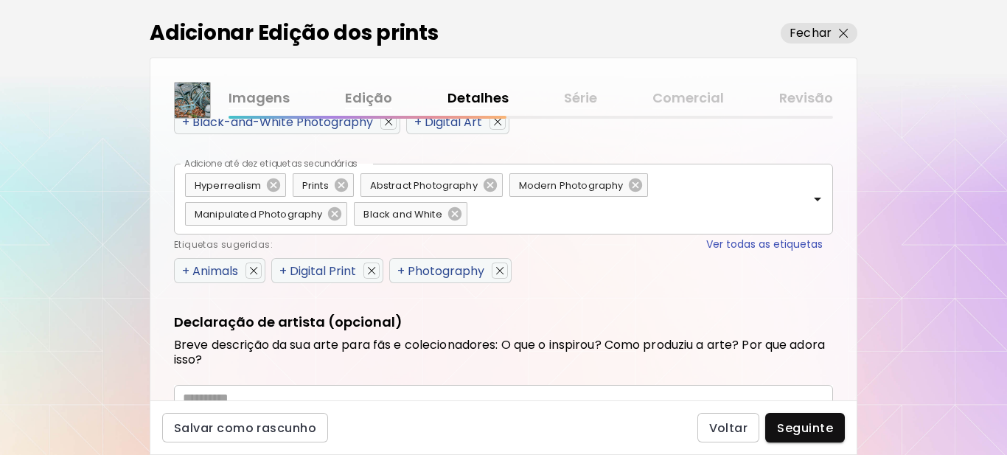
click at [284, 273] on span "+" at bounding box center [282, 270] width 7 height 17
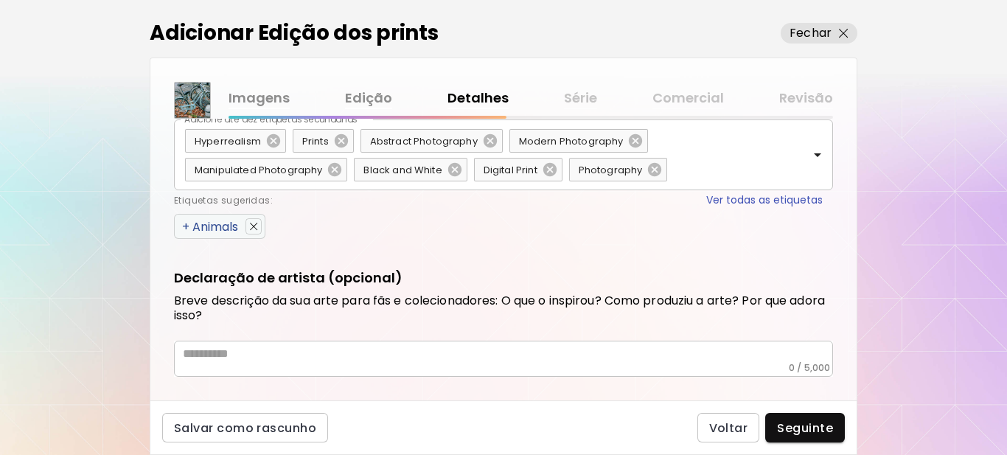
scroll to position [879, 0]
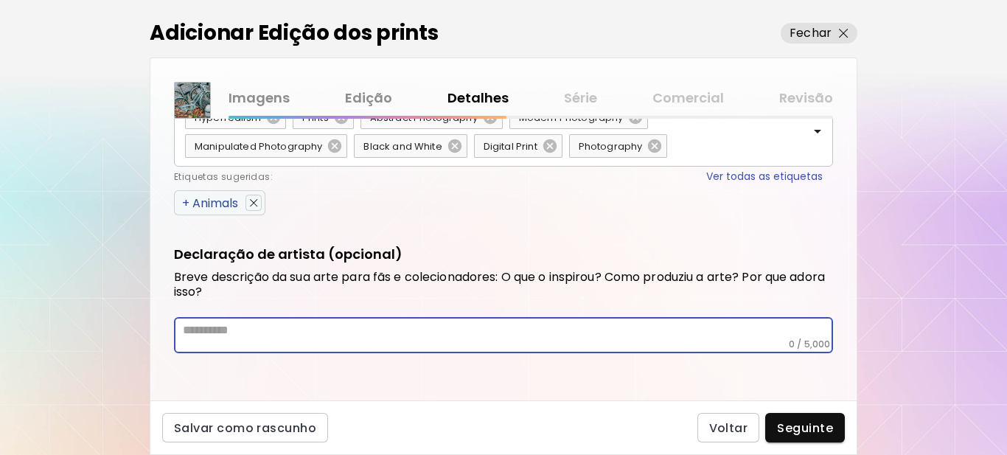
click at [326, 333] on textarea at bounding box center [508, 330] width 650 height 15
paste textarea "**********"
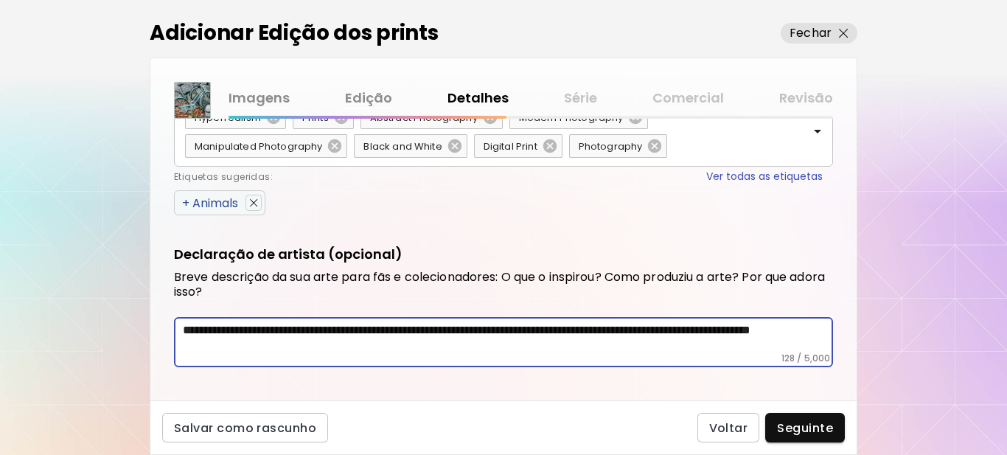
type textarea "**********"
click at [788, 424] on span "Seguinte" at bounding box center [805, 427] width 56 height 15
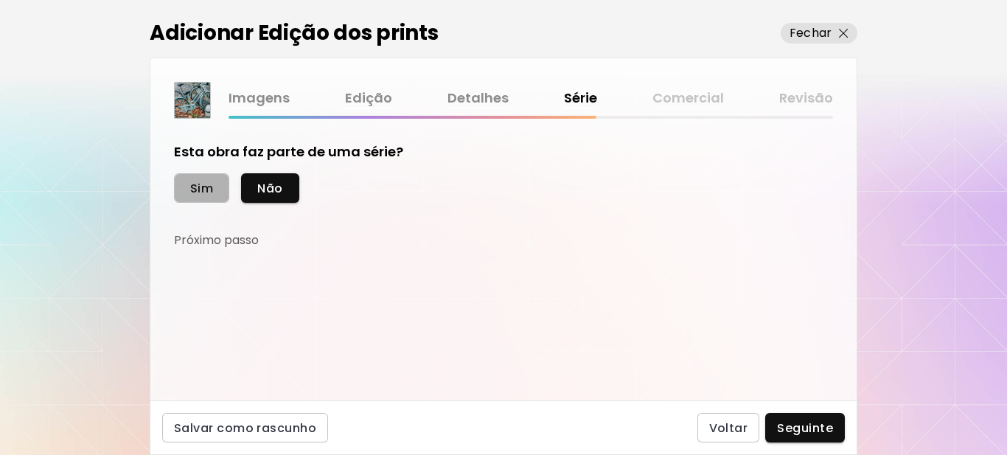
click at [200, 189] on span "Sim" at bounding box center [201, 188] width 23 height 15
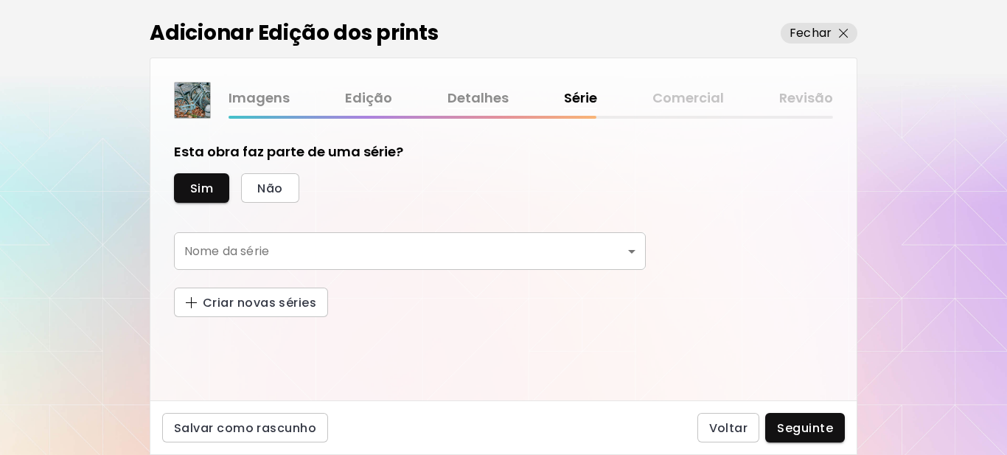
click at [238, 250] on body "kaleido.art/Sergio_Cerezer_Benetti Adicionar obras Gerencie suas obras Editar P…" at bounding box center [503, 227] width 1007 height 455
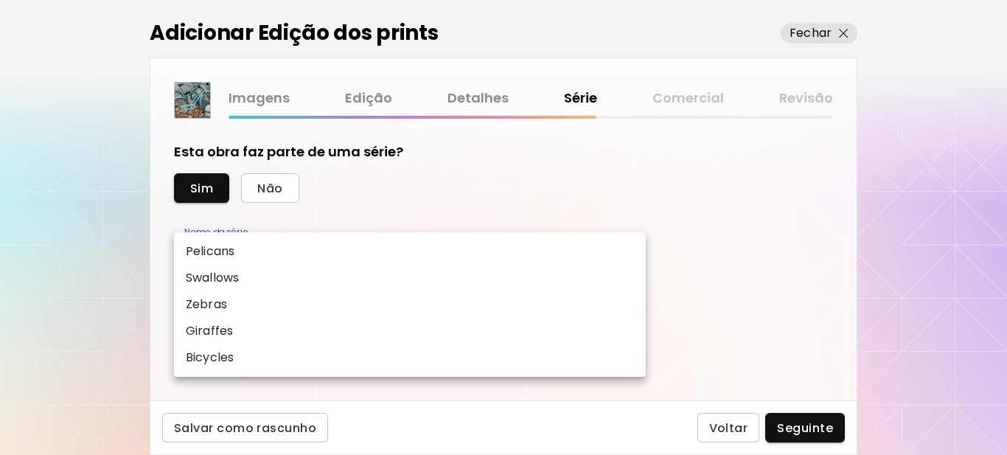
click at [228, 355] on p "Bicycles" at bounding box center [210, 358] width 48 height 18
type input "********"
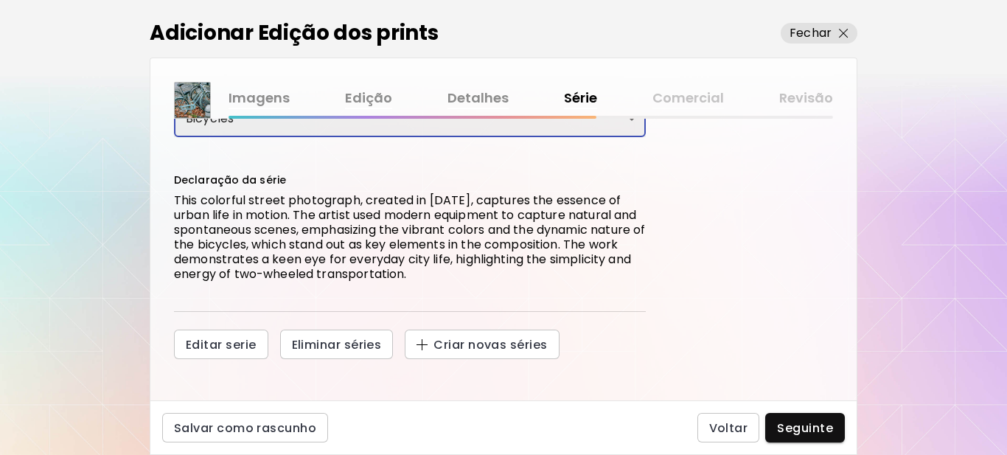
scroll to position [139, 0]
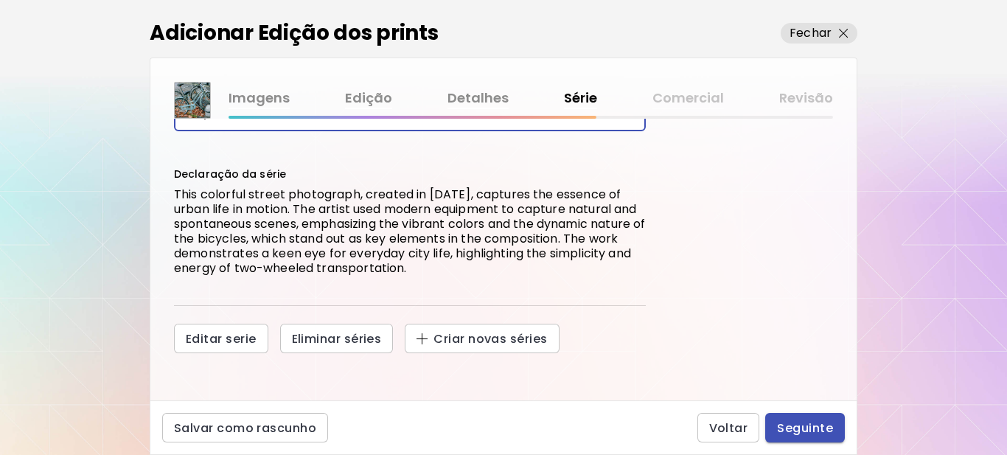
click at [796, 429] on span "Seguinte" at bounding box center [805, 427] width 56 height 15
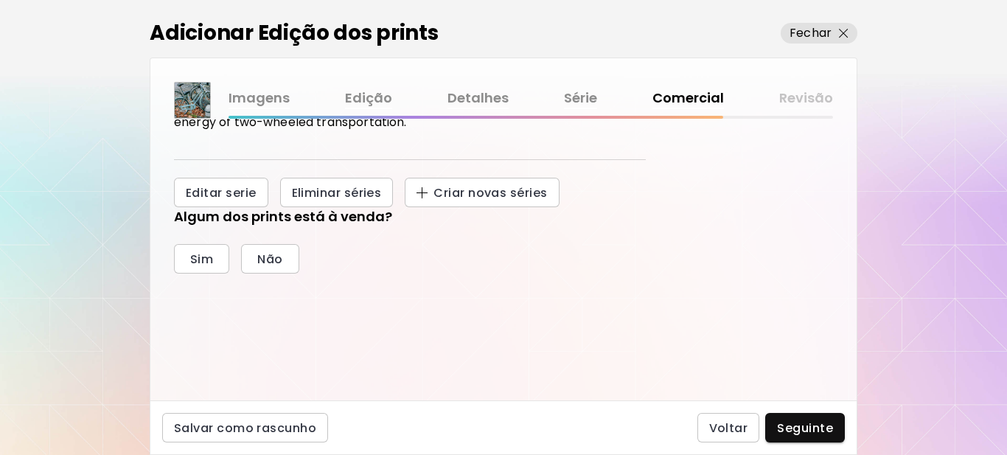
scroll to position [326, 0]
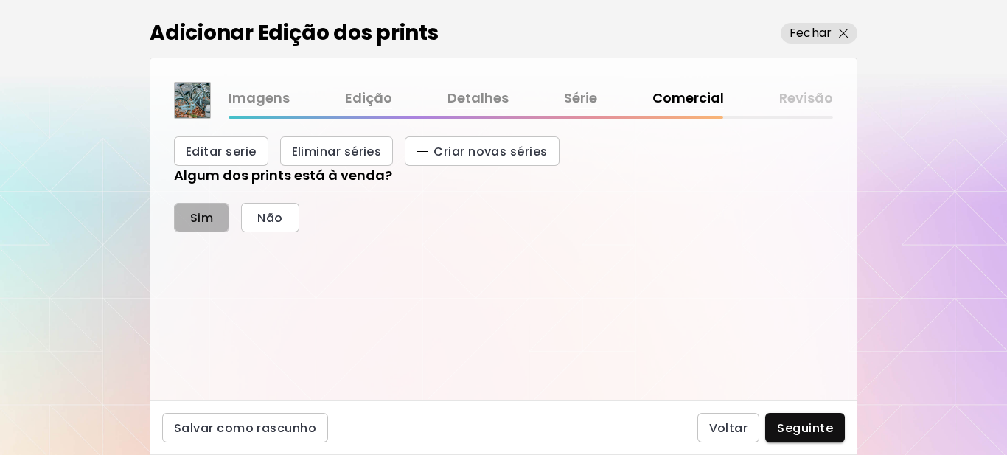
click at [204, 220] on span "Sim" at bounding box center [201, 217] width 23 height 15
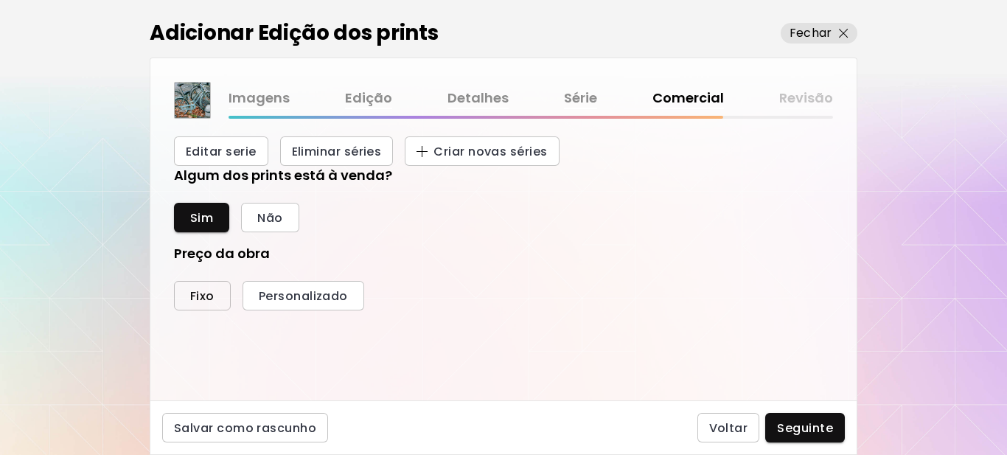
click at [199, 296] on span "Fixo" at bounding box center [202, 295] width 24 height 15
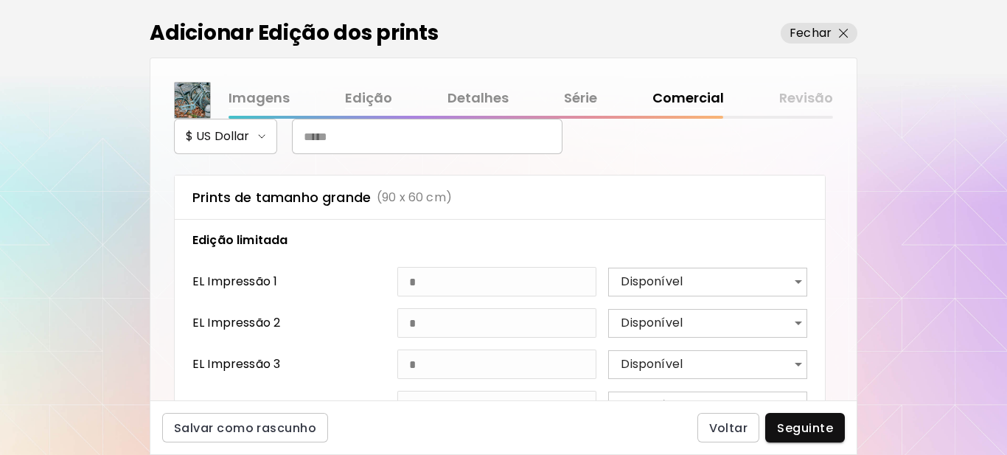
scroll to position [547, 0]
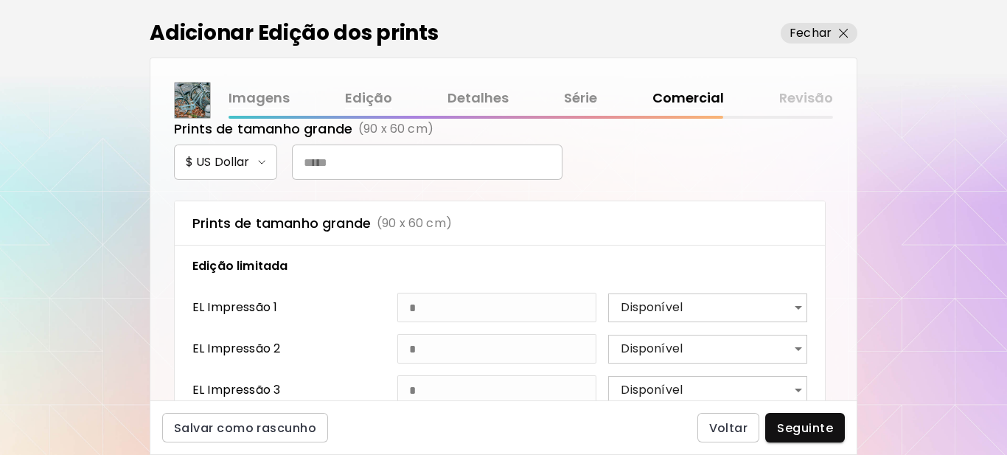
click at [362, 163] on input "text" at bounding box center [427, 161] width 270 height 35
type input "***"
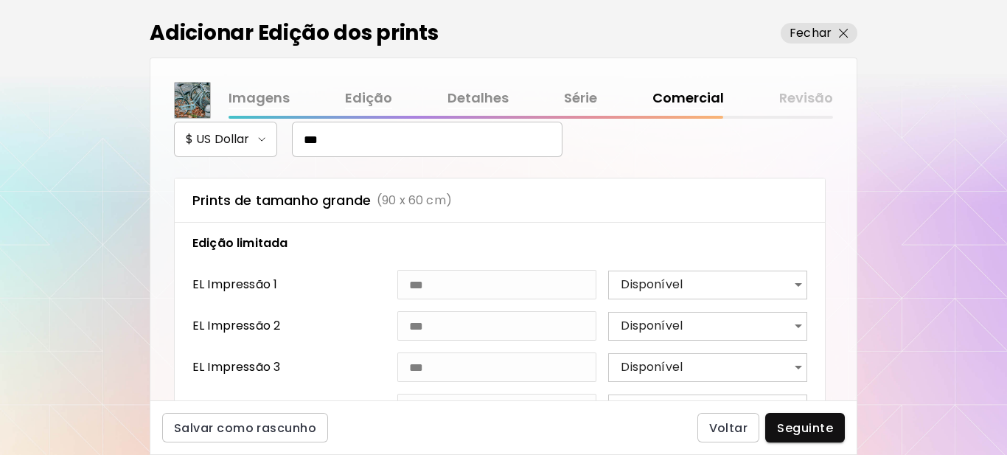
scroll to position [842, 0]
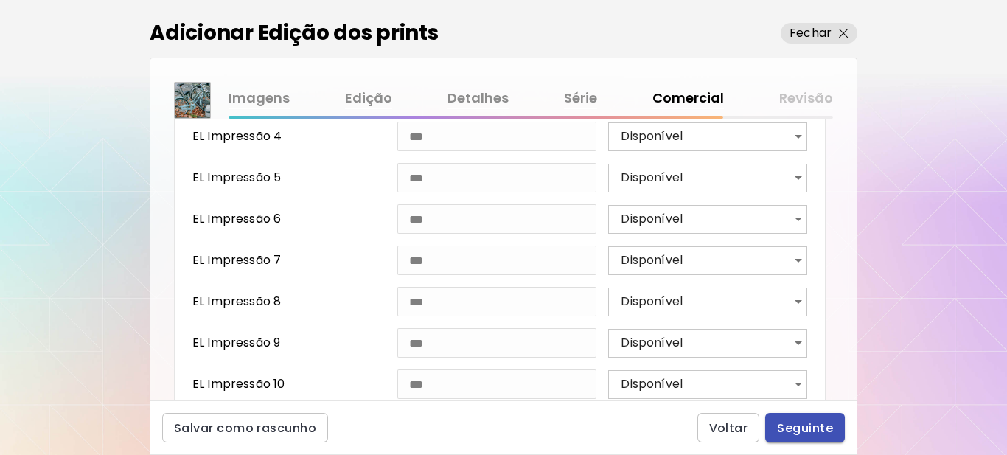
click at [814, 428] on span "Seguinte" at bounding box center [805, 427] width 56 height 15
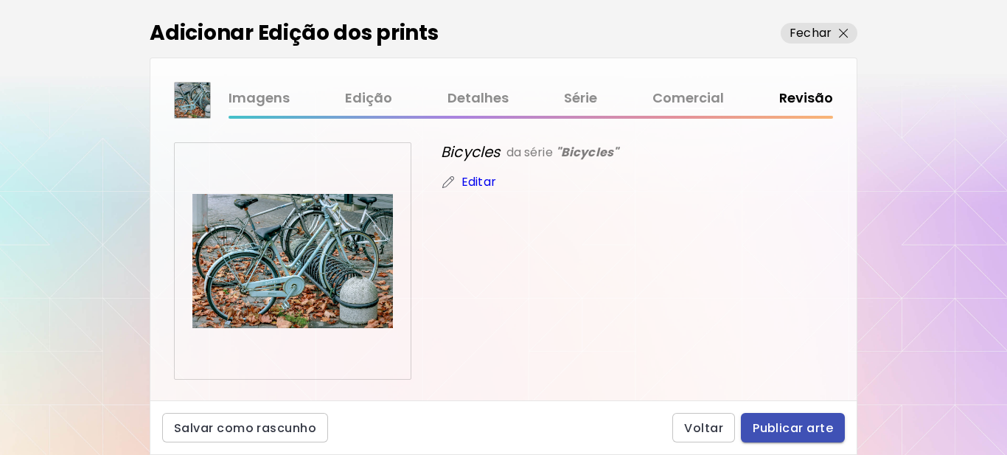
click at [783, 429] on span "Publicar arte" at bounding box center [792, 427] width 80 height 15
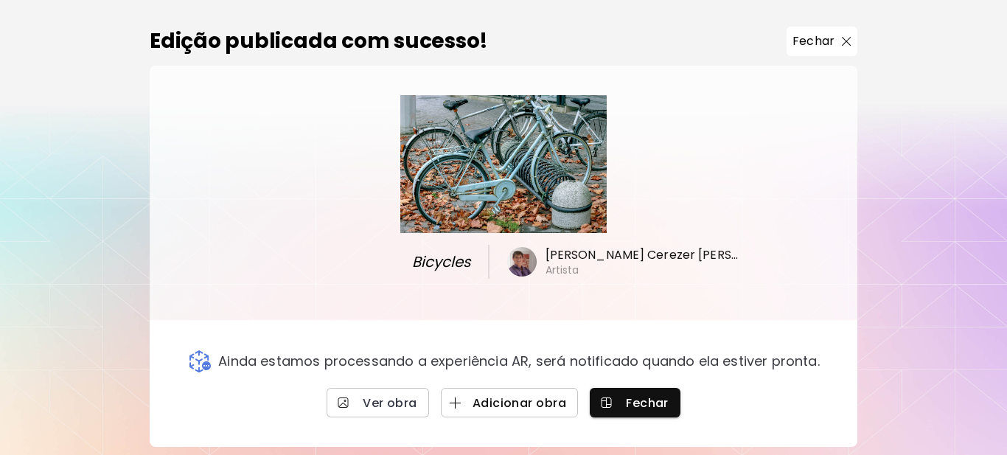
click at [536, 405] on span "Adicionar obra" at bounding box center [510, 402] width 114 height 15
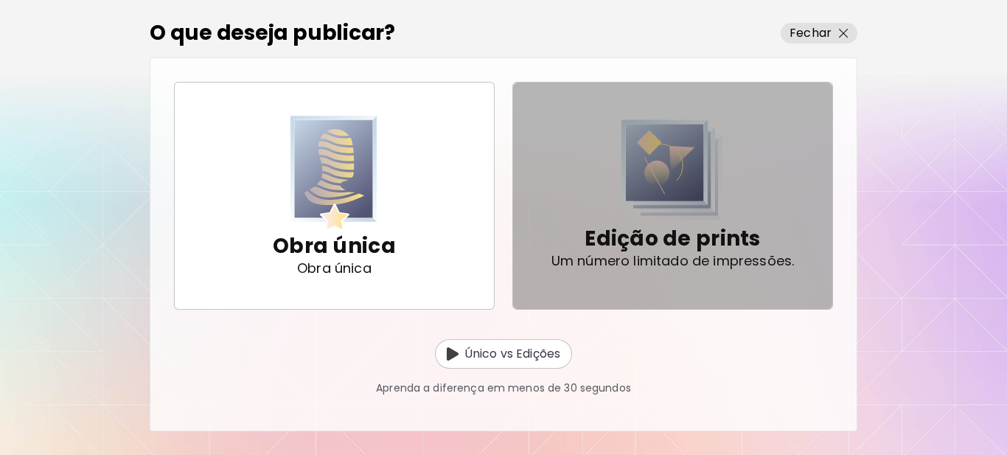
click at [626, 254] on p "Um número limitado de impressões." at bounding box center [672, 261] width 243 height 15
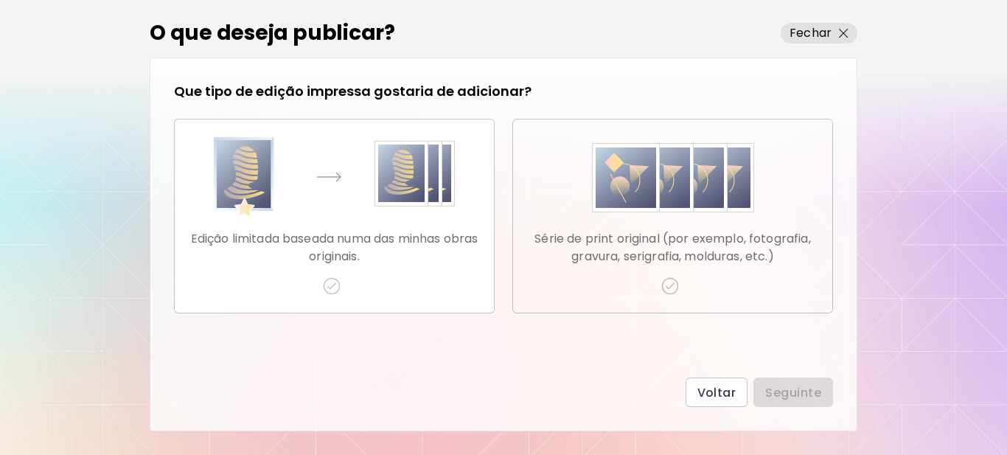
click at [619, 252] on p "Série de print original (por exemplo, fotografia, gravura, serigrafia, molduras…" at bounding box center [673, 247] width 296 height 35
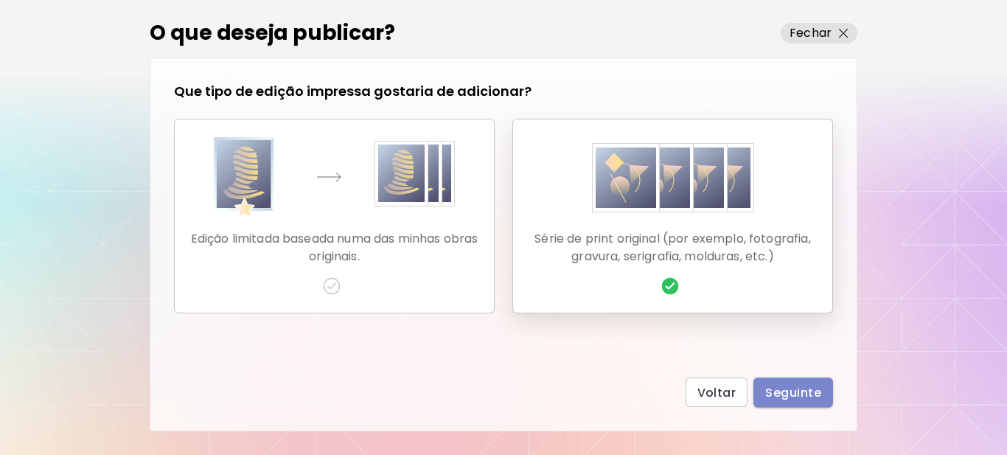
click at [790, 387] on span "Seguinte" at bounding box center [793, 392] width 56 height 15
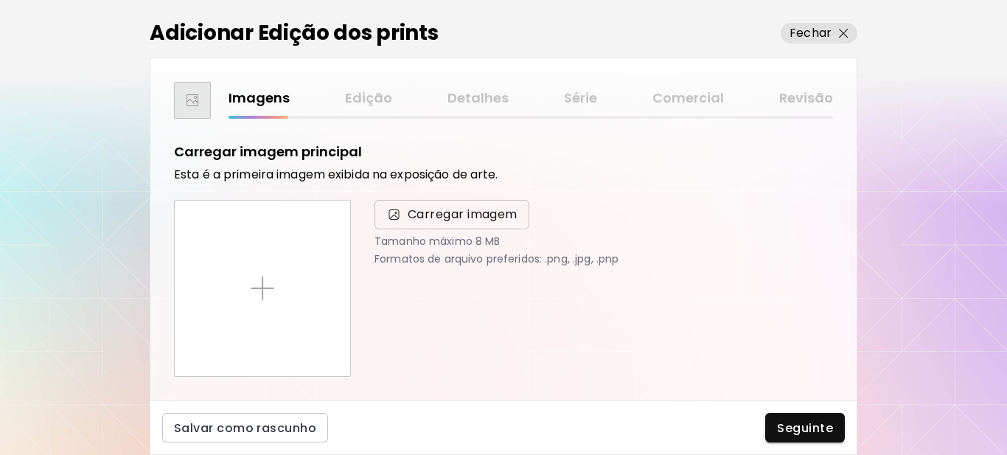
click at [434, 220] on span "Carregar imagem" at bounding box center [463, 215] width 110 height 18
click at [0, 0] on input "Carregar imagem" at bounding box center [0, 0] width 0 height 0
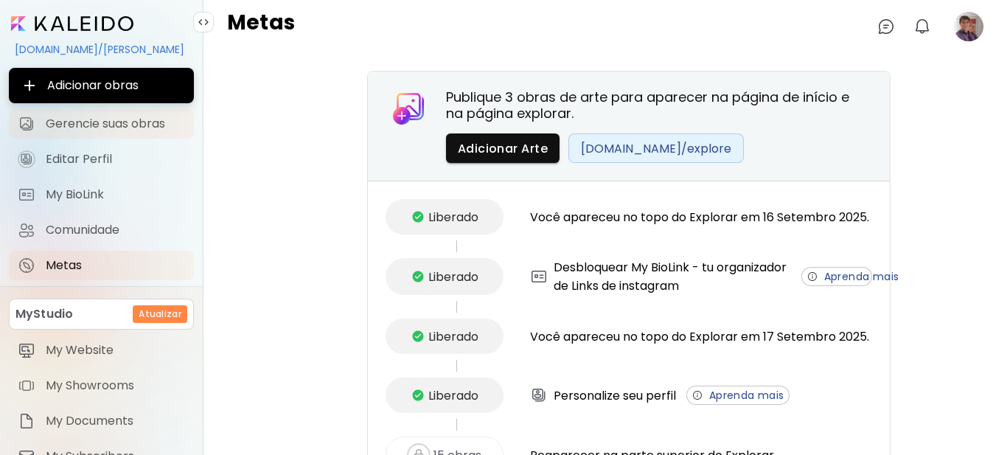
click at [93, 123] on span "Gerencie suas obras" at bounding box center [115, 123] width 139 height 15
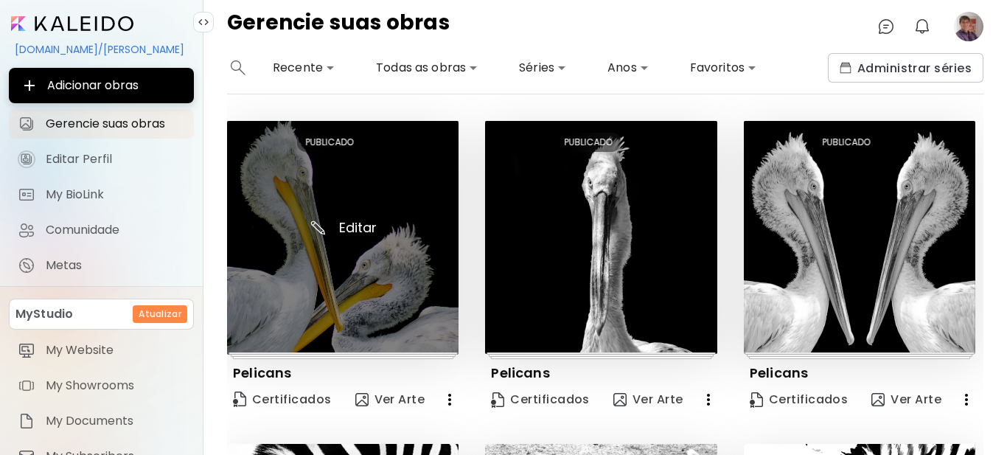
click at [357, 226] on img at bounding box center [342, 238] width 231 height 234
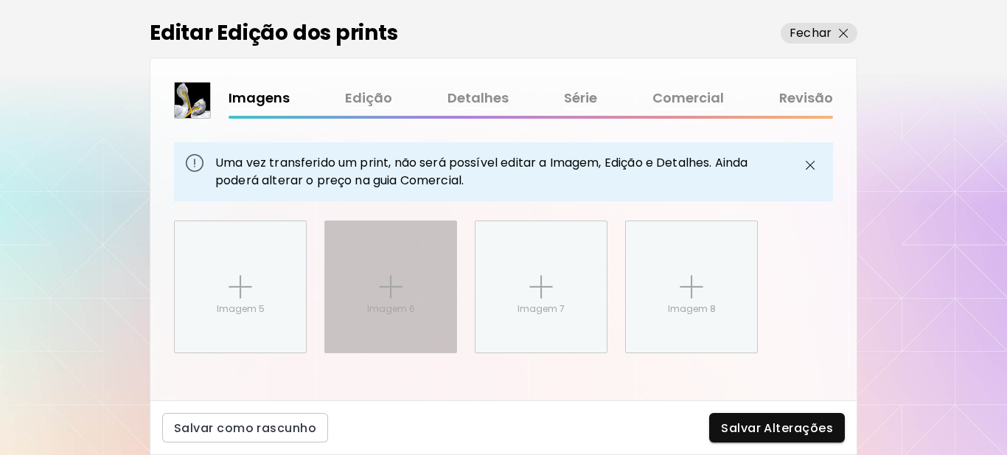
scroll to position [882, 0]
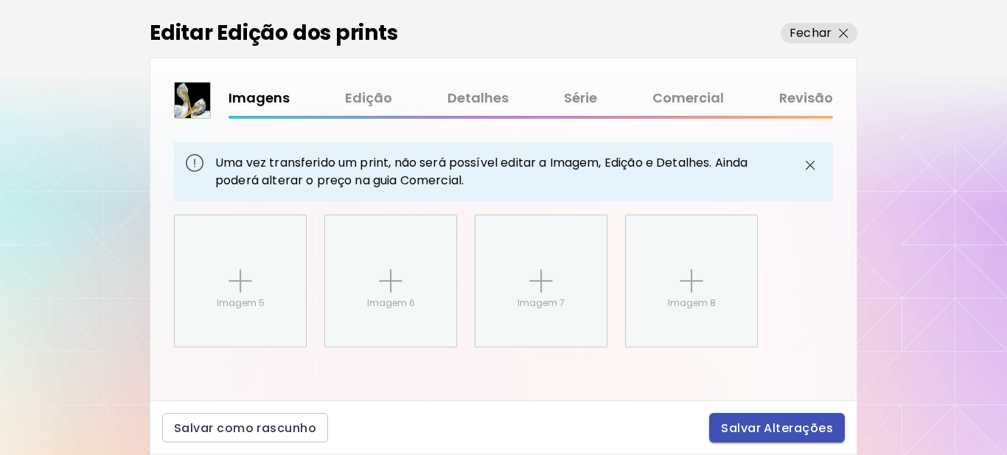
click at [766, 433] on span "Salvar Alterações" at bounding box center [777, 427] width 112 height 15
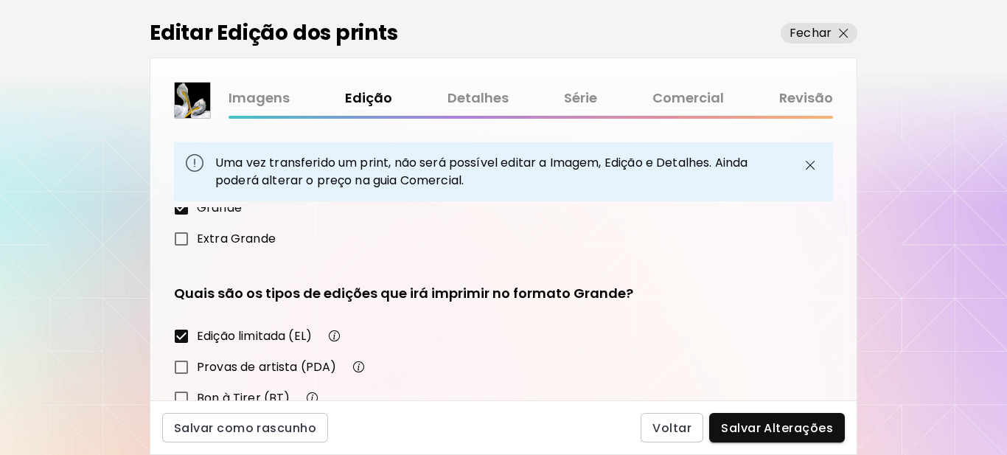
scroll to position [346, 0]
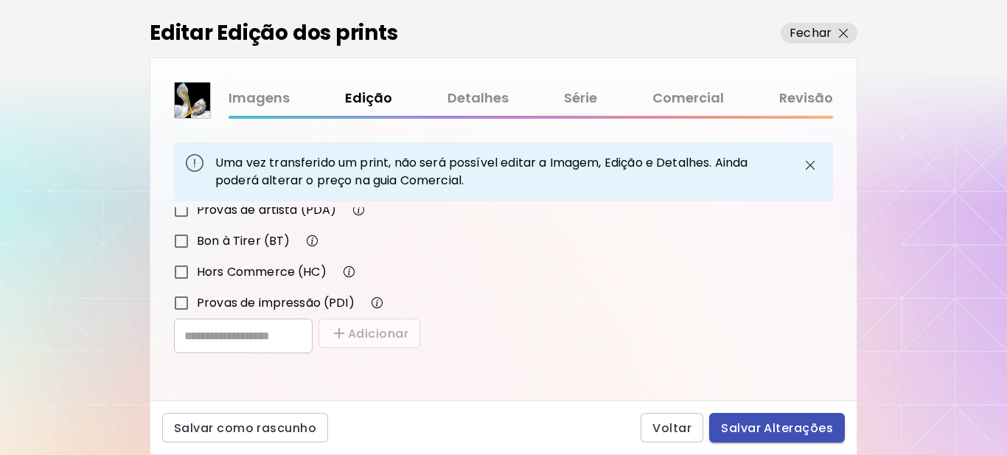
click at [752, 435] on span "Salvar Alterações" at bounding box center [777, 427] width 112 height 15
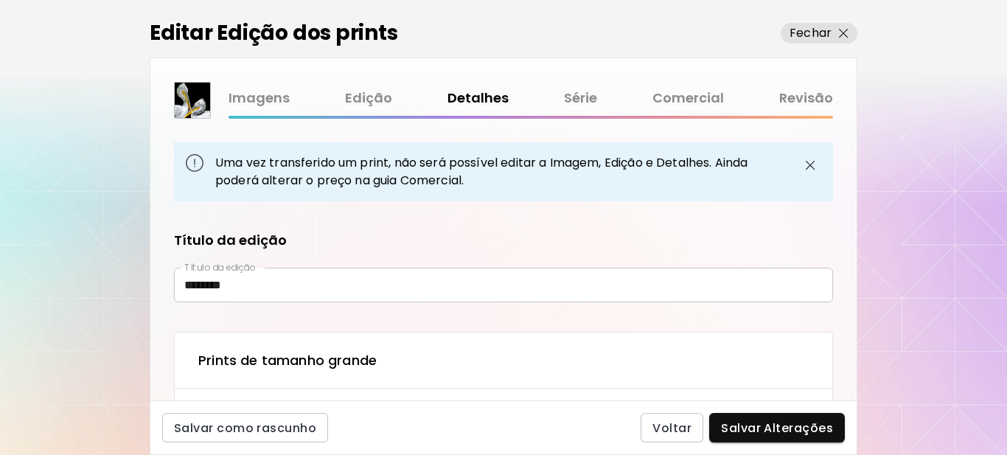
type input "**********"
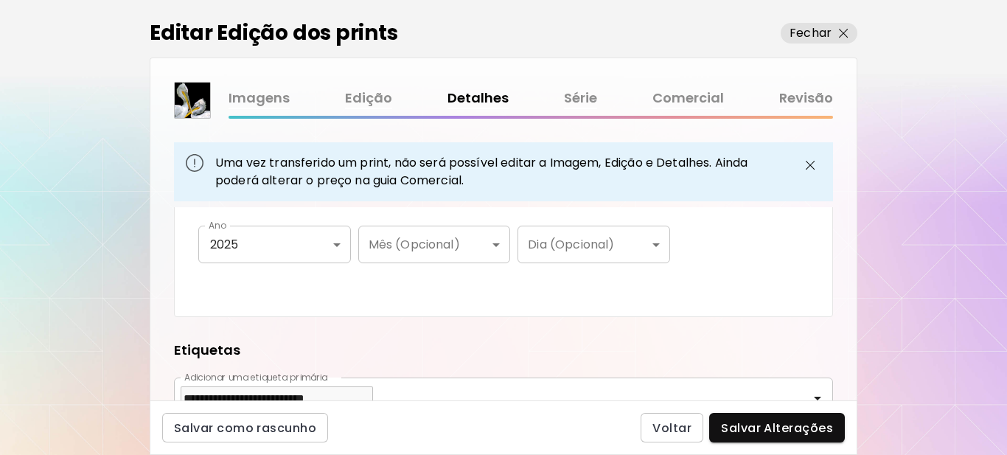
type textarea "**********"
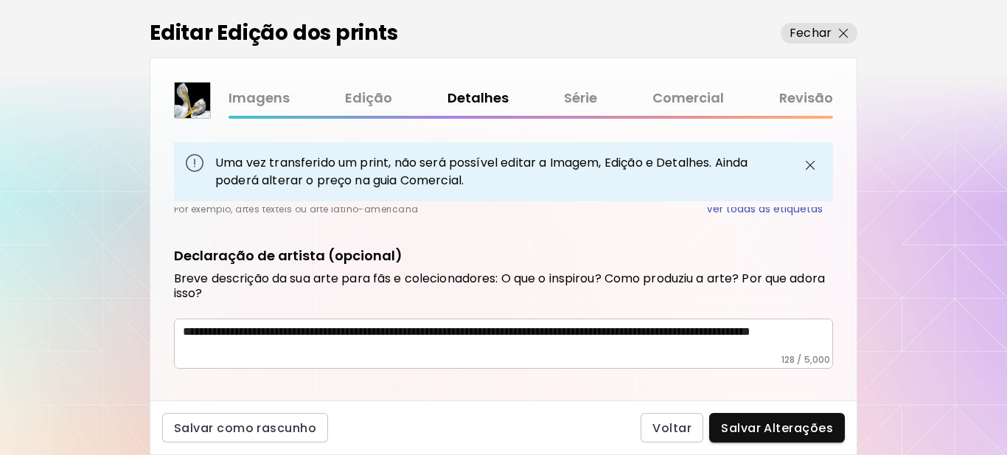
scroll to position [950, 0]
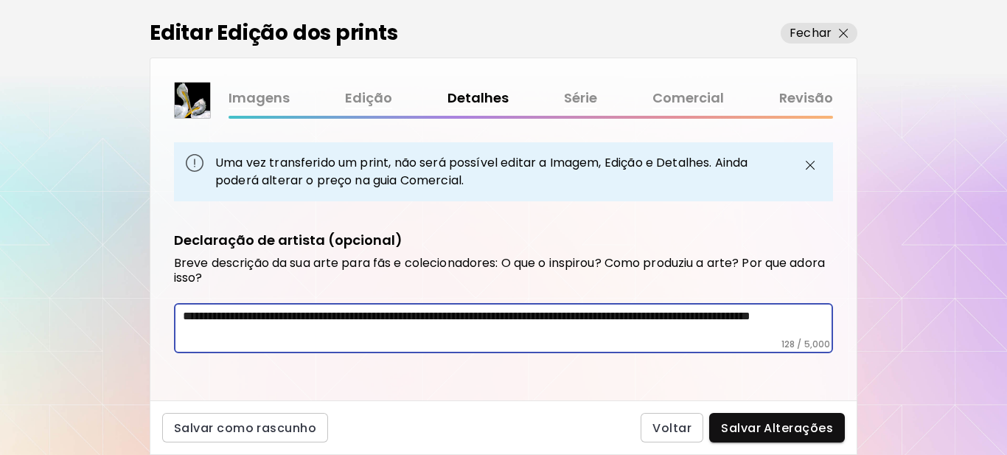
drag, startPoint x: 358, startPoint y: 329, endPoint x: 168, endPoint y: 322, distance: 190.3
click at [175, 317] on div "**********" at bounding box center [503, 328] width 659 height 50
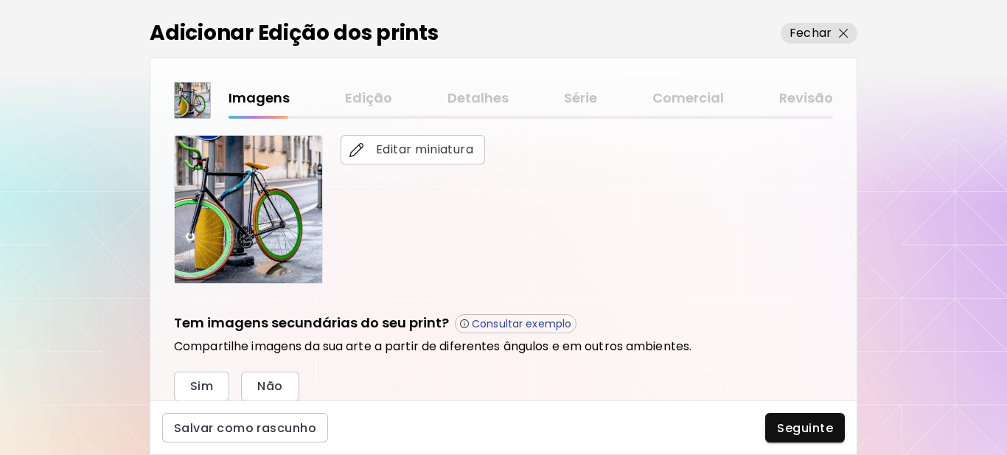
scroll to position [295, 0]
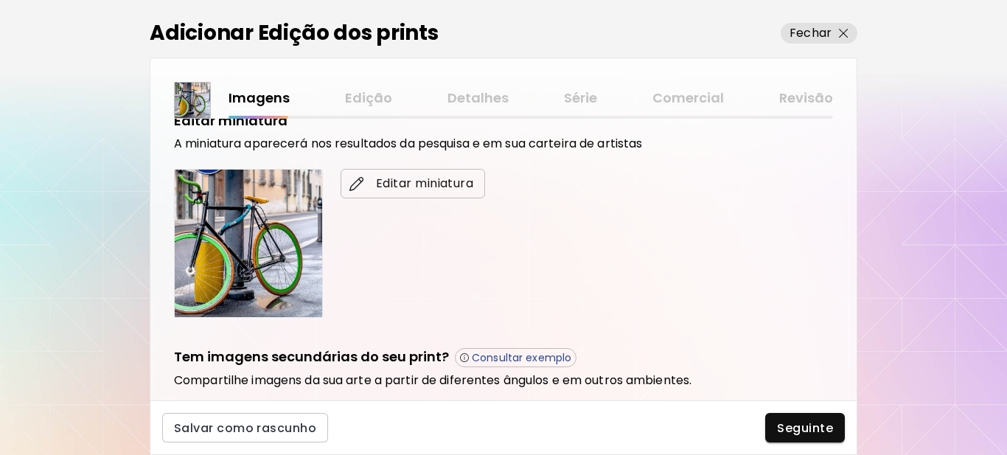
click at [413, 181] on span "Editar miniatura" at bounding box center [412, 184] width 121 height 18
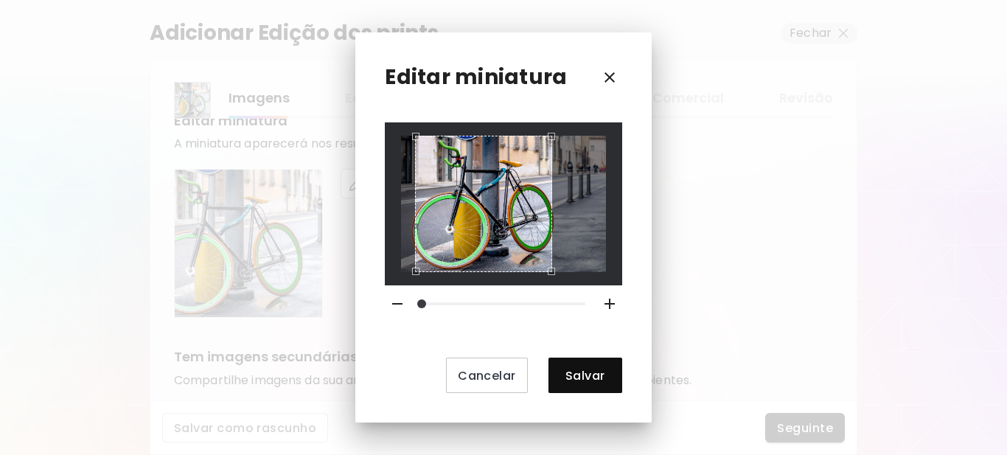
click at [488, 254] on div "Use the arrow keys to move the crop selection area" at bounding box center [483, 204] width 136 height 136
click at [573, 368] on span "Salvar" at bounding box center [585, 375] width 50 height 15
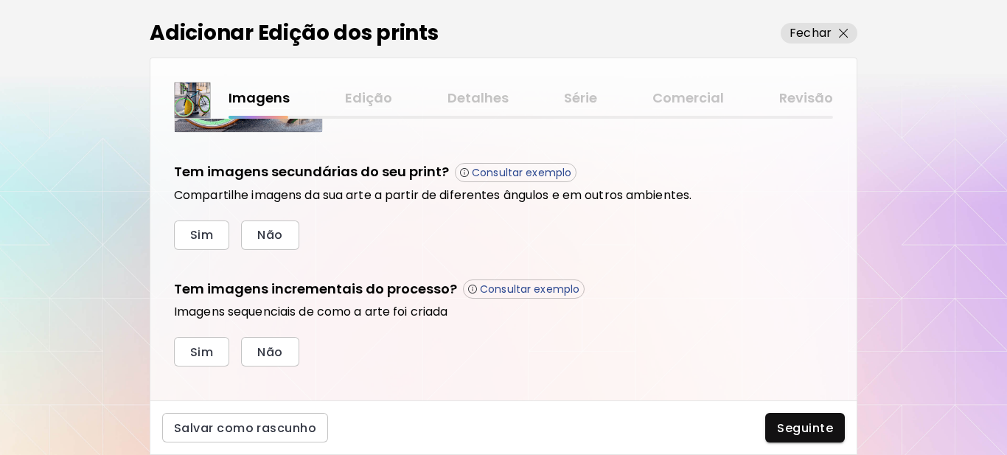
scroll to position [499, 0]
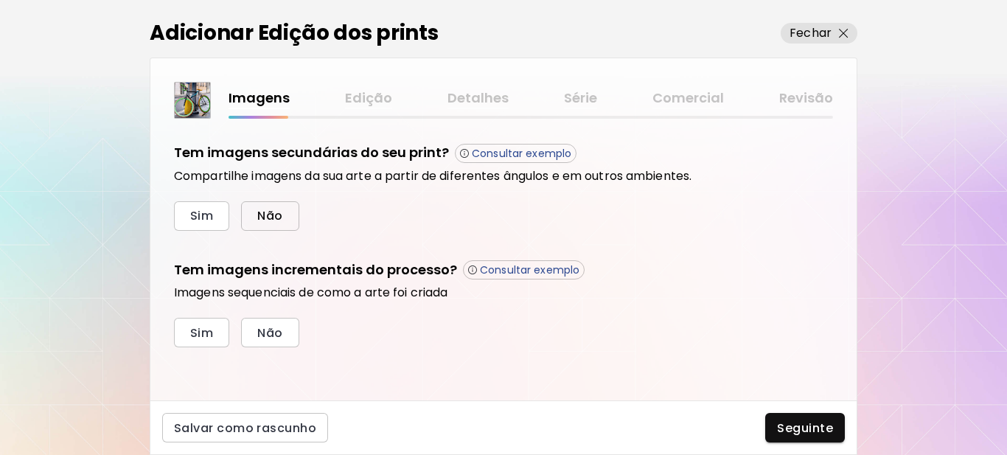
click at [270, 221] on span "Não" at bounding box center [269, 215] width 25 height 15
click at [212, 332] on span "Sim" at bounding box center [201, 332] width 23 height 15
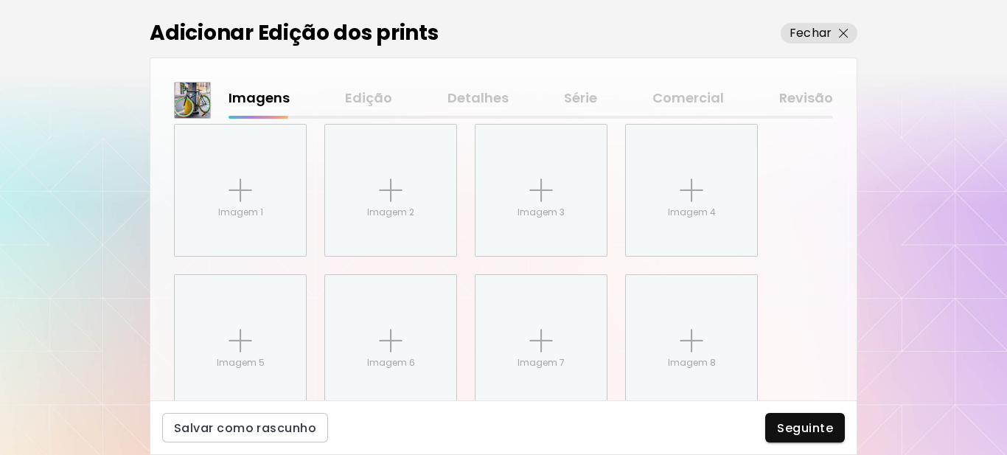
scroll to position [739, 0]
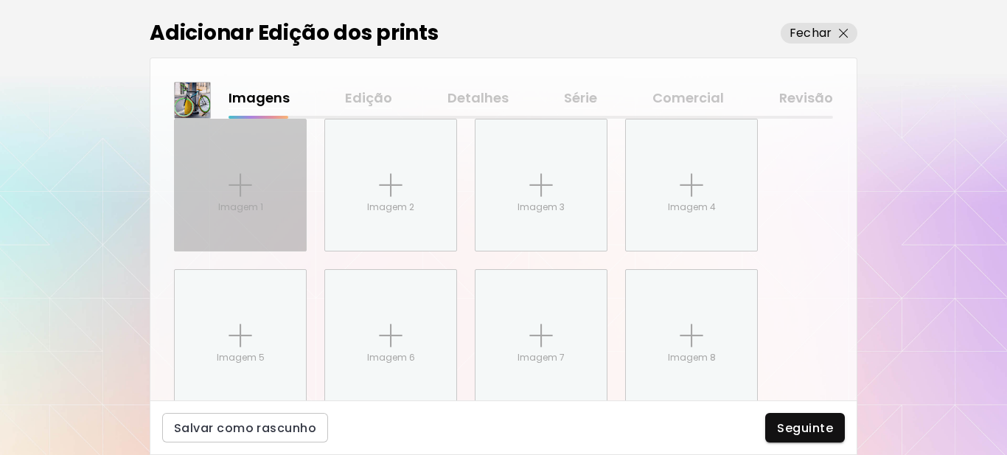
click at [238, 189] on img at bounding box center [240, 185] width 24 height 24
click at [0, 0] on input "Imagem 1" at bounding box center [0, 0] width 0 height 0
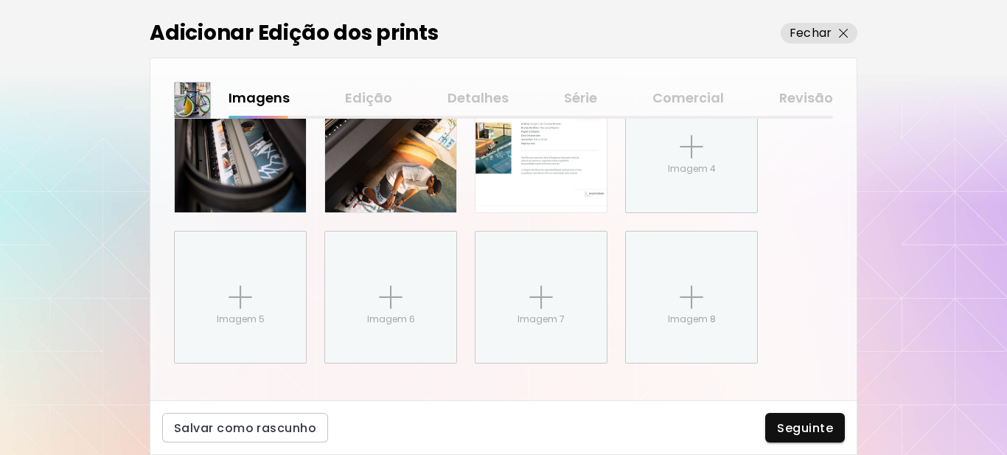
scroll to position [794, 0]
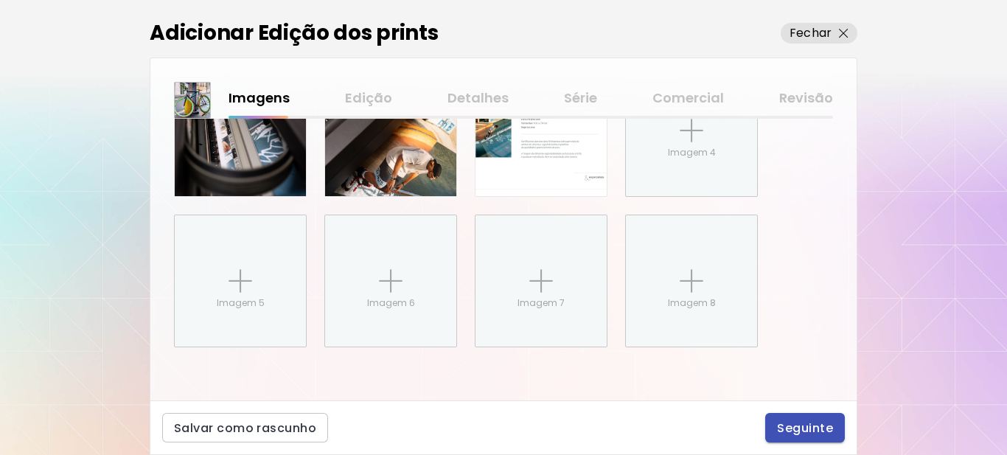
click at [790, 426] on span "Seguinte" at bounding box center [805, 427] width 56 height 15
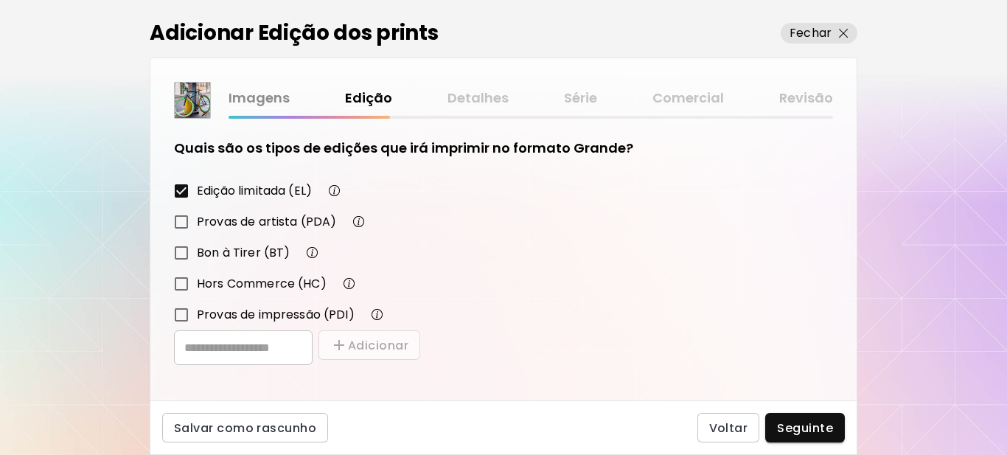
scroll to position [257, 0]
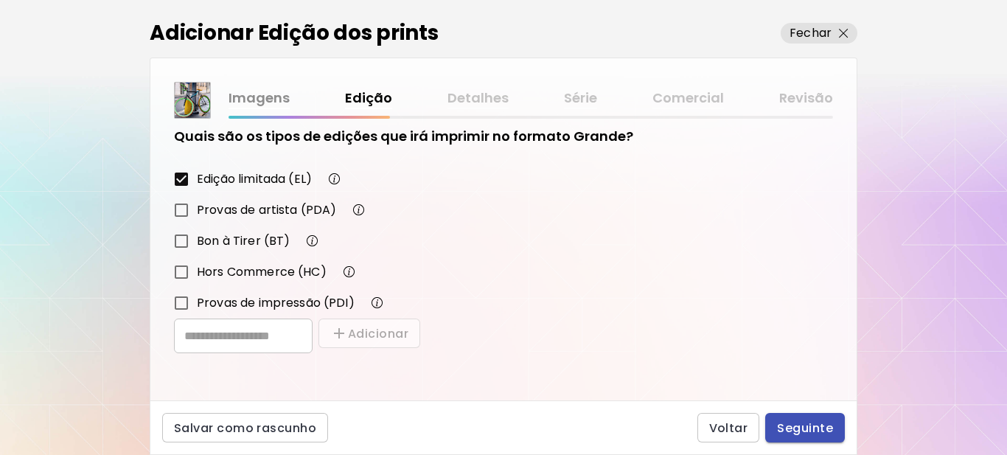
click at [814, 430] on span "Seguinte" at bounding box center [805, 427] width 56 height 15
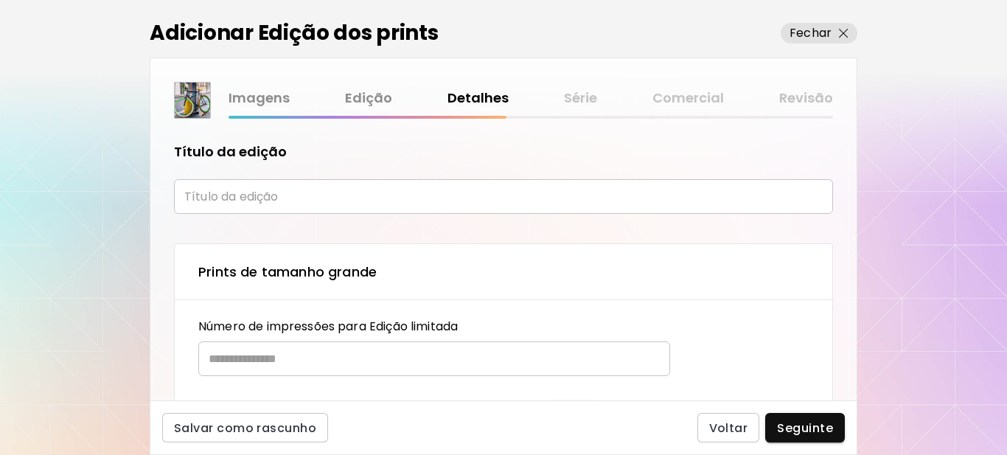
click at [273, 200] on input "text" at bounding box center [503, 196] width 659 height 35
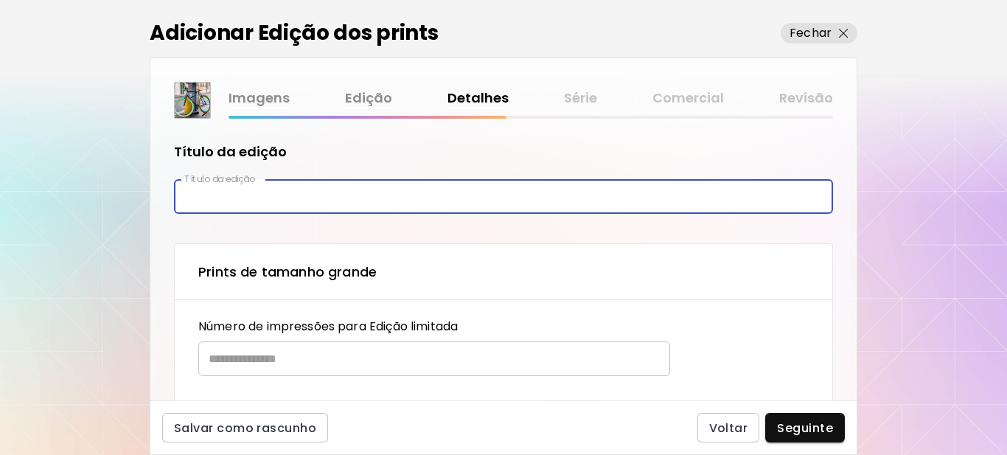
type input "********"
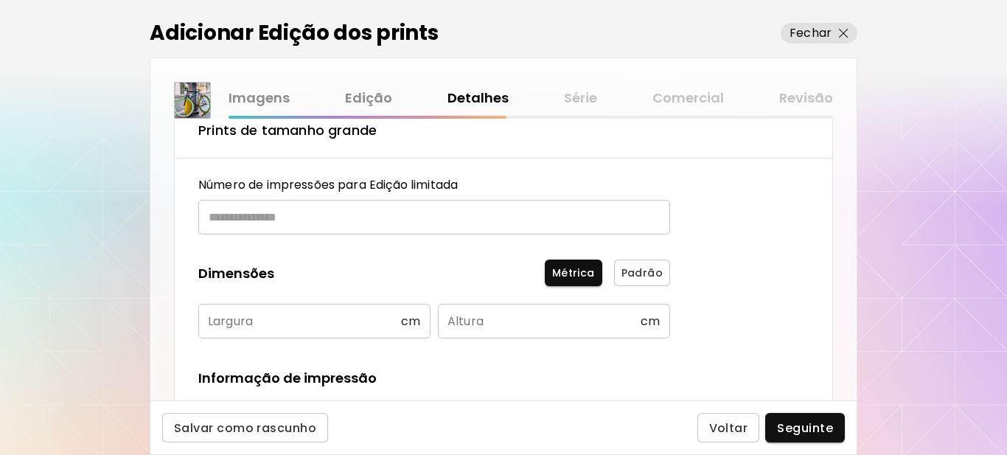
scroll to position [147, 0]
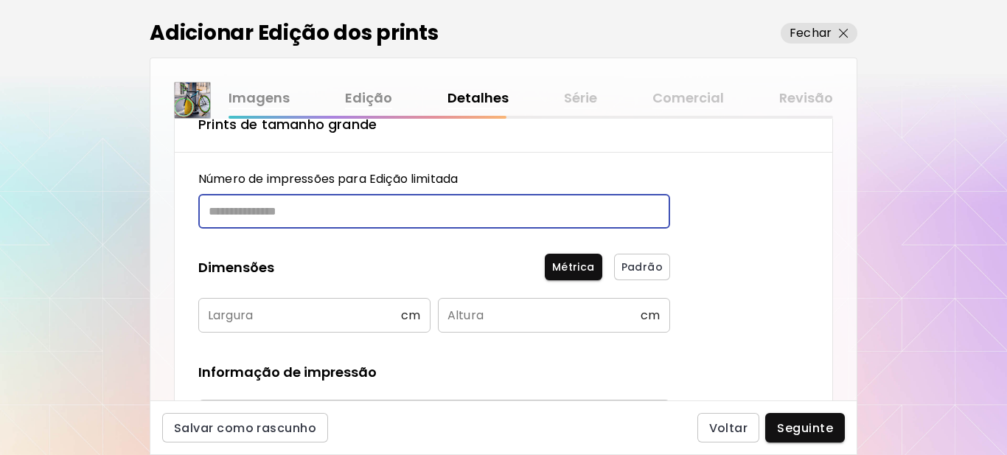
click at [307, 212] on input "text" at bounding box center [428, 211] width 461 height 35
type input "**"
click at [285, 319] on input "text" at bounding box center [299, 315] width 203 height 35
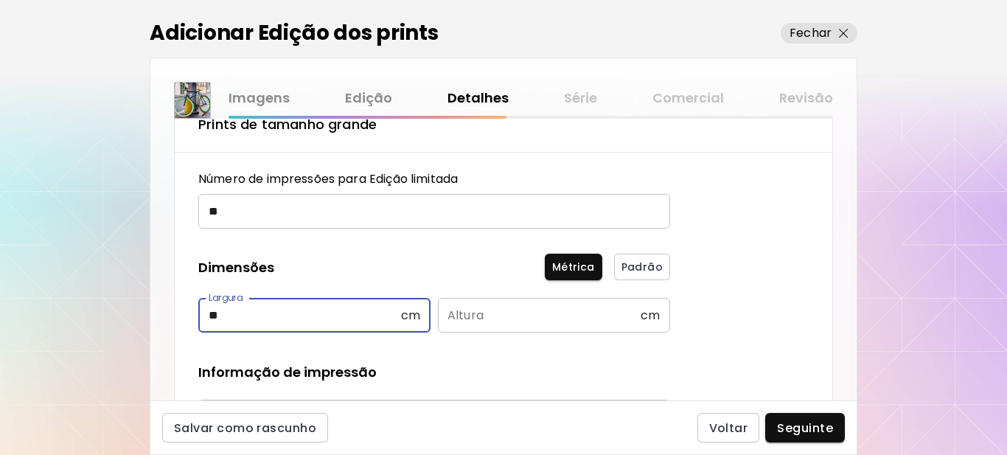
type input "**"
click at [509, 309] on input "text" at bounding box center [539, 315] width 203 height 35
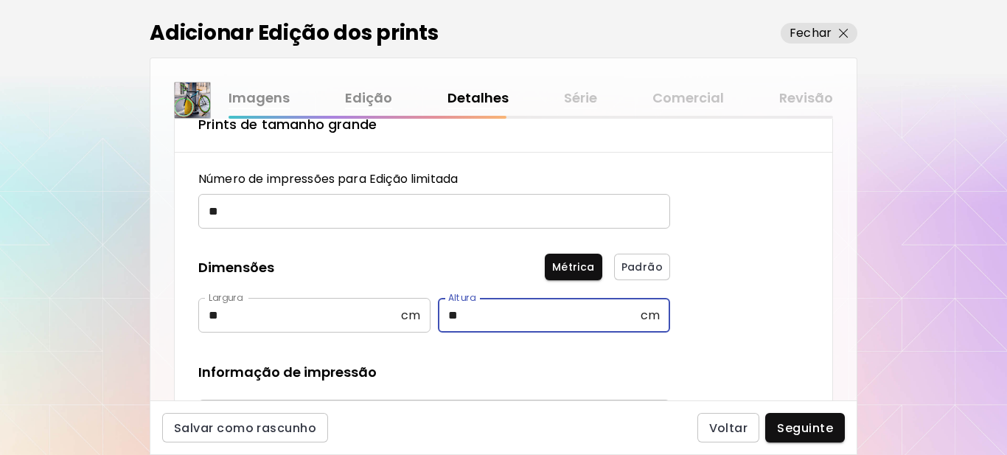
type input "**"
click at [490, 359] on div "Número de impressões para Edição limitada ** ​ Dimensões Métrica Padrão Largura…" at bounding box center [434, 396] width 472 height 453
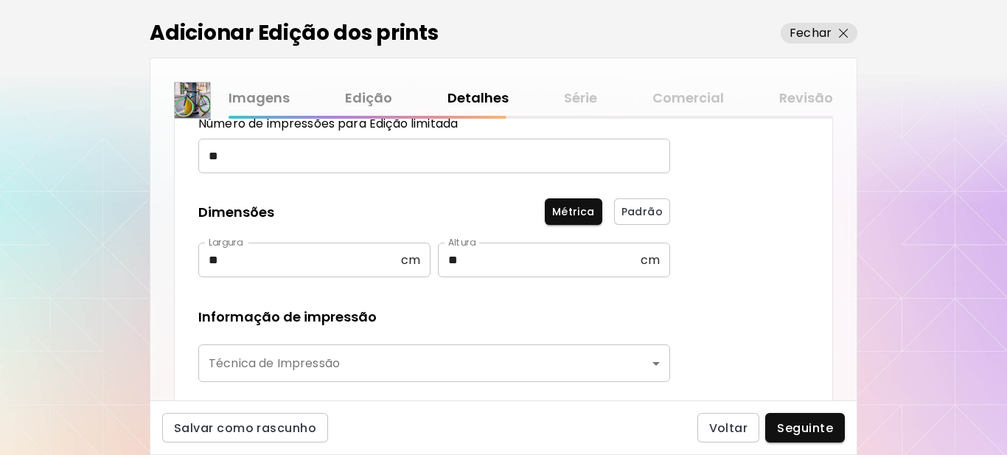
scroll to position [369, 0]
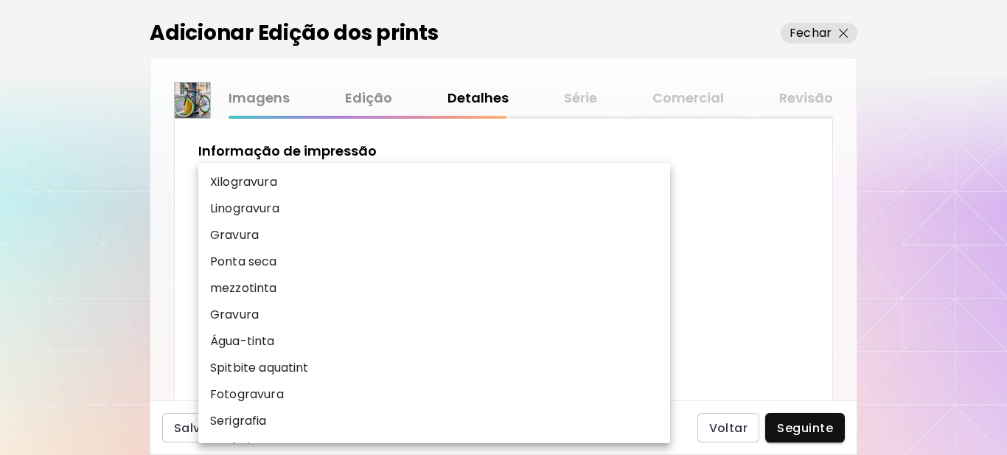
click at [291, 201] on body "kaleido.art/Sergio_Cerezer_Benetti Adicionar obras Gerencie suas obras Editar P…" at bounding box center [503, 227] width 1007 height 455
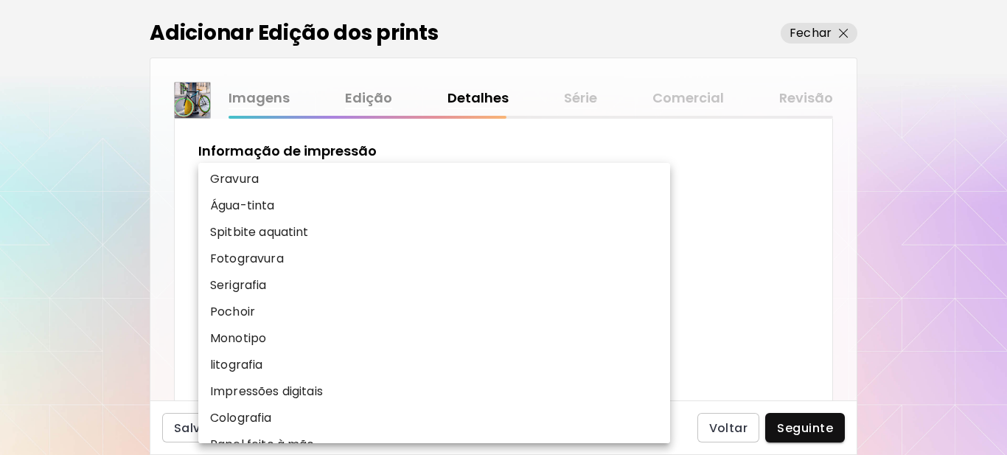
scroll to position [147, 0]
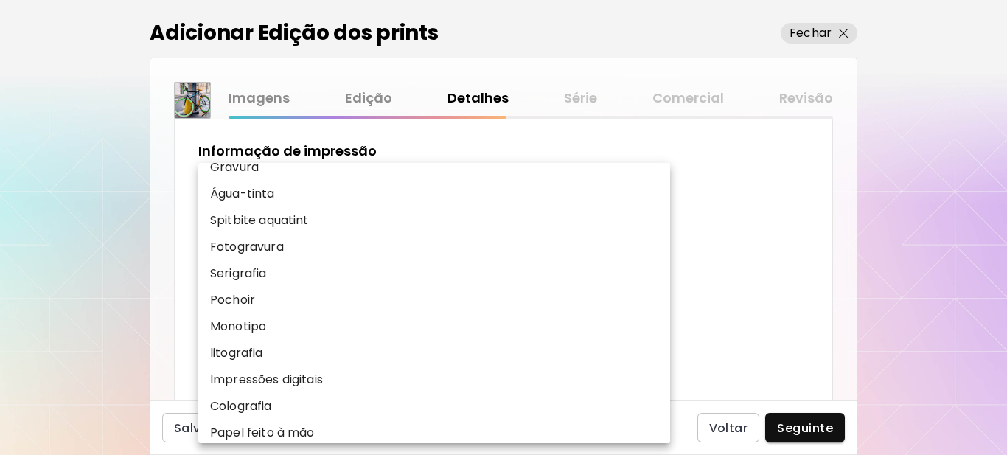
click at [292, 382] on p "Impressões digitais" at bounding box center [266, 380] width 113 height 18
type input "**********"
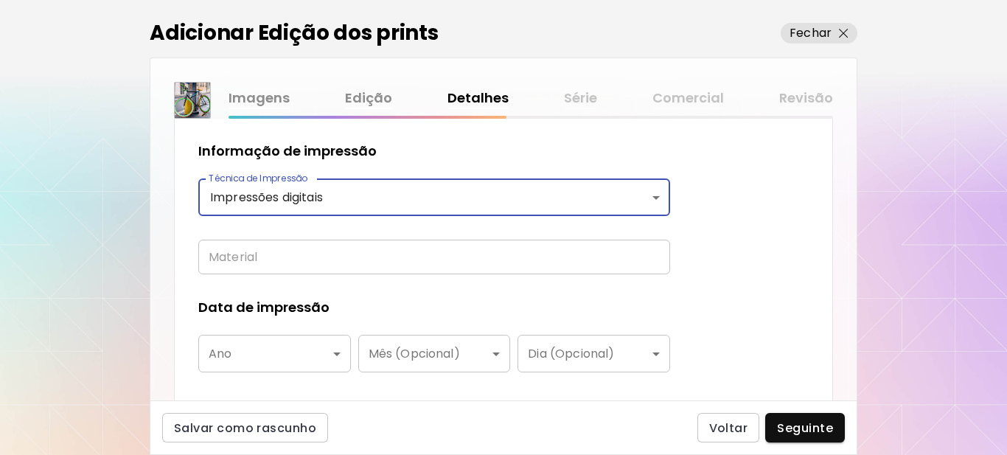
click at [283, 265] on input "text" at bounding box center [434, 257] width 472 height 35
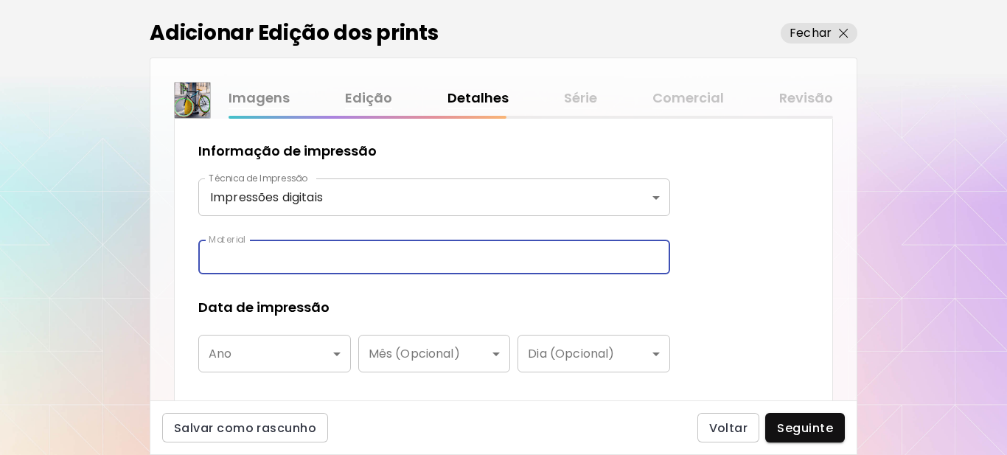
type input "**********"
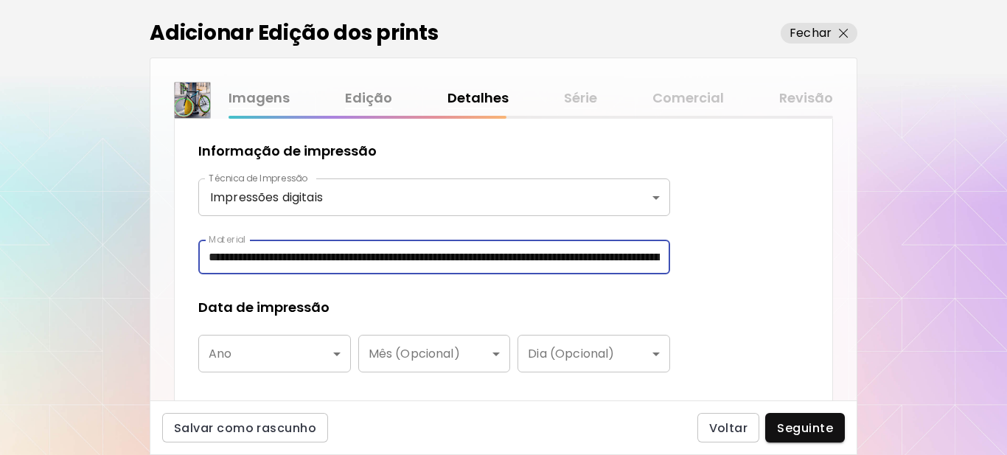
click at [324, 359] on body "**********" at bounding box center [503, 227] width 1007 height 455
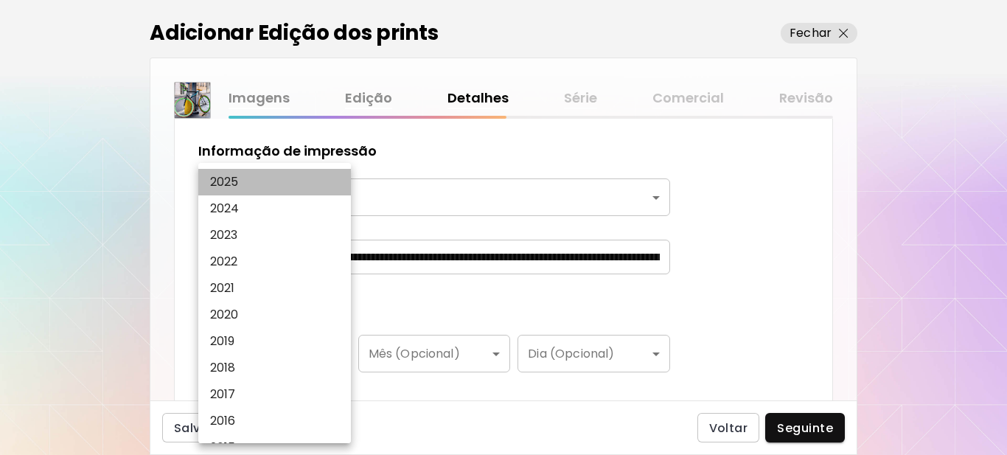
click at [258, 184] on li "2025" at bounding box center [278, 182] width 160 height 27
type input "****"
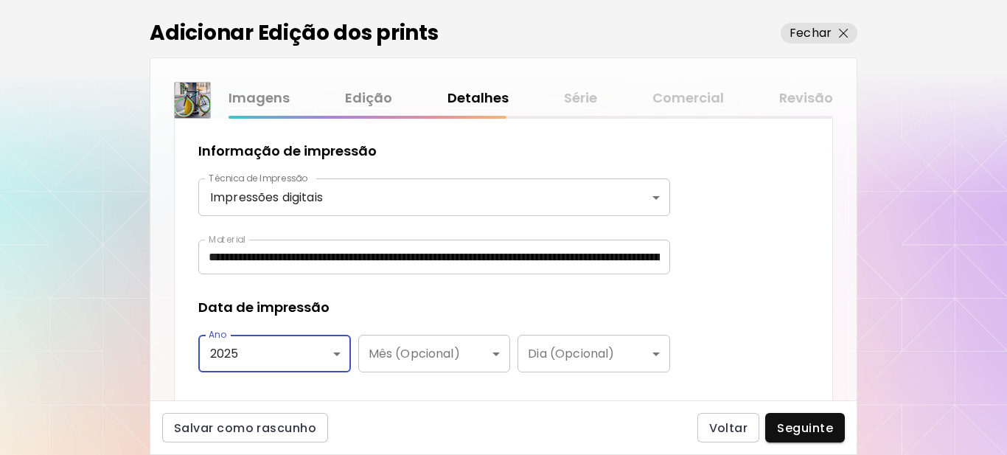
click at [719, 244] on div "**********" at bounding box center [503, 150] width 659 height 551
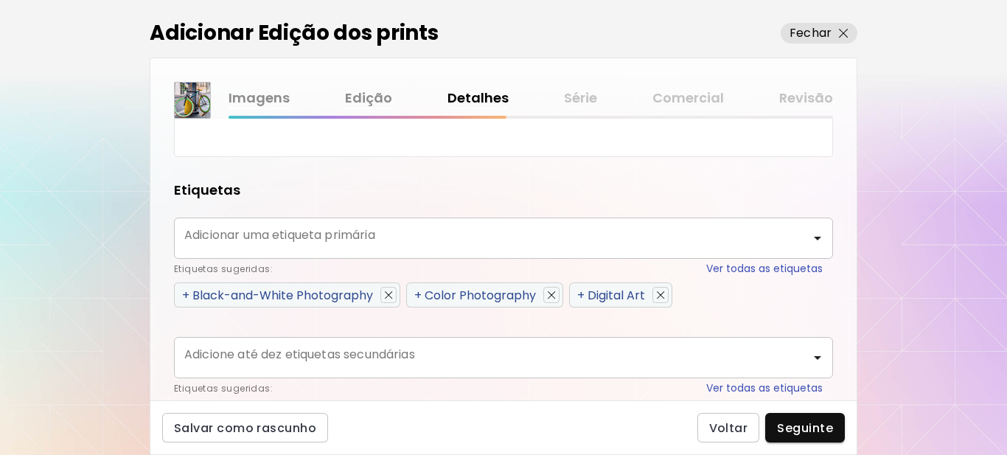
scroll to position [663, 0]
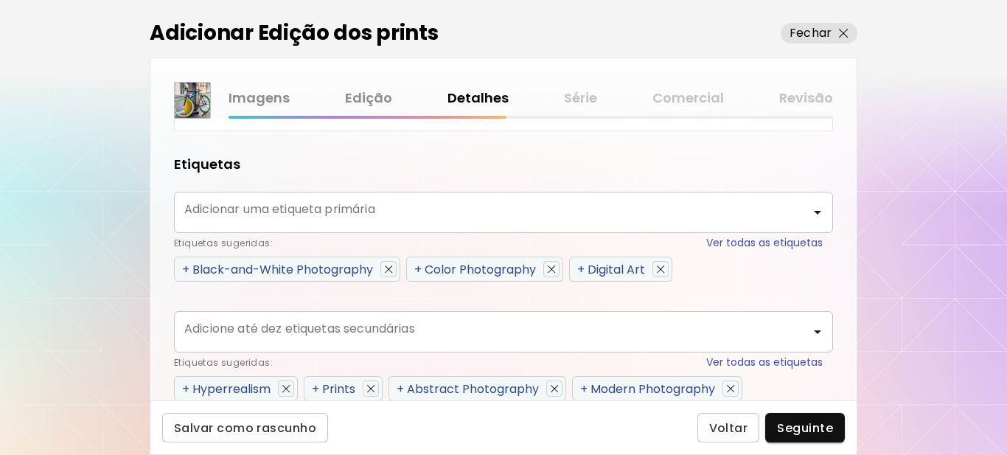
click at [422, 270] on span "+" at bounding box center [417, 269] width 7 height 17
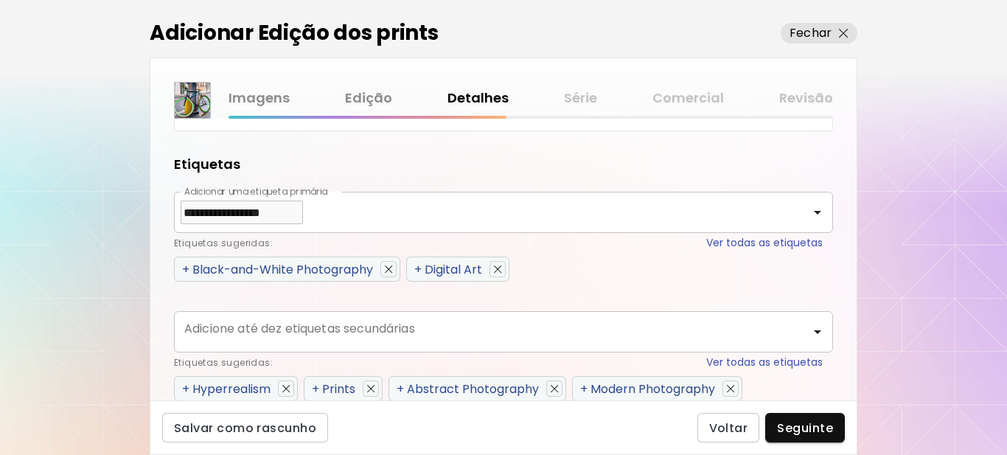
click at [593, 273] on div "+ Black-and-White Photography + Digital Art" at bounding box center [503, 268] width 659 height 25
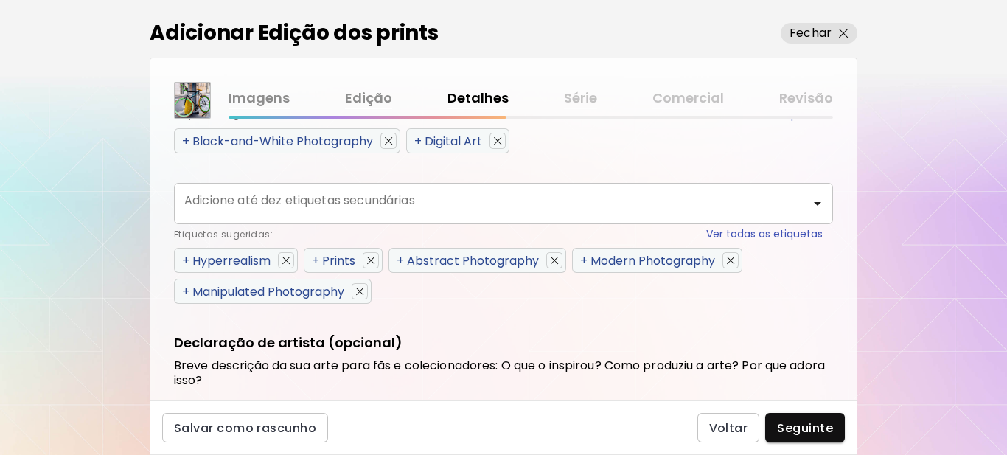
scroll to position [737, 0]
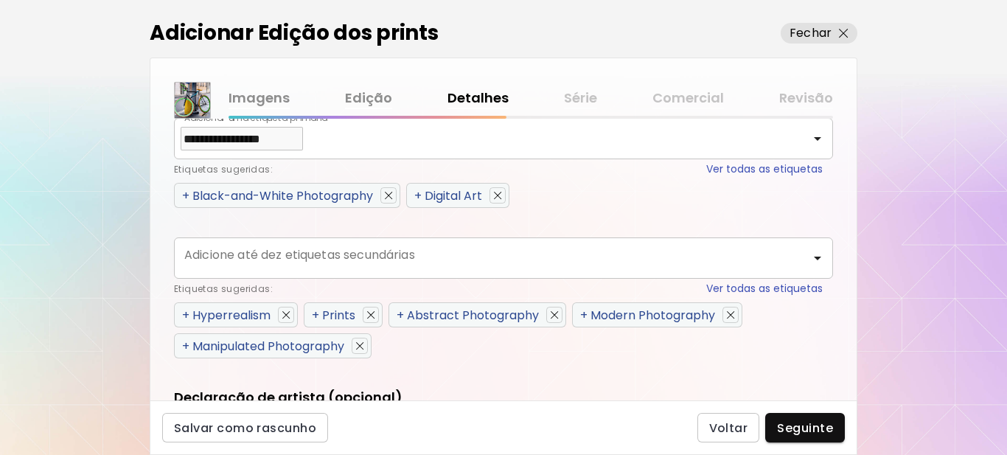
click at [419, 193] on span "+" at bounding box center [417, 195] width 7 height 17
type input "**********"
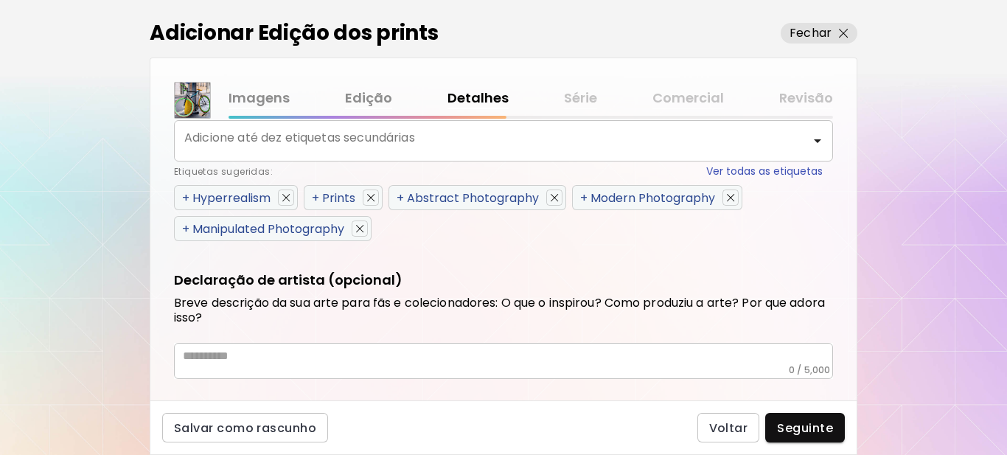
scroll to position [880, 0]
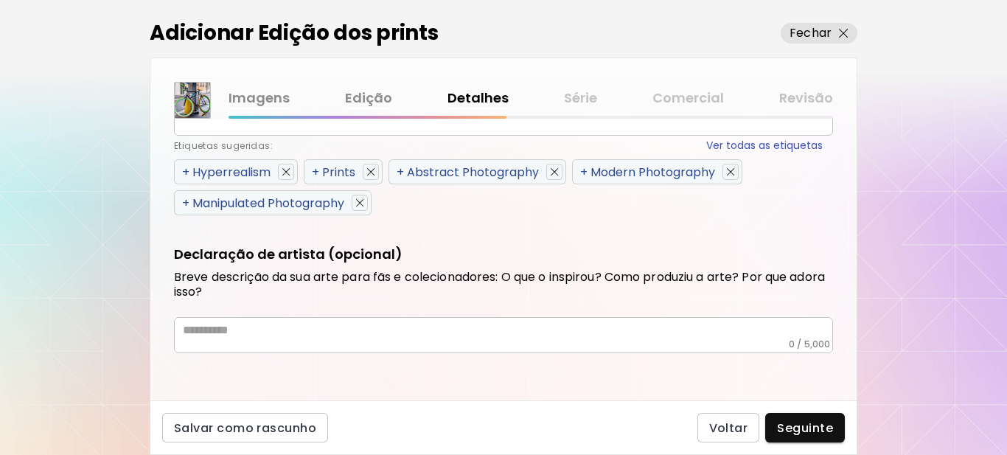
click at [186, 169] on span "+" at bounding box center [185, 172] width 7 height 17
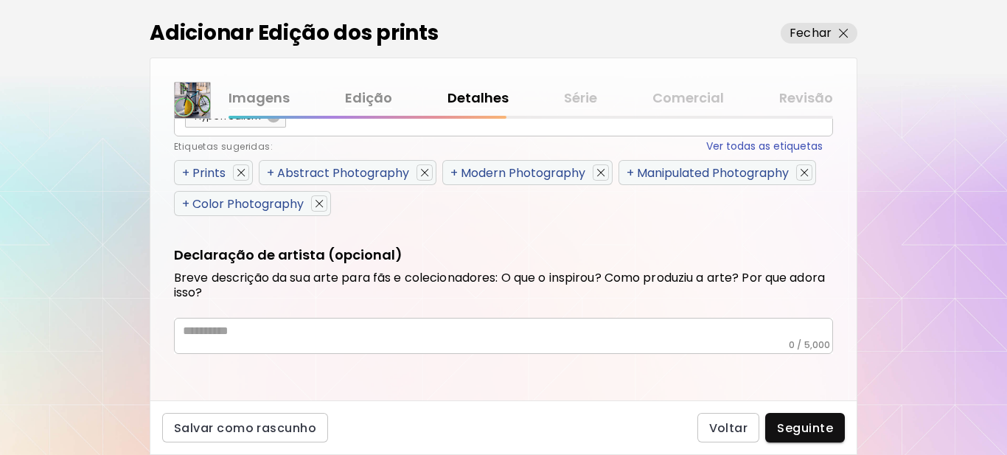
click at [186, 169] on span "+" at bounding box center [185, 172] width 7 height 17
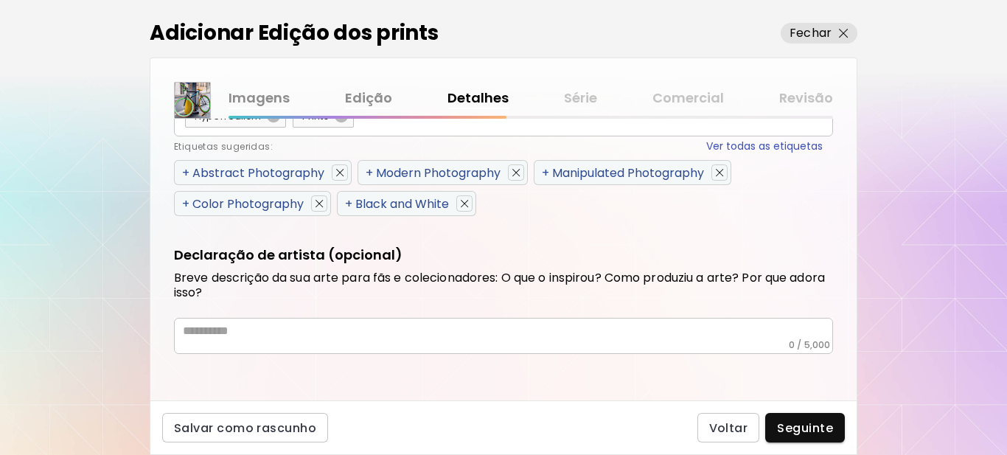
click at [186, 169] on span "+" at bounding box center [185, 172] width 7 height 17
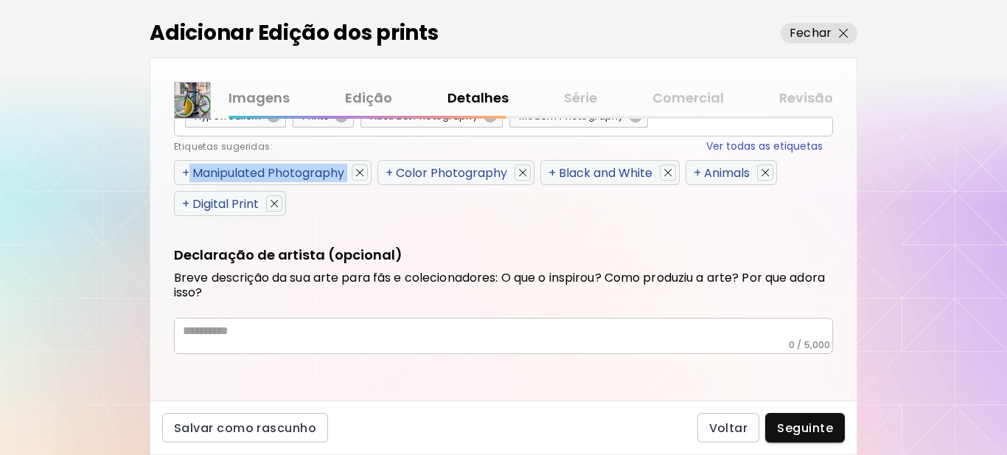
click at [186, 169] on span "+" at bounding box center [185, 172] width 7 height 17
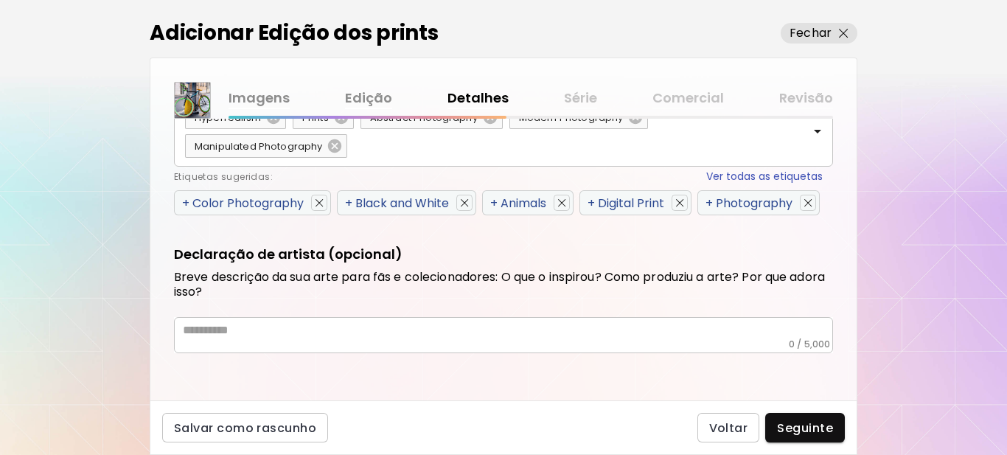
click at [186, 169] on div "Etiquetas sugeridas: Ver todas as etiquetas" at bounding box center [498, 176] width 649 height 15
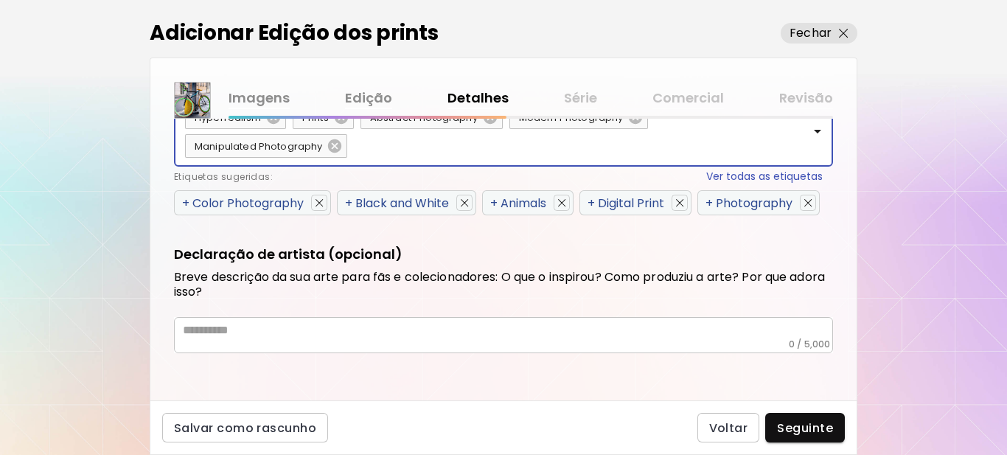
click at [186, 199] on span "+" at bounding box center [185, 203] width 7 height 17
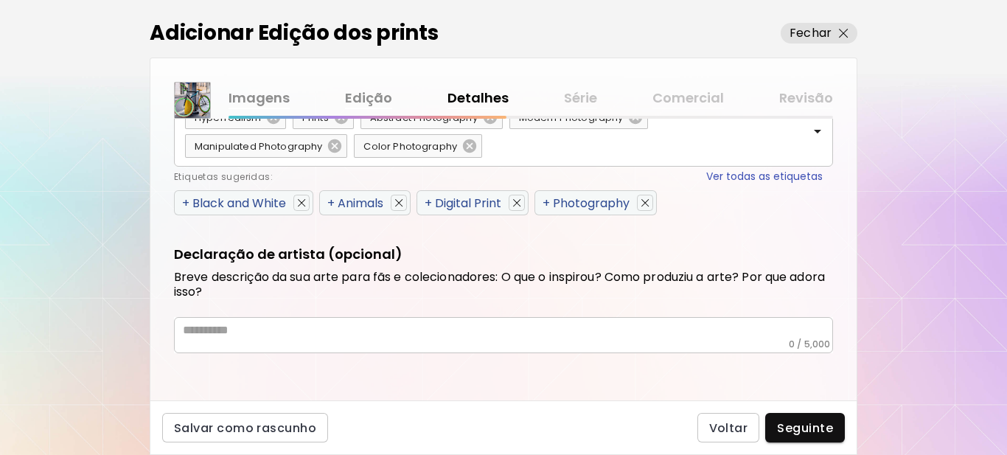
scroll to position [879, 0]
click at [186, 199] on span "+" at bounding box center [185, 203] width 7 height 17
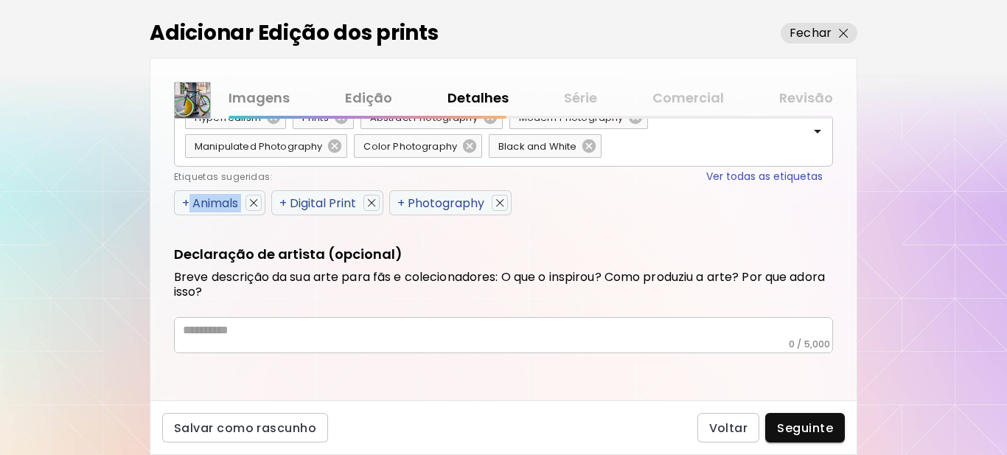
click at [186, 199] on span "+" at bounding box center [185, 203] width 7 height 17
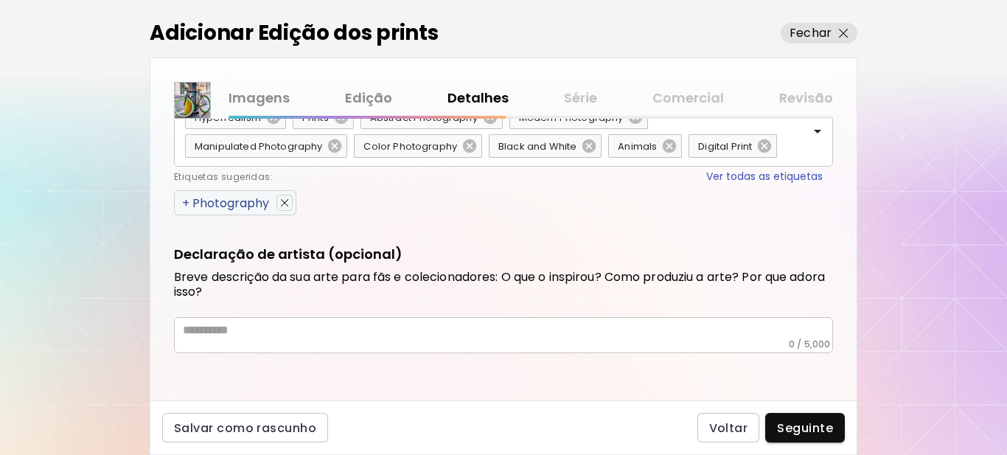
click at [186, 199] on span "+" at bounding box center [185, 203] width 7 height 17
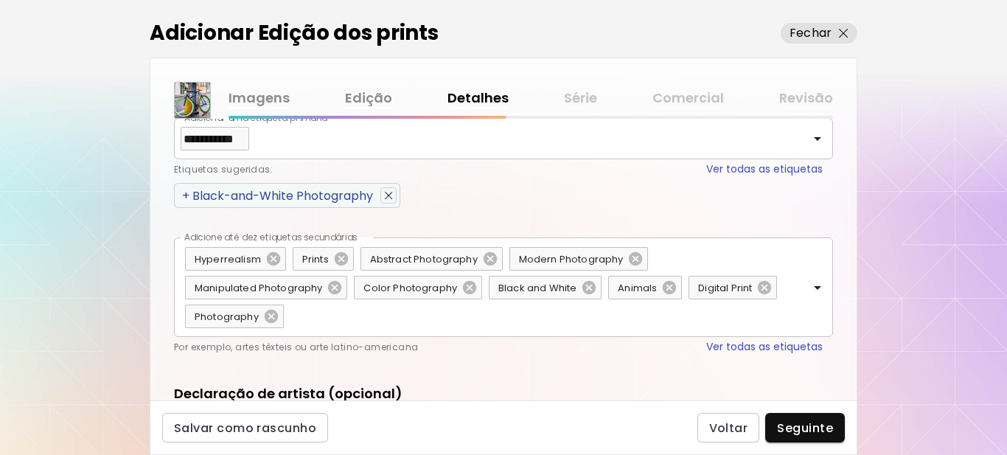
scroll to position [729, 0]
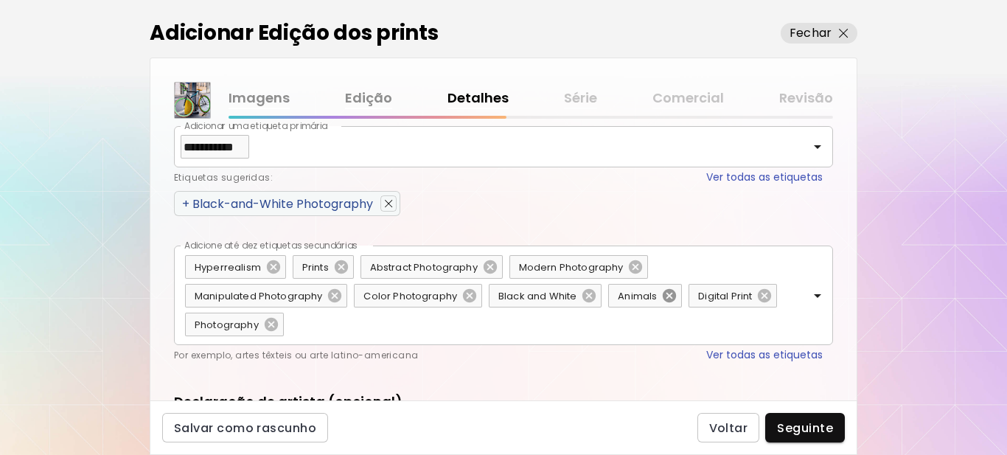
click at [668, 295] on icon at bounding box center [669, 295] width 16 height 16
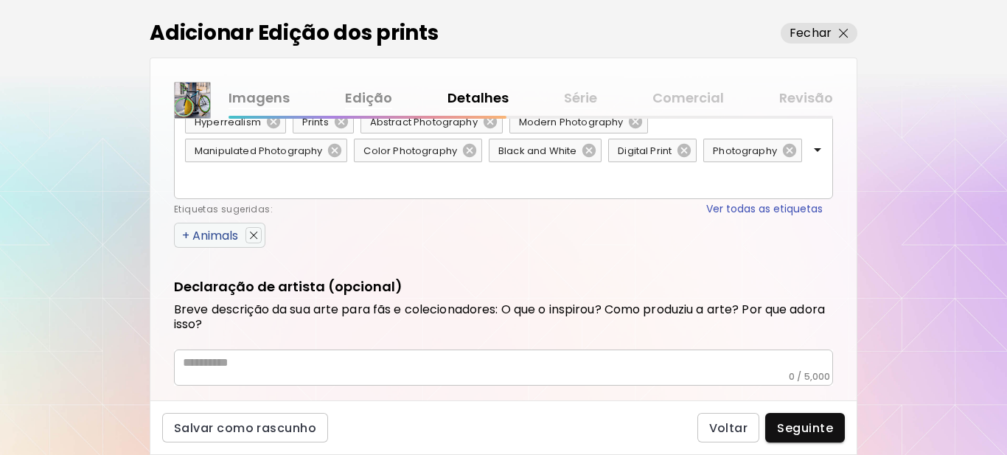
scroll to position [907, 0]
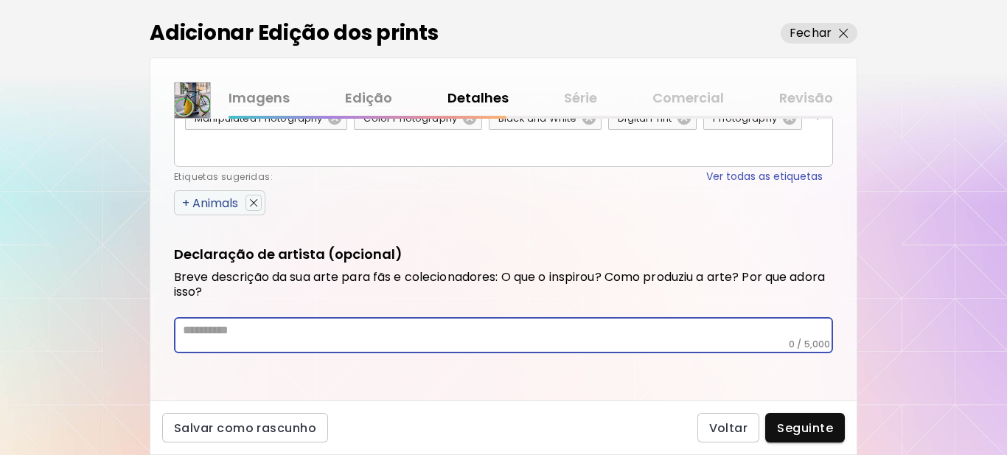
paste textarea "**********"
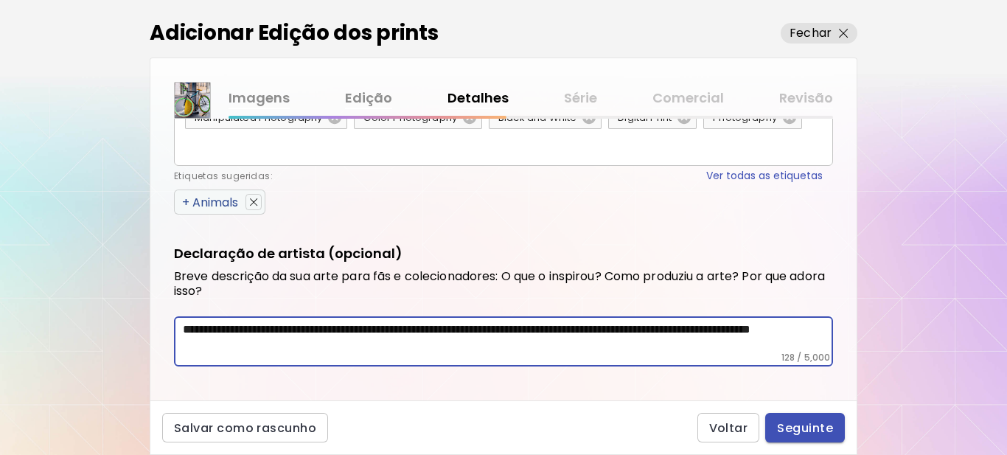
type textarea "**********"
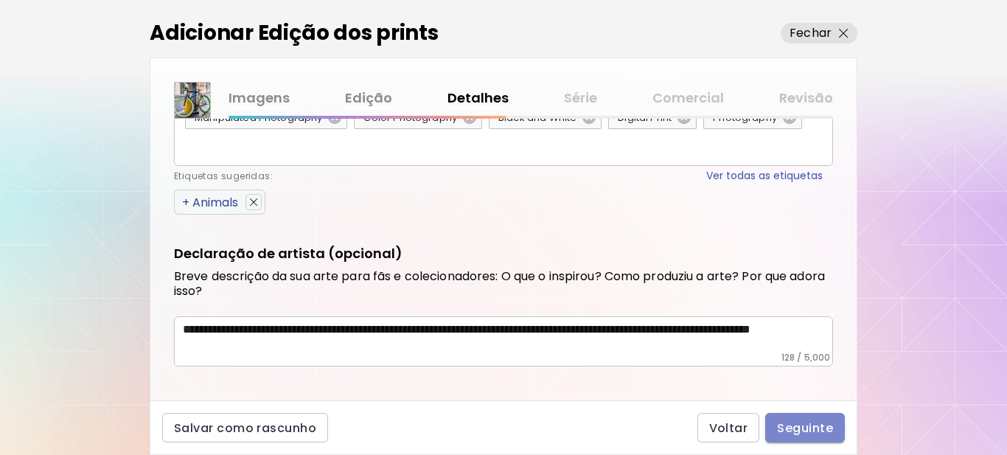
click at [789, 423] on span "Seguinte" at bounding box center [805, 427] width 56 height 15
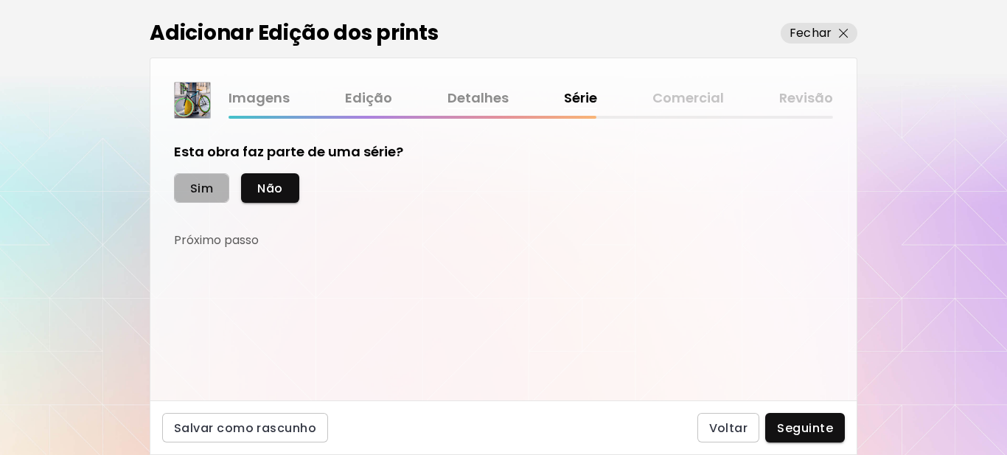
click at [201, 185] on span "Sim" at bounding box center [201, 188] width 23 height 15
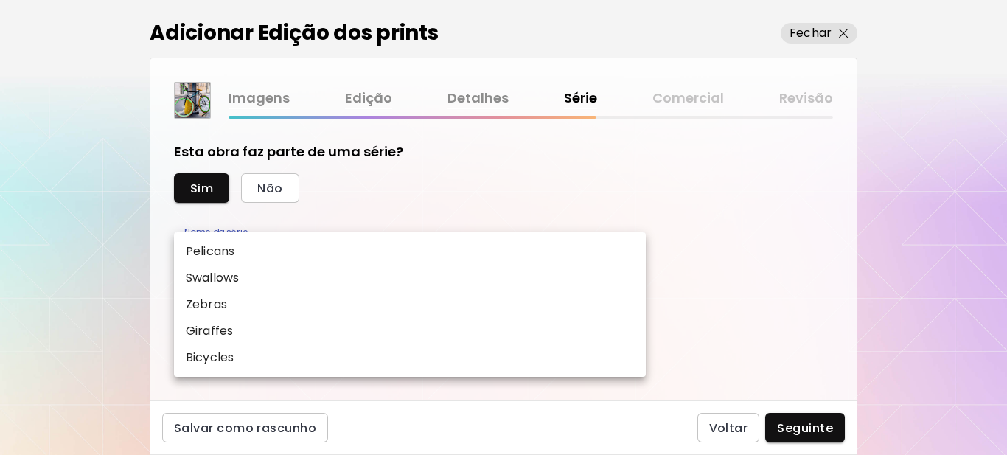
click at [276, 247] on body "kaleido.art/Sergio_Cerezer_Benetti Adicionar obras Gerencie suas obras Editar P…" at bounding box center [503, 227] width 1007 height 455
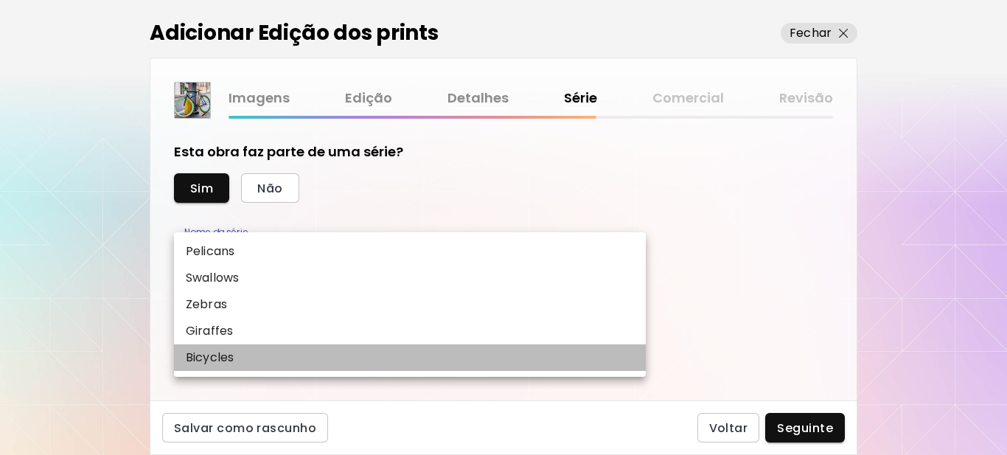
click at [228, 356] on p "Bicycles" at bounding box center [210, 358] width 48 height 18
type input "********"
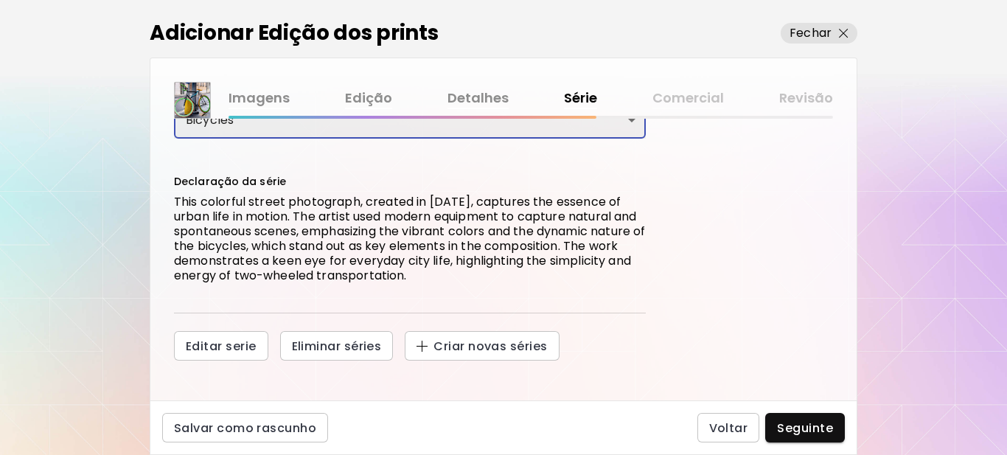
scroll to position [139, 0]
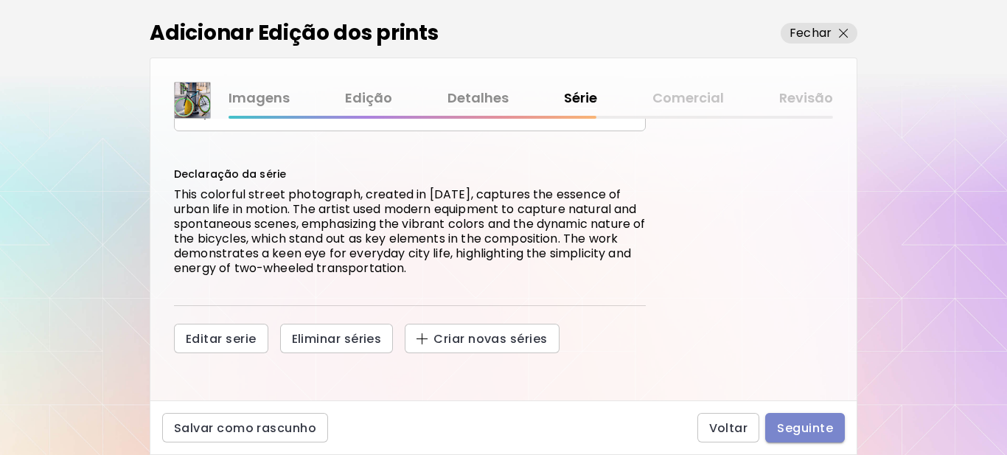
click at [808, 425] on span "Seguinte" at bounding box center [805, 427] width 56 height 15
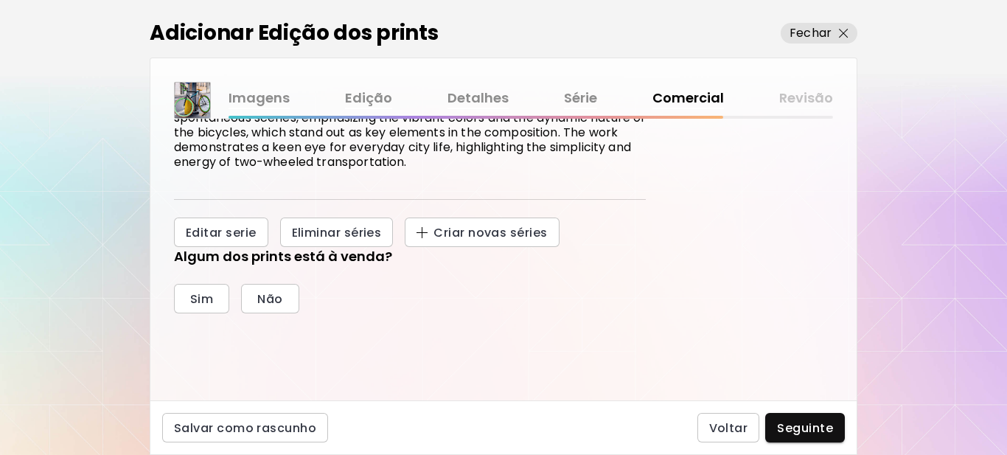
scroll to position [326, 0]
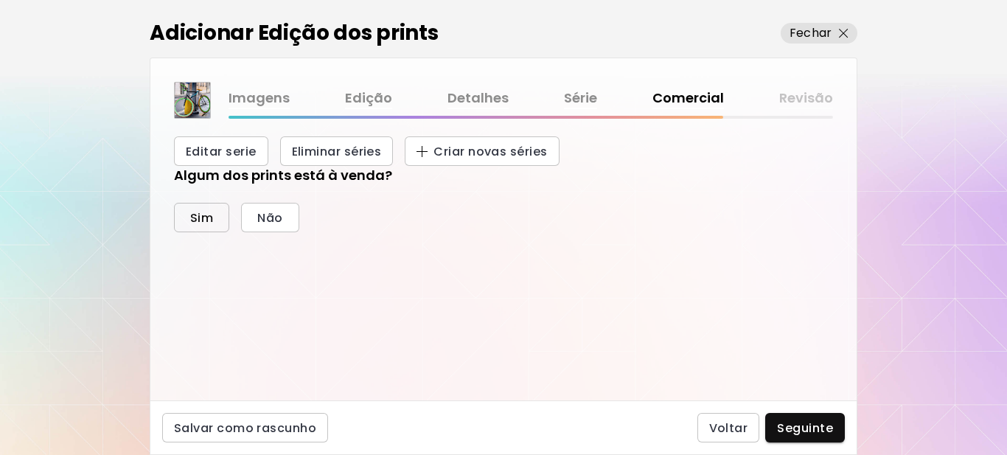
click at [192, 217] on span "Sim" at bounding box center [201, 217] width 23 height 15
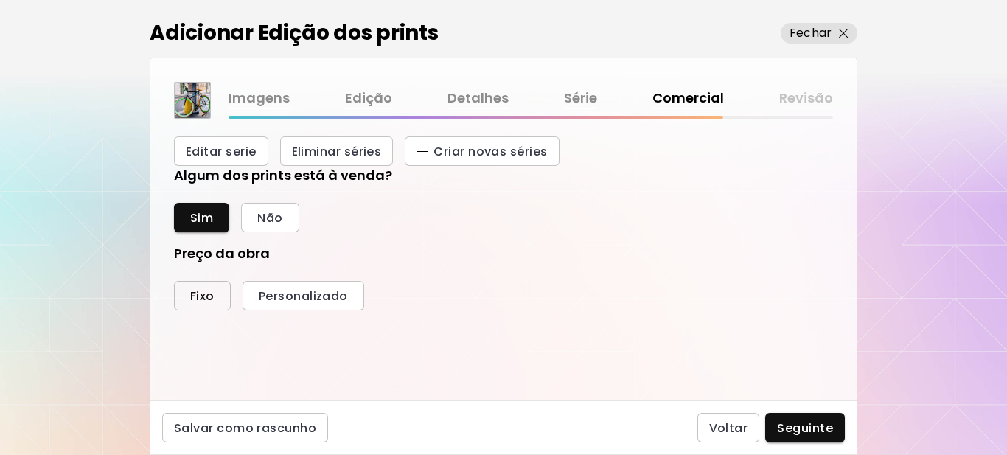
click at [206, 297] on span "Fixo" at bounding box center [202, 295] width 24 height 15
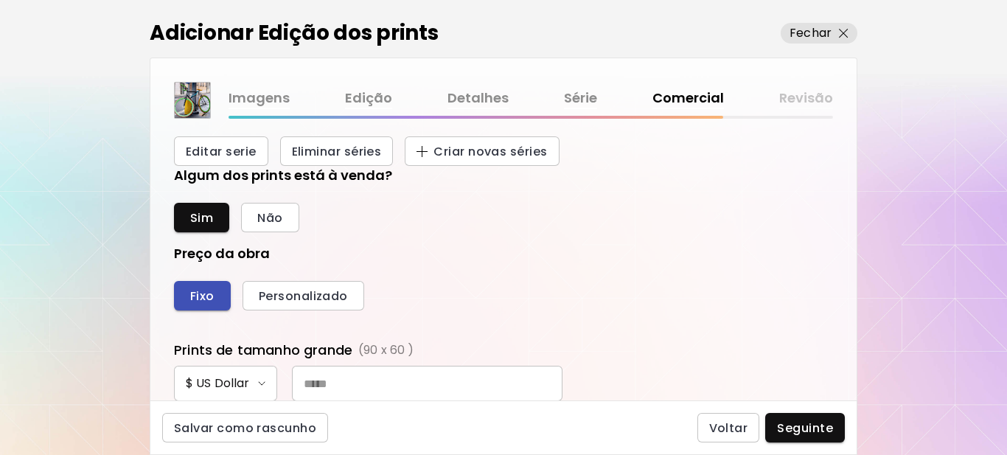
scroll to position [556, 644]
click at [347, 380] on input "text" at bounding box center [427, 383] width 270 height 35
type input "***"
click at [563, 283] on div "Fixo Personalizado" at bounding box center [503, 295] width 659 height 29
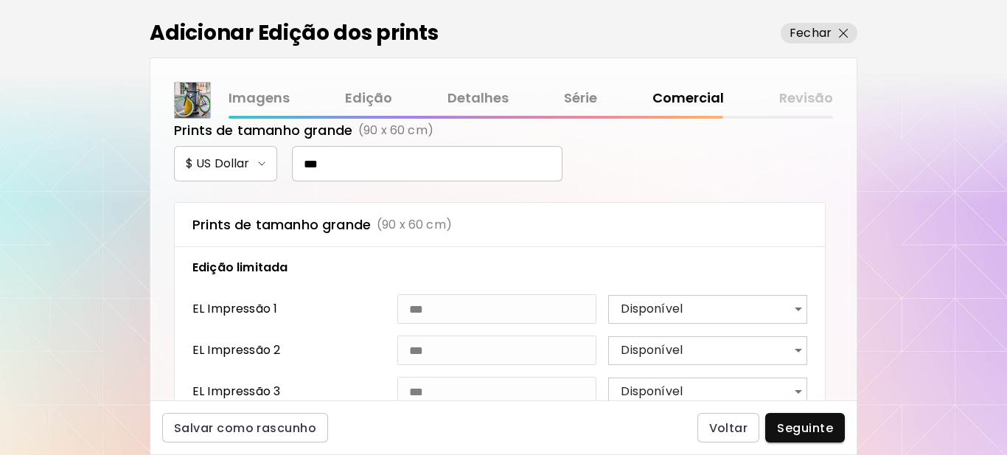
scroll to position [547, 0]
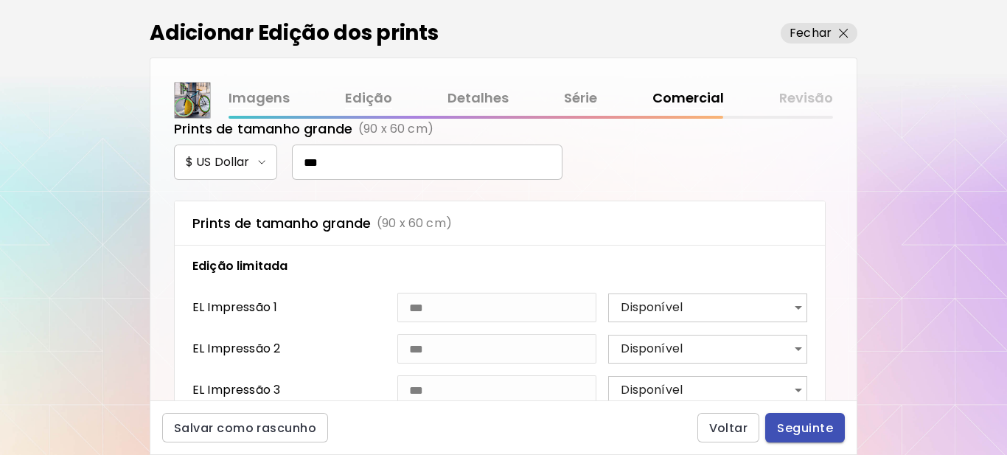
click at [798, 430] on span "Seguinte" at bounding box center [805, 427] width 56 height 15
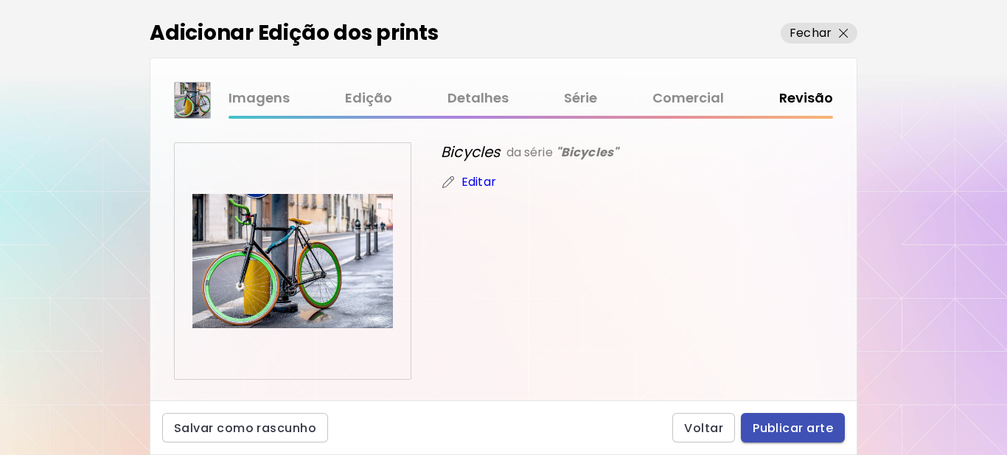
click at [790, 430] on span "Publicar arte" at bounding box center [792, 427] width 80 height 15
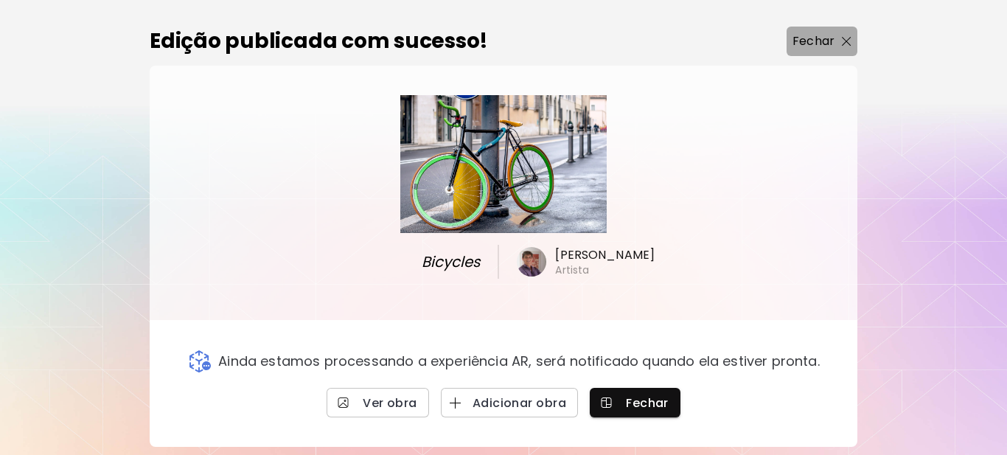
click at [849, 43] on img "button" at bounding box center [847, 42] width 10 height 10
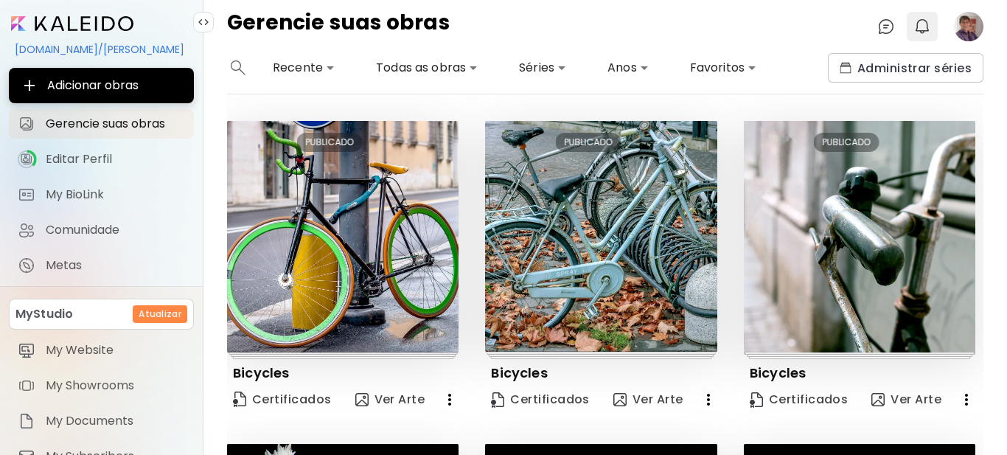
click at [926, 27] on img "button" at bounding box center [922, 27] width 18 height 18
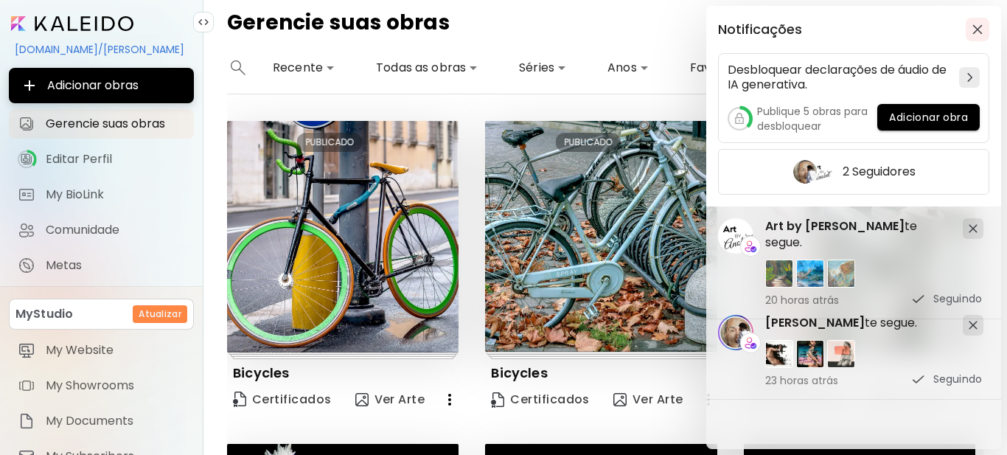
click at [978, 32] on img "button" at bounding box center [977, 29] width 10 height 10
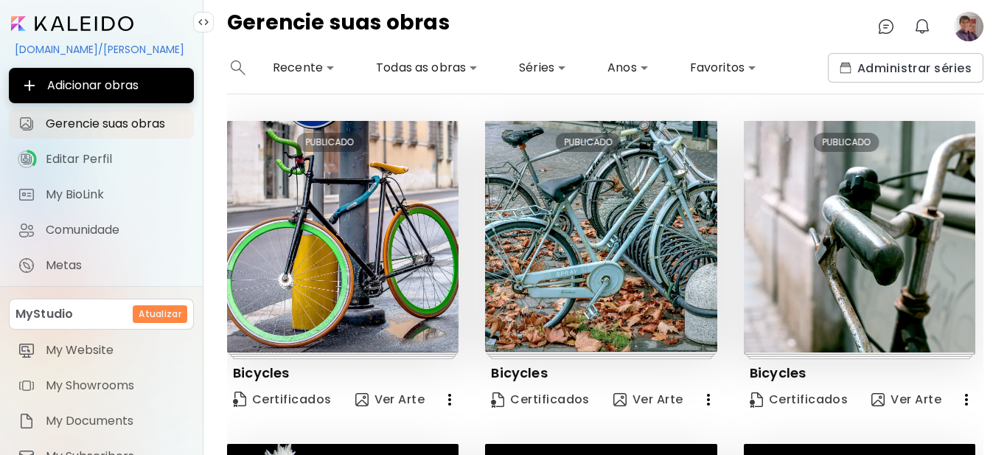
click at [71, 22] on input "image" at bounding box center [72, 23] width 122 height 15
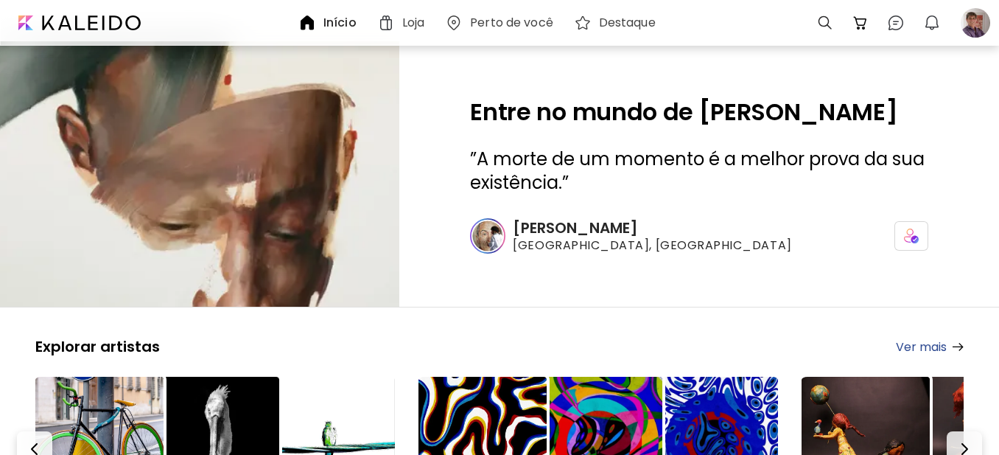
scroll to position [221, 0]
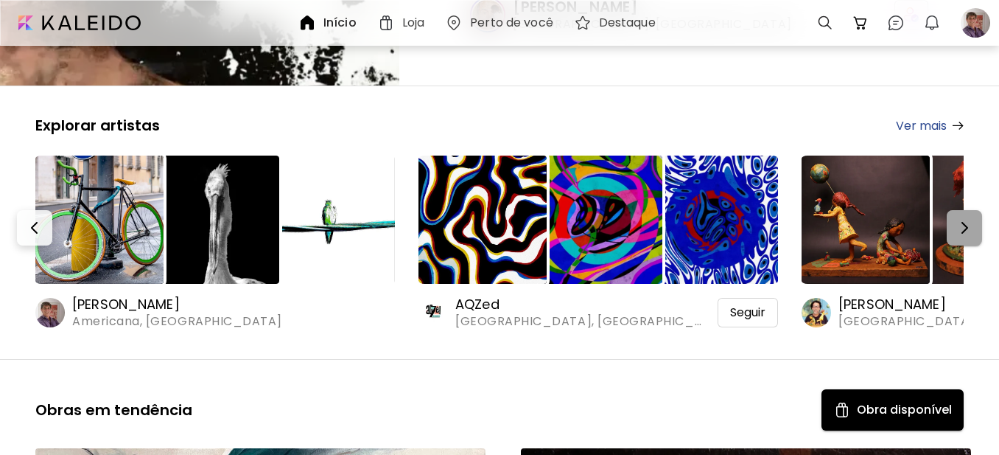
click at [963, 229] on img "button" at bounding box center [965, 228] width 18 height 18
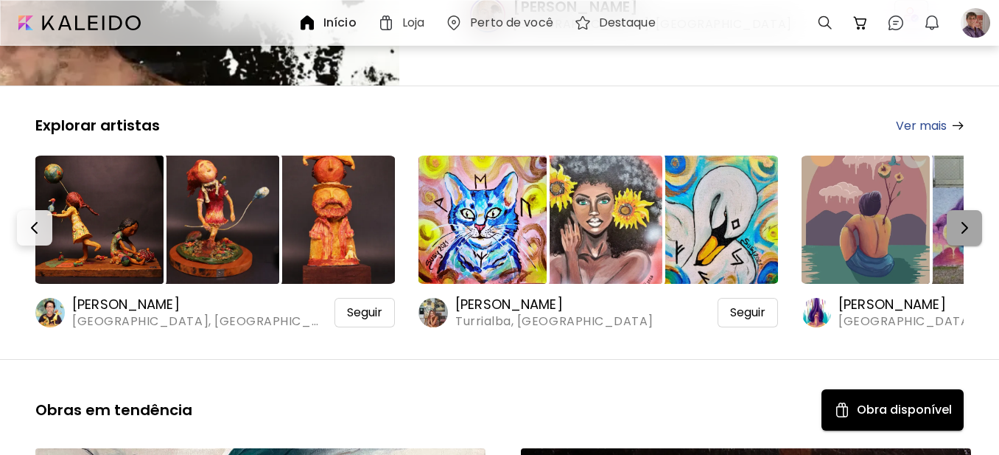
click at [974, 230] on img "button" at bounding box center [965, 228] width 18 height 18
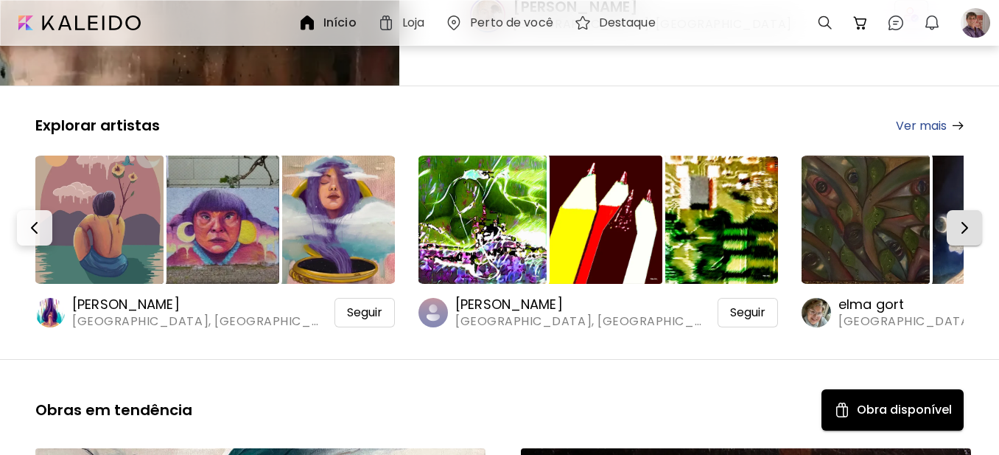
click at [974, 231] on img "button" at bounding box center [965, 228] width 18 height 18
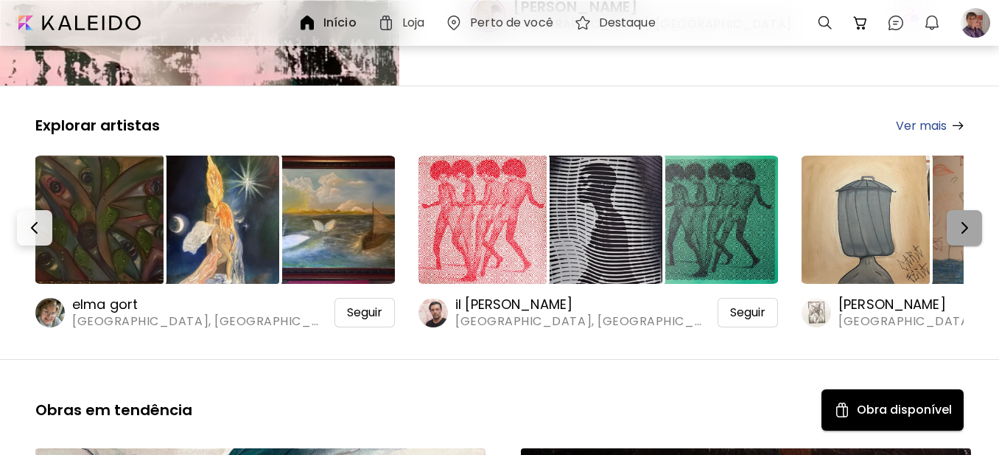
click at [974, 234] on img "button" at bounding box center [965, 228] width 18 height 18
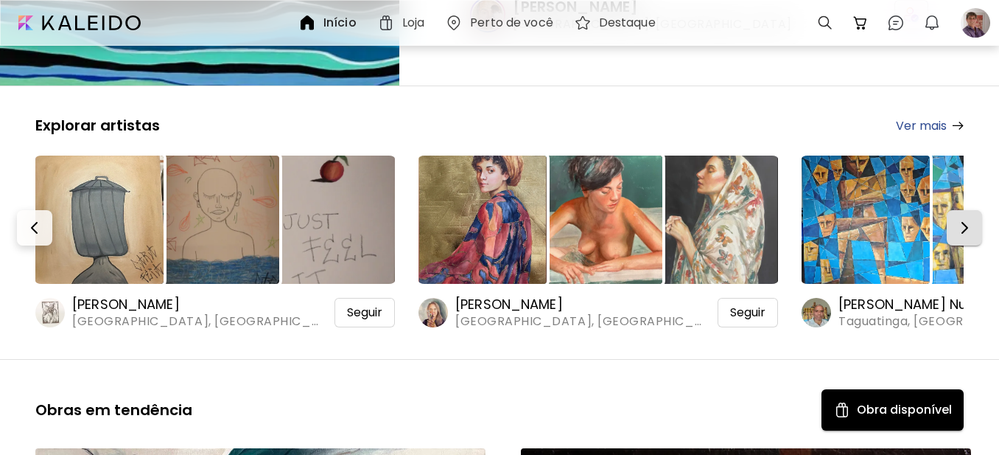
click at [974, 234] on img "button" at bounding box center [965, 228] width 18 height 18
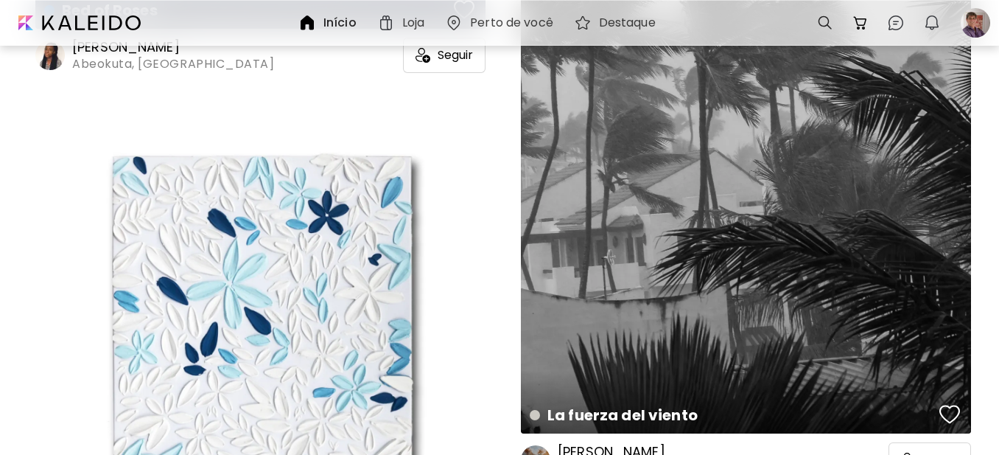
scroll to position [43263, 0]
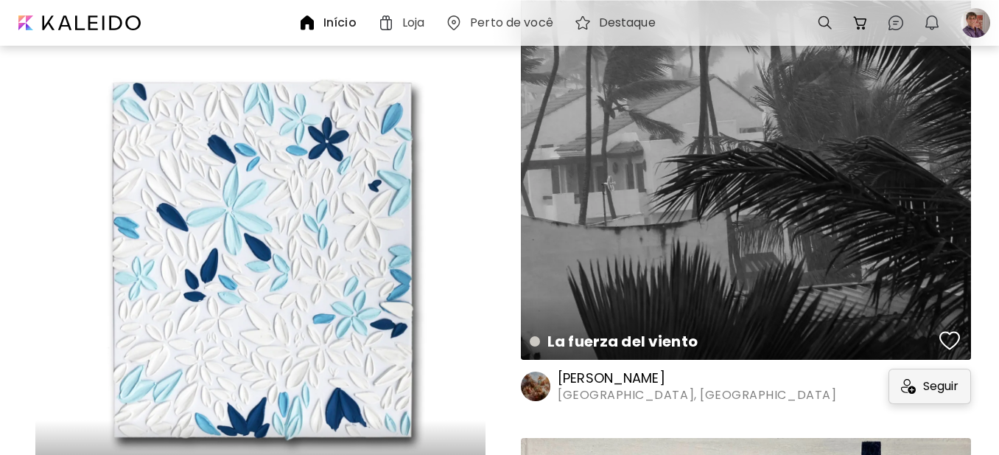
click at [951, 391] on span "Seguir" at bounding box center [940, 386] width 35 height 15
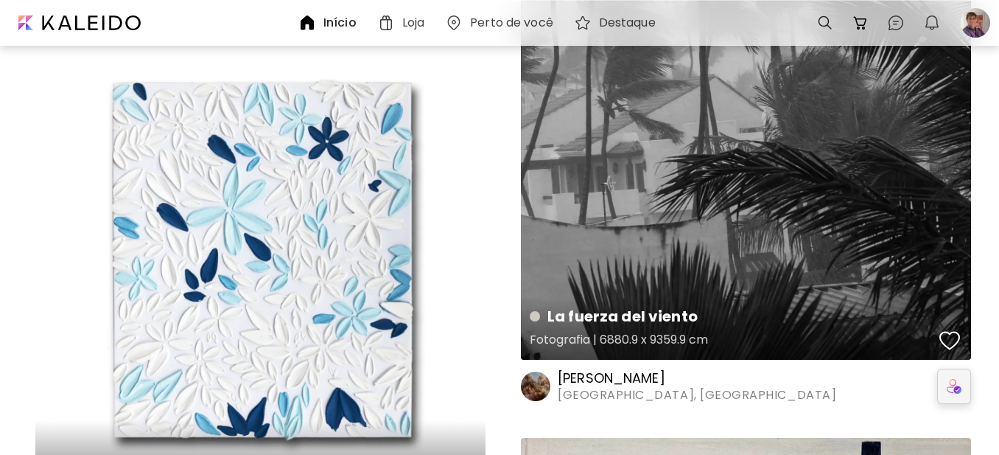
click at [954, 338] on div "button" at bounding box center [950, 340] width 21 height 22
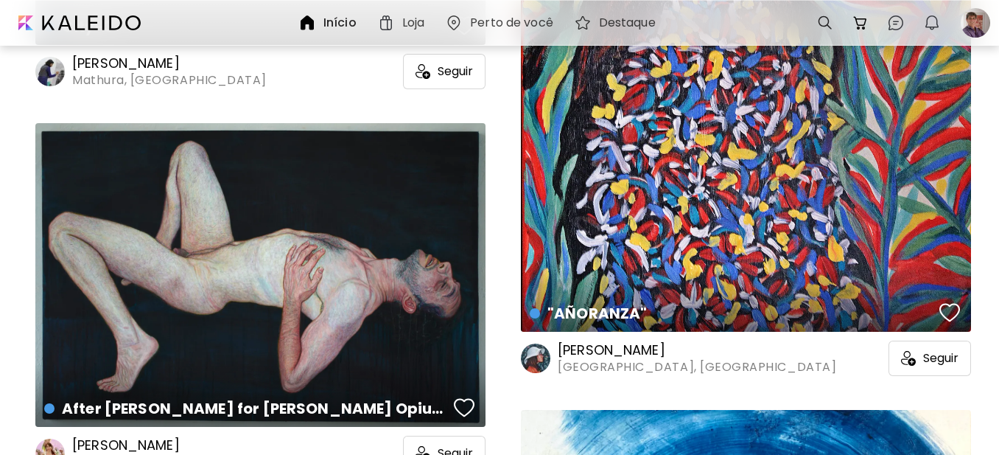
scroll to position [49528, 0]
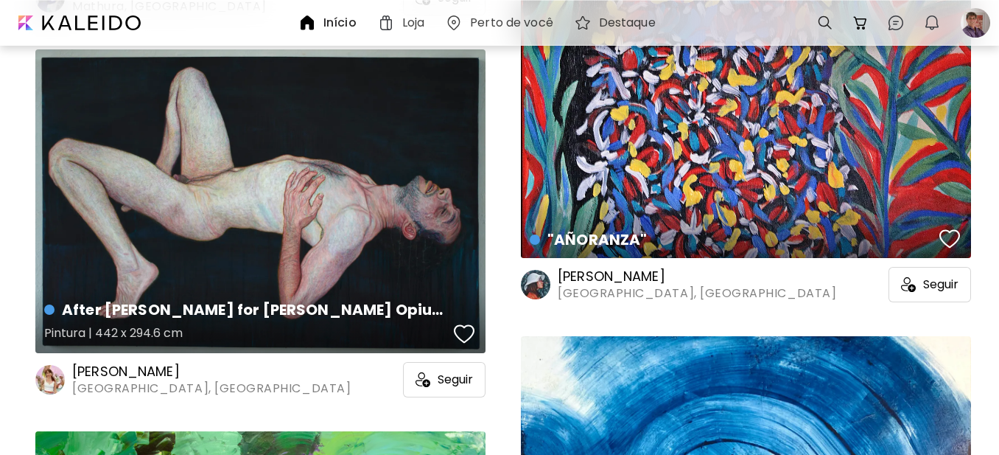
click at [312, 252] on div "After Sofie Dahl for Yves Saint Laurent’s Opium by Steven Meisel Pintura | 442 …" at bounding box center [260, 201] width 450 height 304
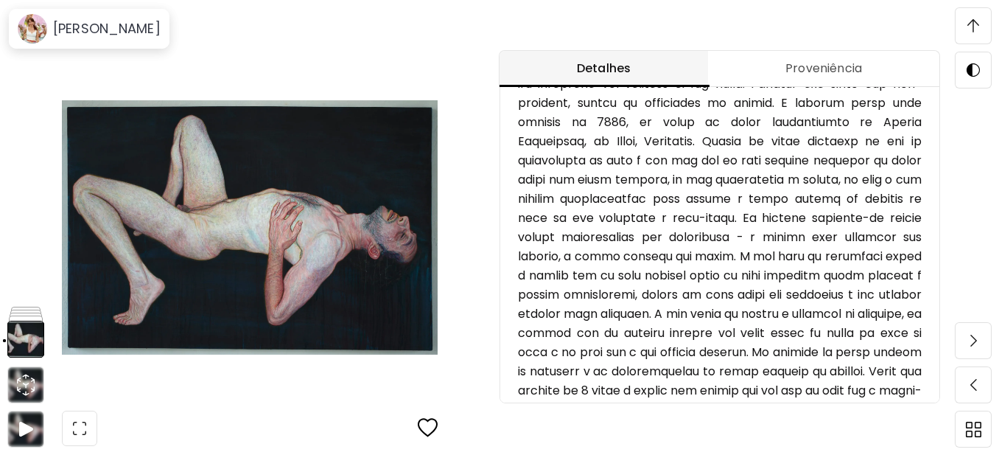
scroll to position [1153, 0]
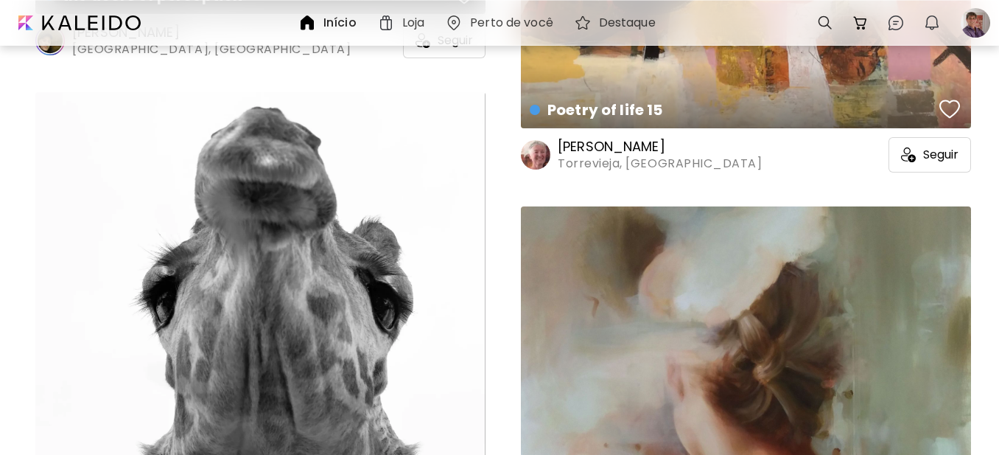
click at [399, 265] on div "Giraffes Não especificado | Não especificado" at bounding box center [260, 317] width 450 height 450
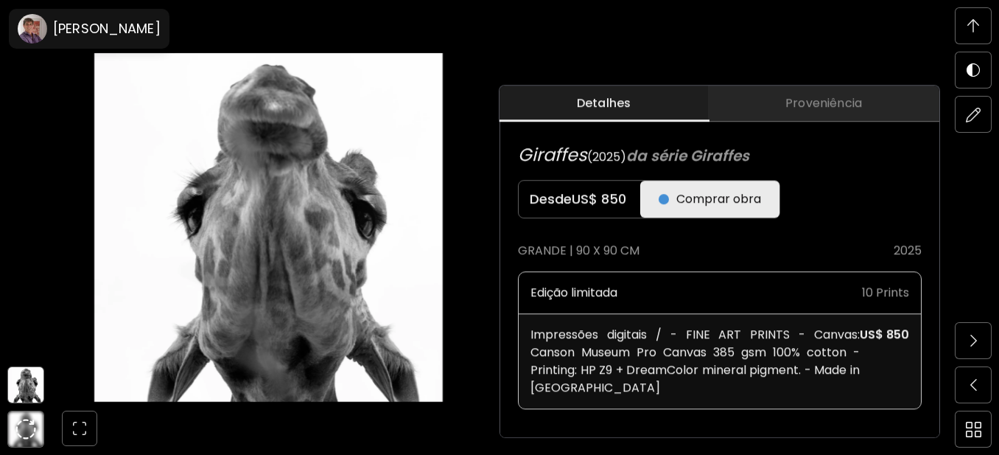
click at [809, 112] on span "Proveniência" at bounding box center [824, 103] width 214 height 18
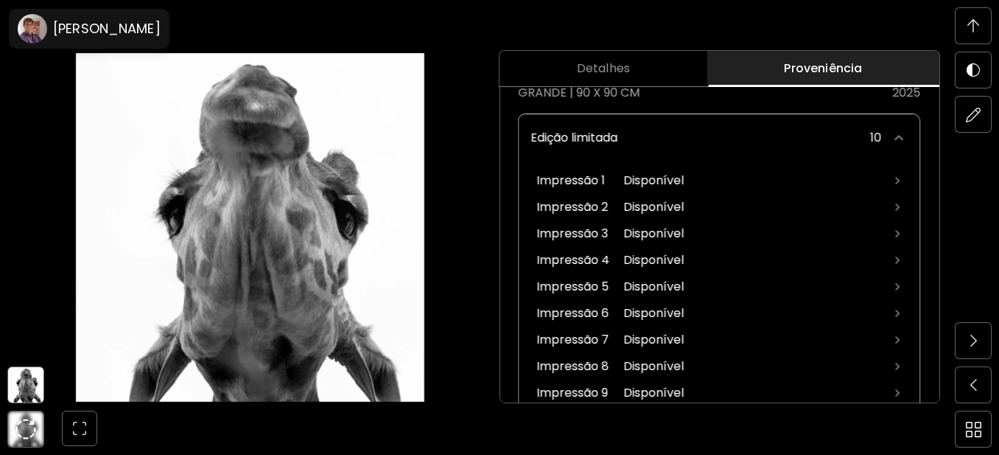
click at [644, 177] on p "Disponível" at bounding box center [754, 181] width 261 height 18
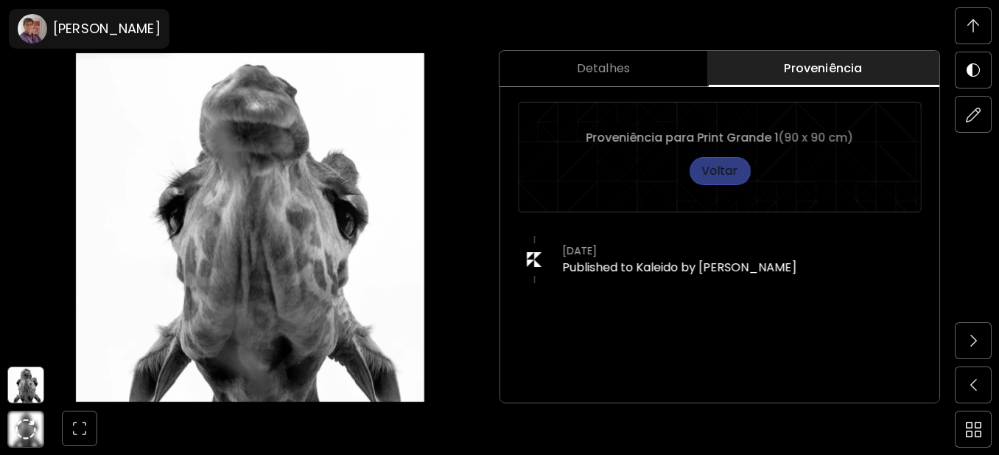
click at [728, 169] on span "Voltar" at bounding box center [720, 171] width 36 height 18
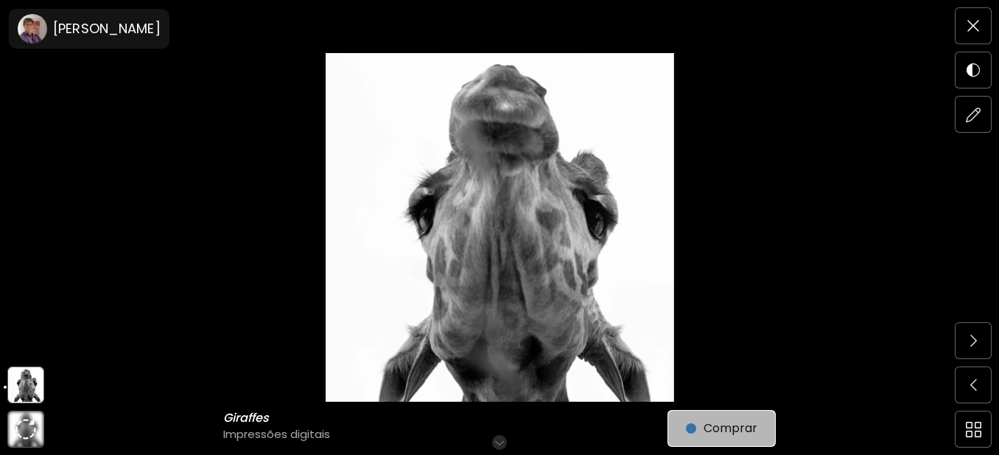
click at [729, 427] on span "Comprar" at bounding box center [721, 428] width 71 height 18
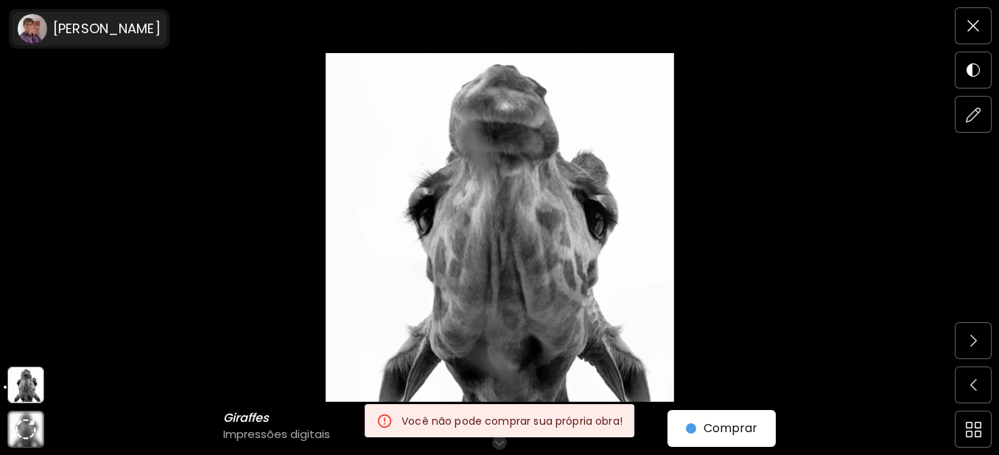
click at [27, 27] on image at bounding box center [32, 28] width 29 height 29
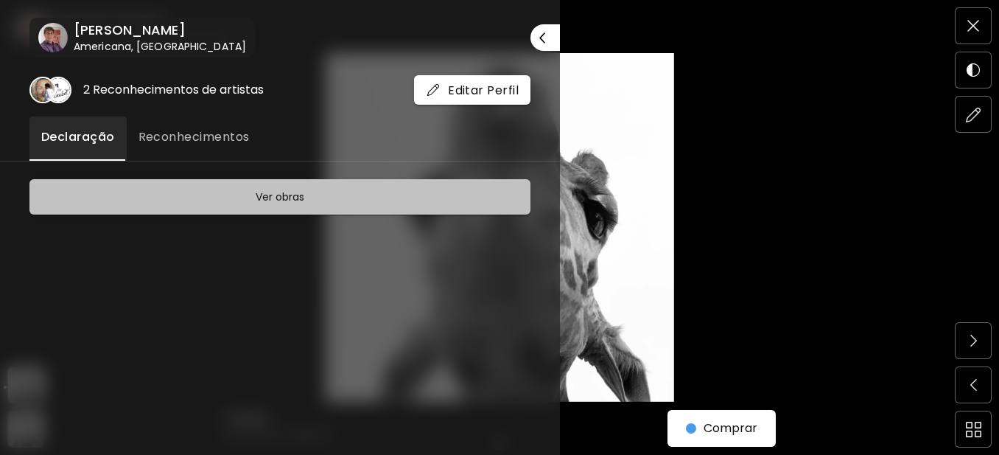
click at [227, 202] on span "Ver obras" at bounding box center [280, 197] width 464 height 18
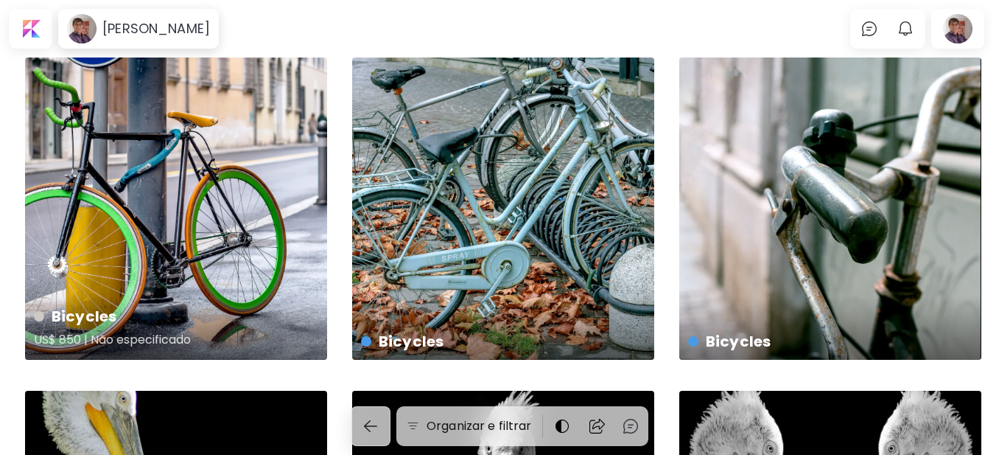
click at [203, 230] on div "Bicycles US$ 850 | Não especificado" at bounding box center [176, 208] width 302 height 302
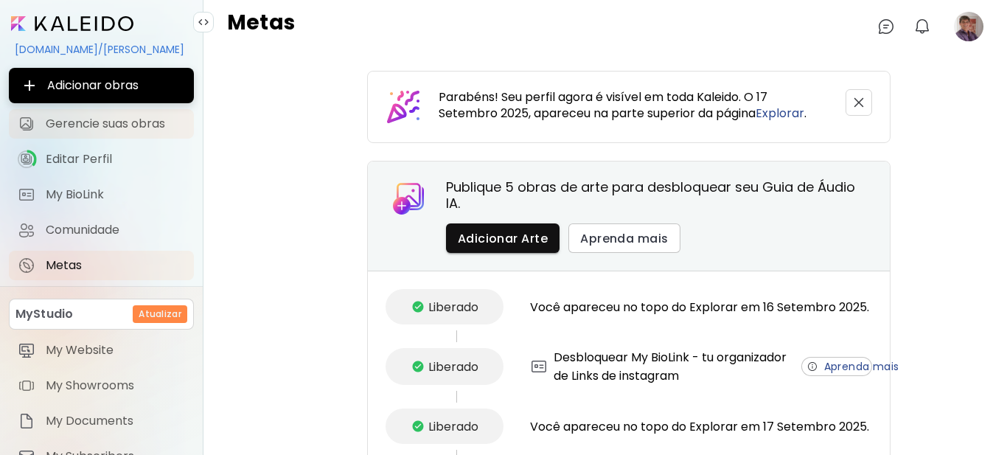
click at [89, 123] on span "Gerencie suas obras" at bounding box center [115, 123] width 139 height 15
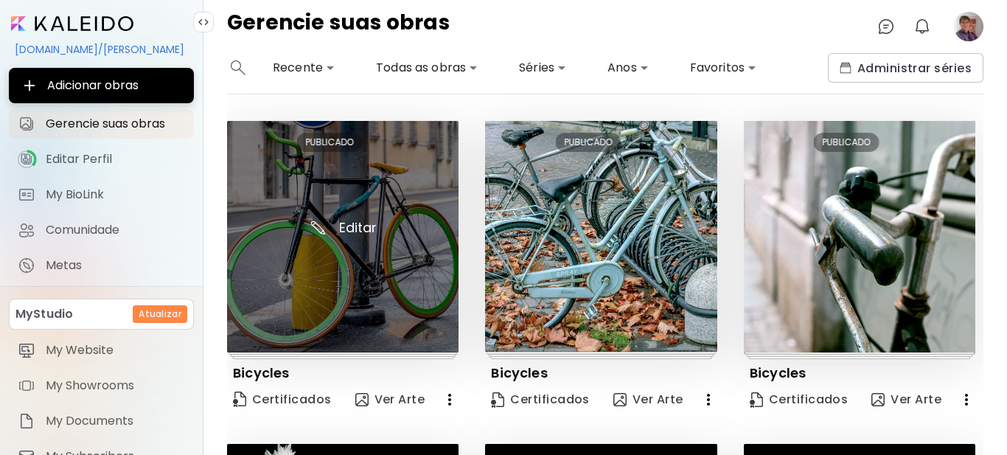
click at [352, 240] on img at bounding box center [342, 236] width 231 height 231
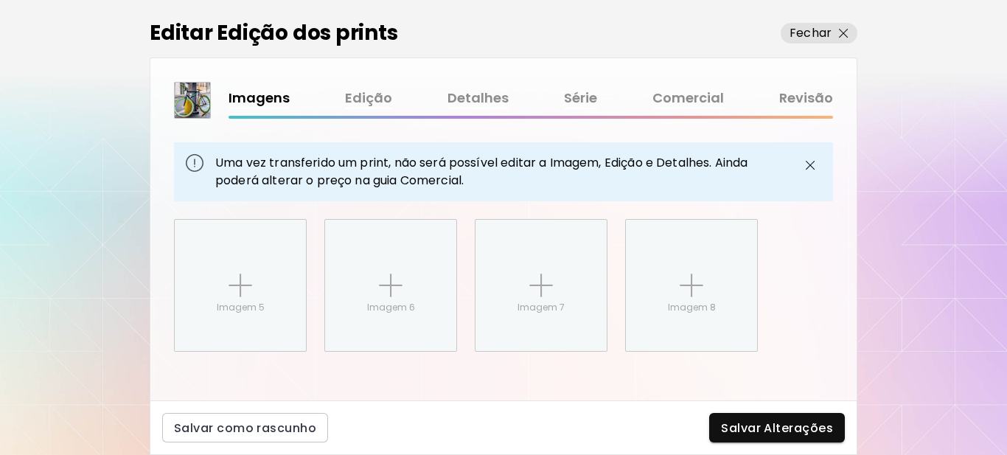
scroll to position [882, 0]
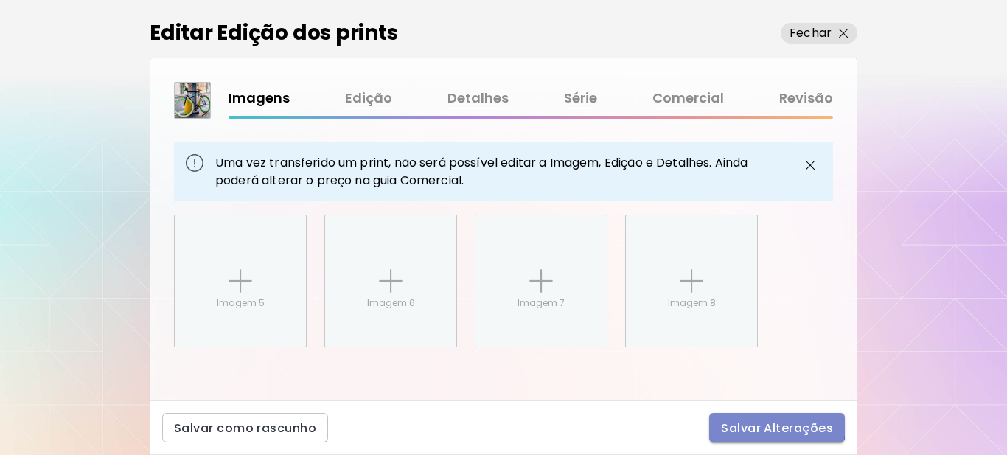
click at [739, 422] on span "Salvar Alterações" at bounding box center [777, 427] width 112 height 15
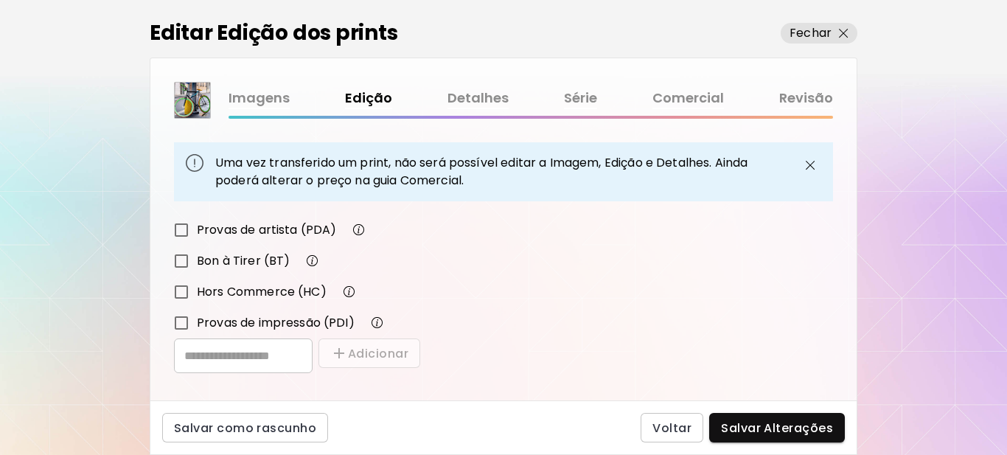
scroll to position [346, 0]
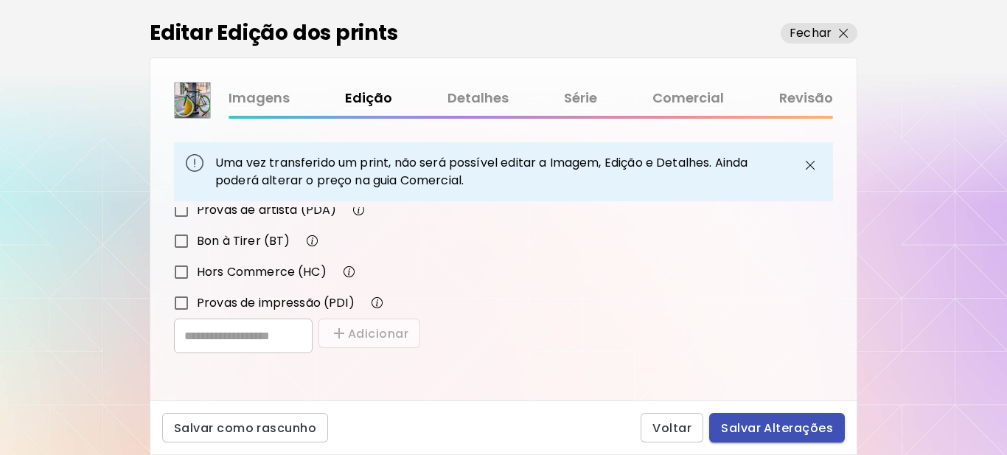
click at [757, 425] on span "Salvar Alterações" at bounding box center [777, 427] width 112 height 15
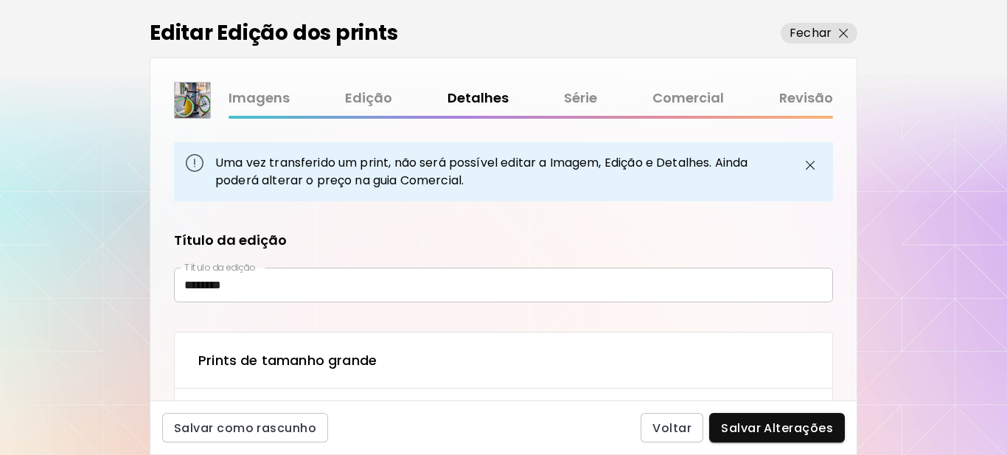
type input "**********"
type textarea "**********"
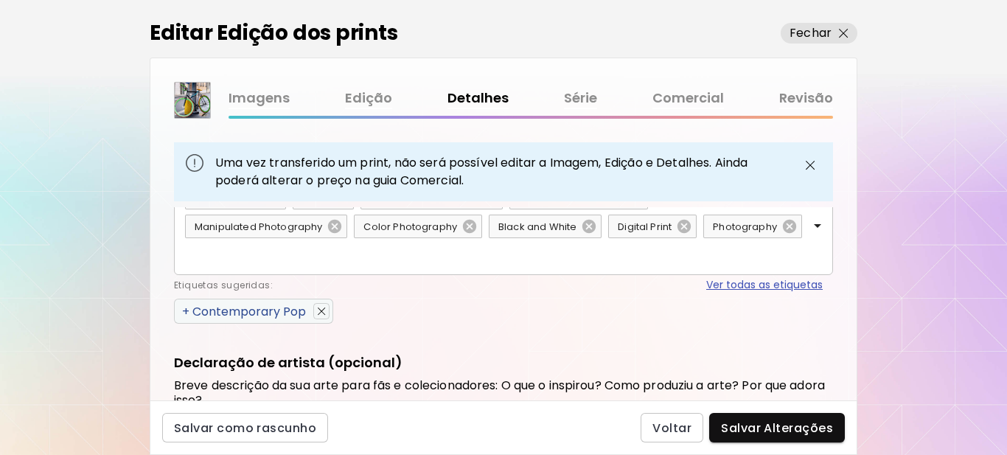
scroll to position [1010, 0]
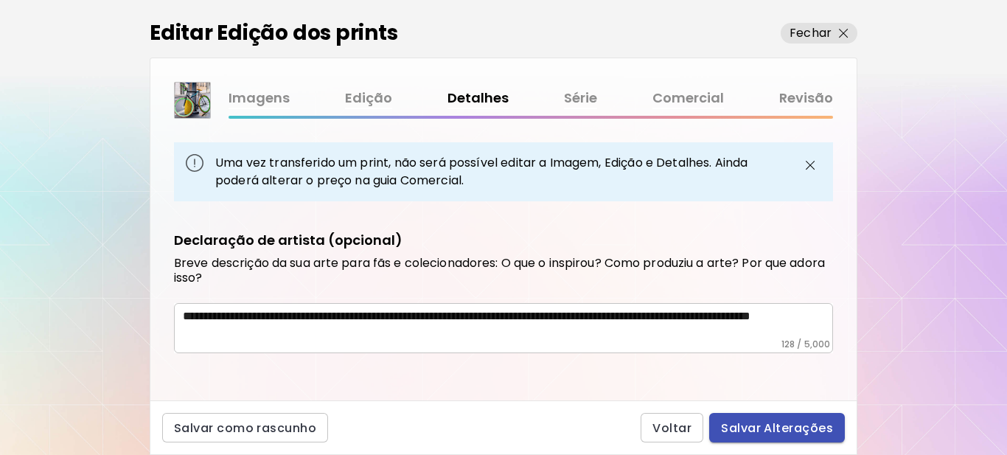
click at [751, 428] on span "Salvar Alterações" at bounding box center [777, 427] width 112 height 15
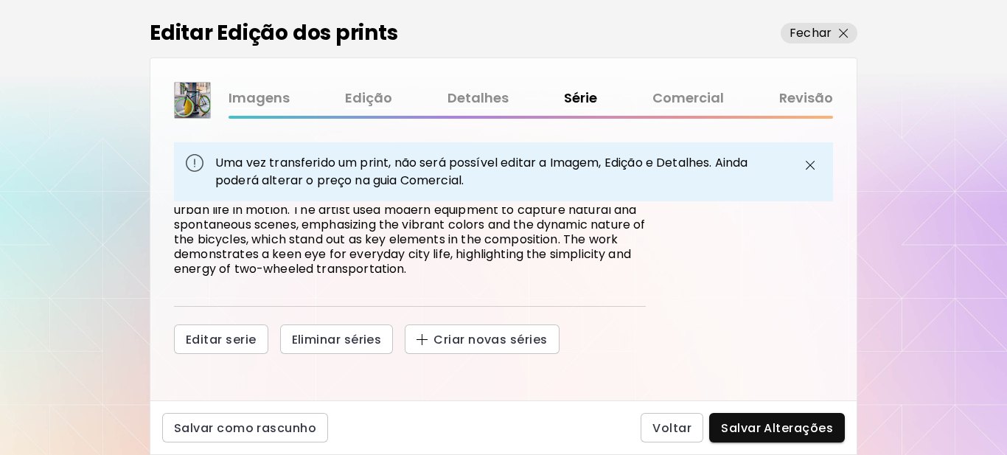
scroll to position [227, 0]
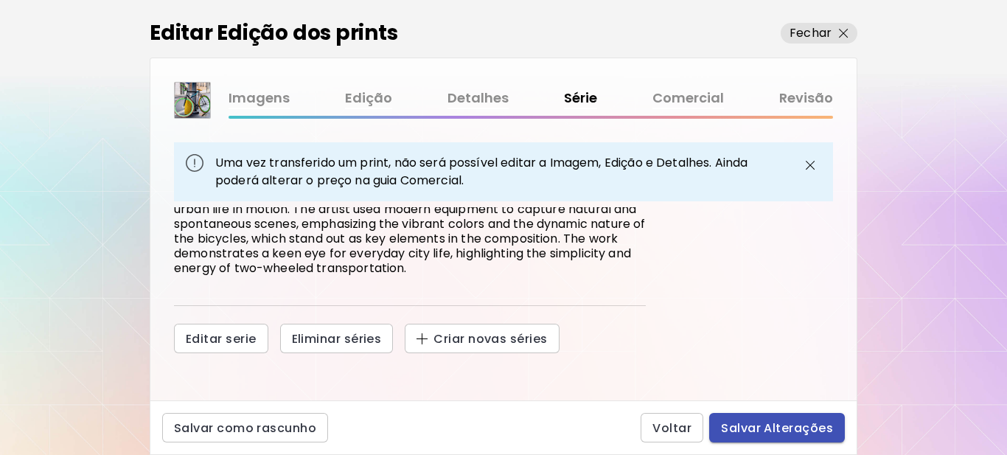
click at [763, 423] on span "Salvar Alterações" at bounding box center [777, 427] width 112 height 15
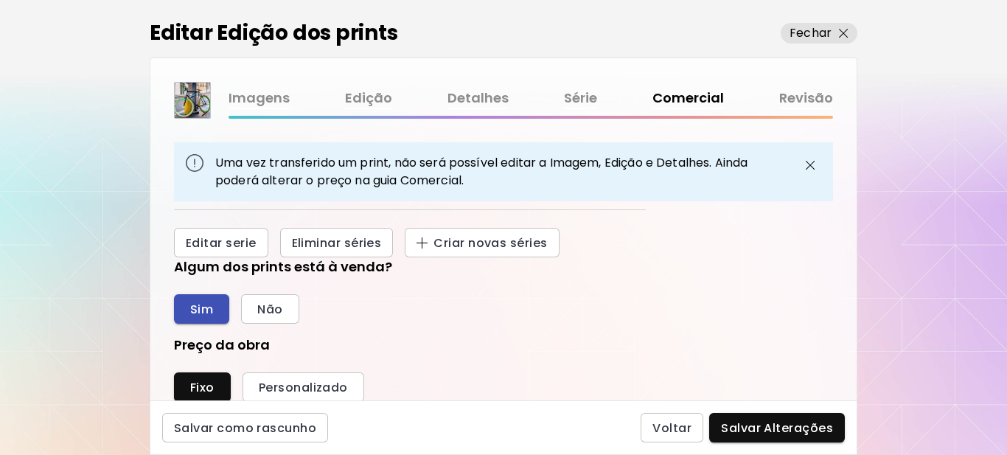
scroll to position [295, 0]
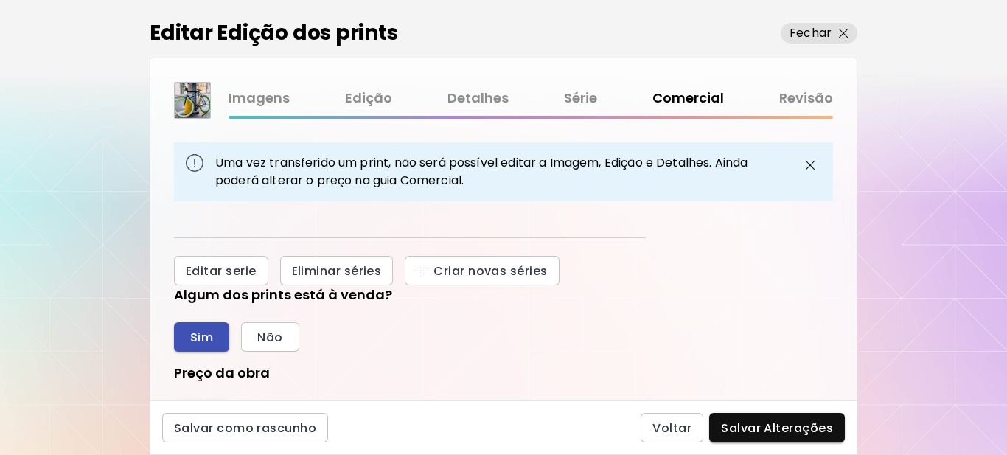
click at [189, 337] on button "Sim" at bounding box center [201, 336] width 55 height 29
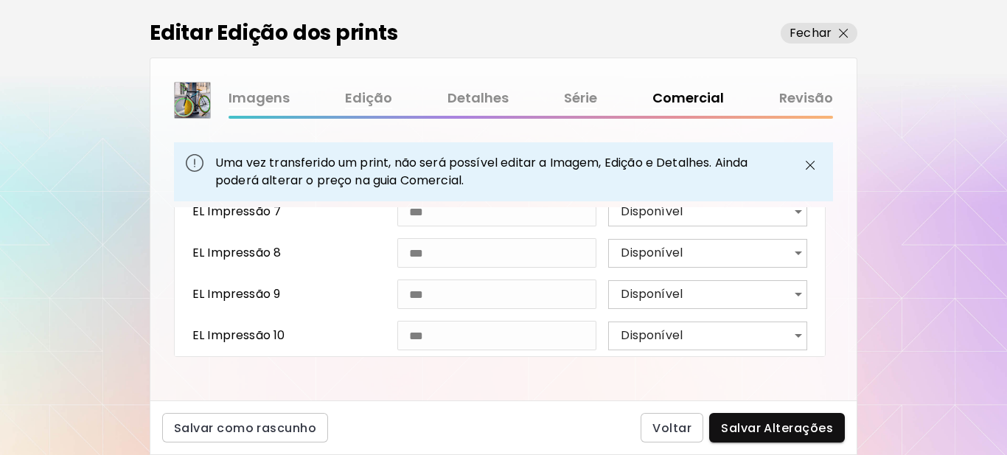
scroll to position [981, 0]
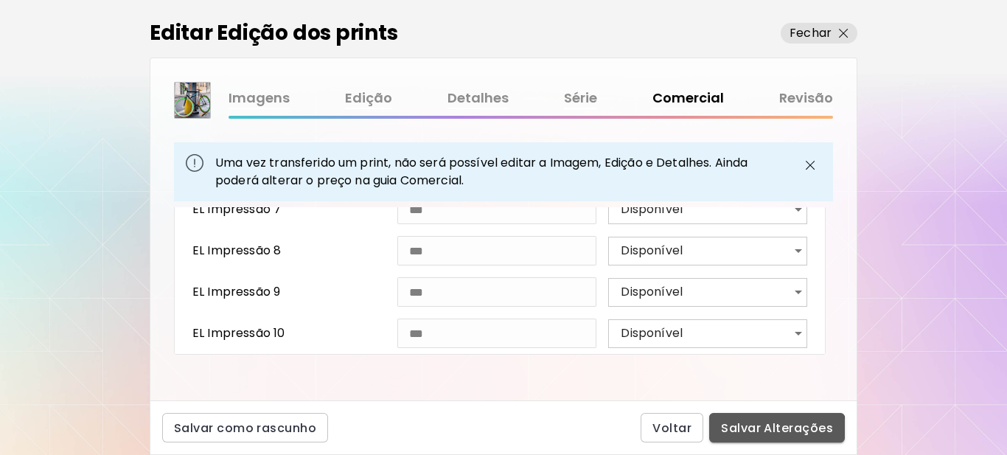
click at [761, 431] on span "Salvar Alterações" at bounding box center [777, 427] width 112 height 15
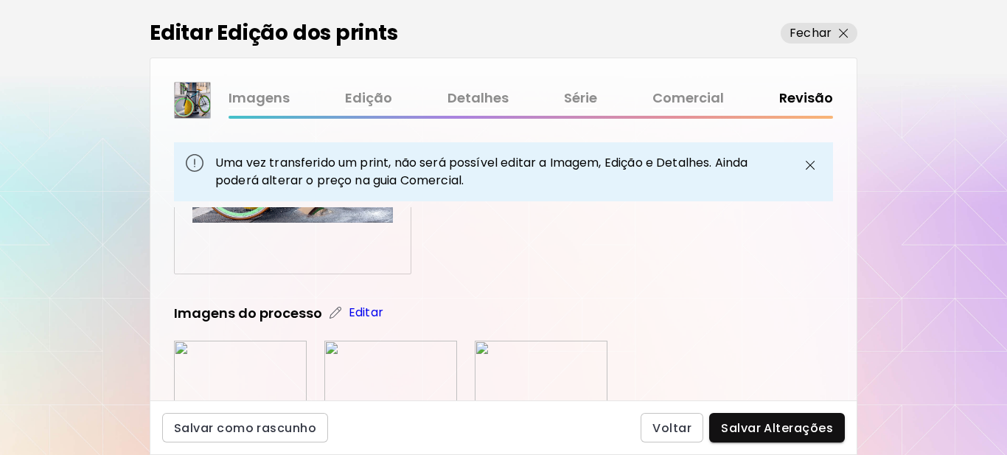
scroll to position [221, 0]
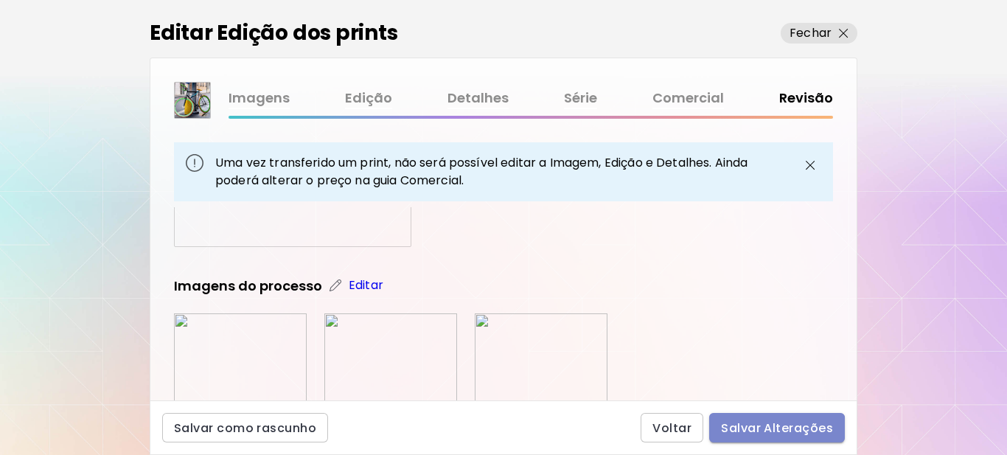
click at [767, 433] on span "Salvar Alterações" at bounding box center [777, 427] width 112 height 15
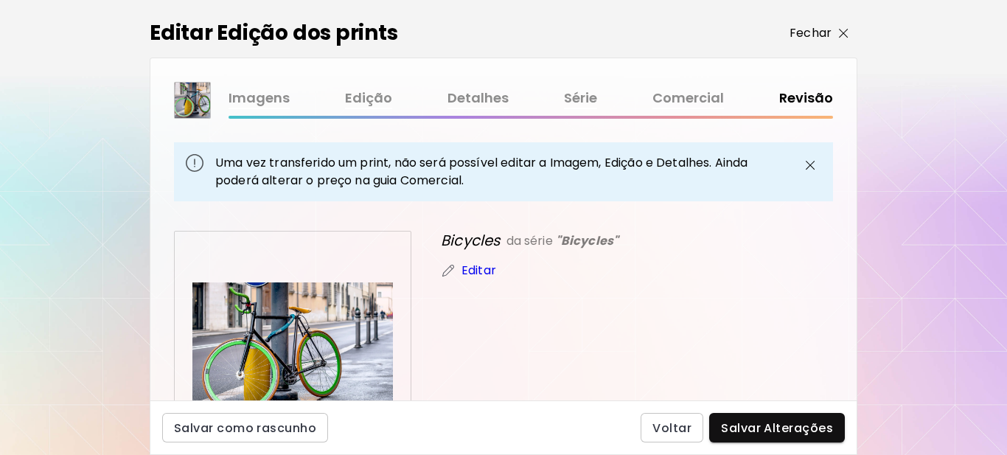
click at [842, 34] on img "button" at bounding box center [844, 34] width 10 height 10
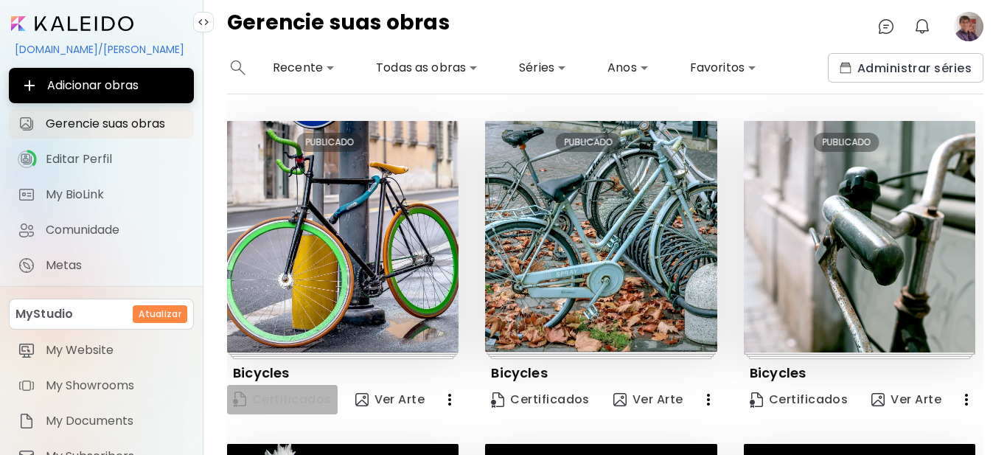
click at [307, 400] on span "Certificados" at bounding box center [282, 400] width 99 height 20
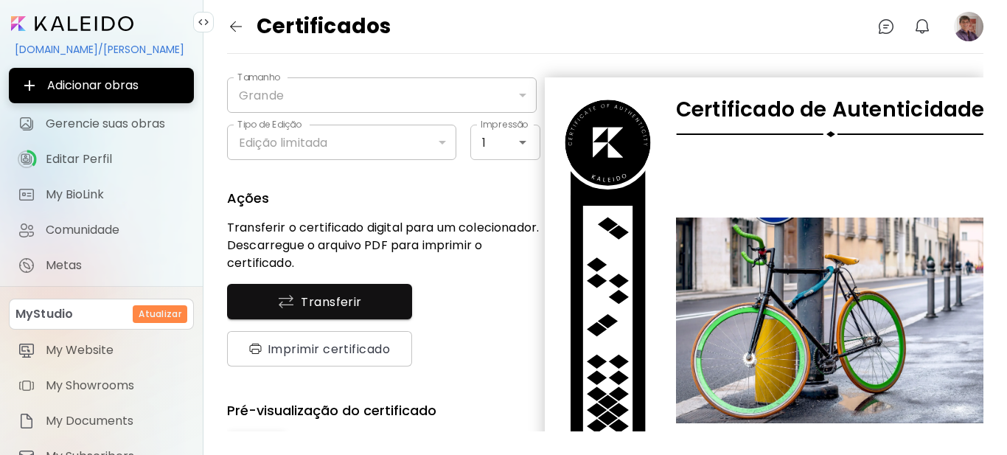
click at [94, 21] on input "image" at bounding box center [72, 23] width 122 height 15
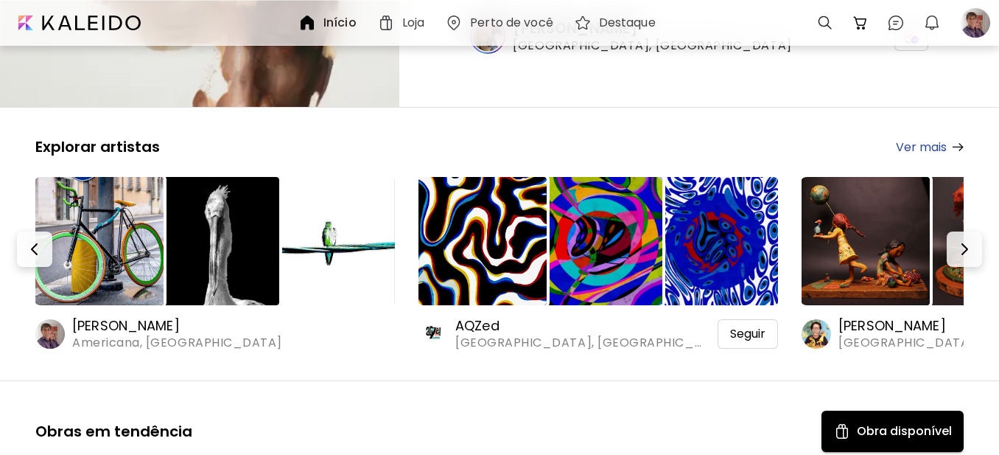
scroll to position [221, 0]
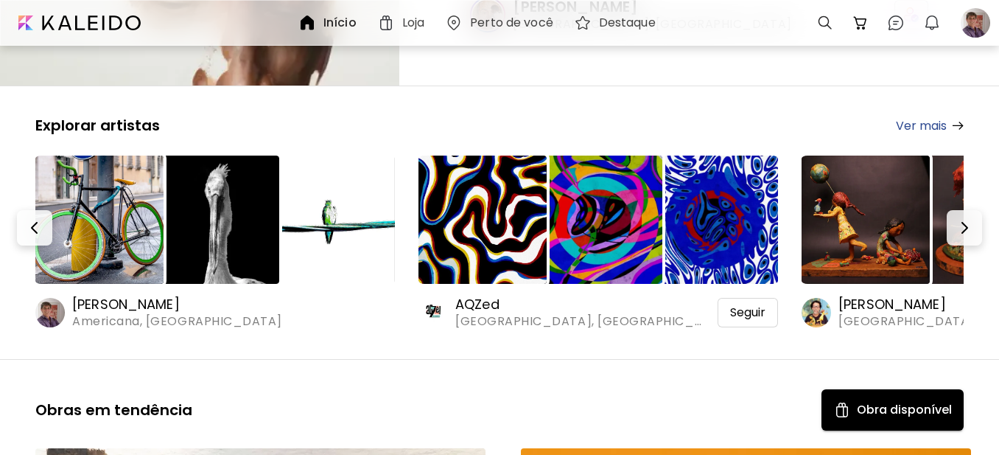
click at [135, 228] on img at bounding box center [99, 220] width 128 height 128
